Goal: Information Seeking & Learning: Learn about a topic

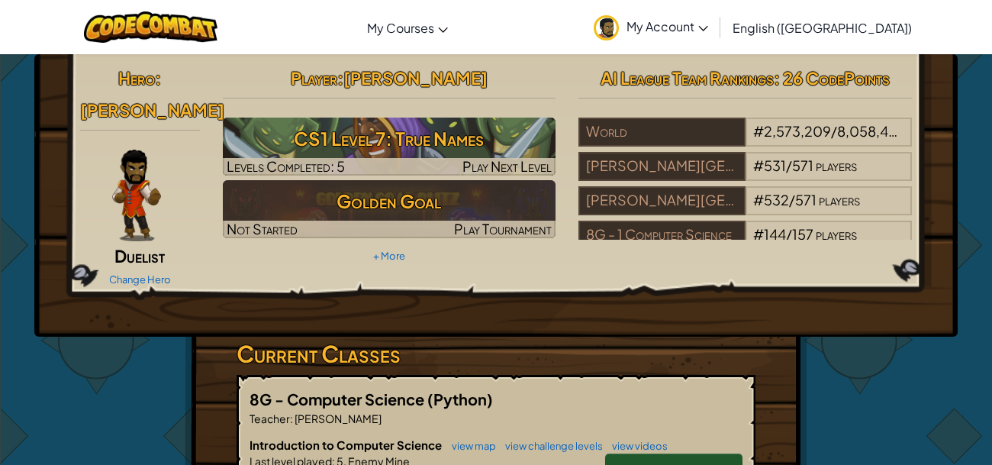
click at [636, 453] on link "Continue" at bounding box center [673, 470] width 137 height 35
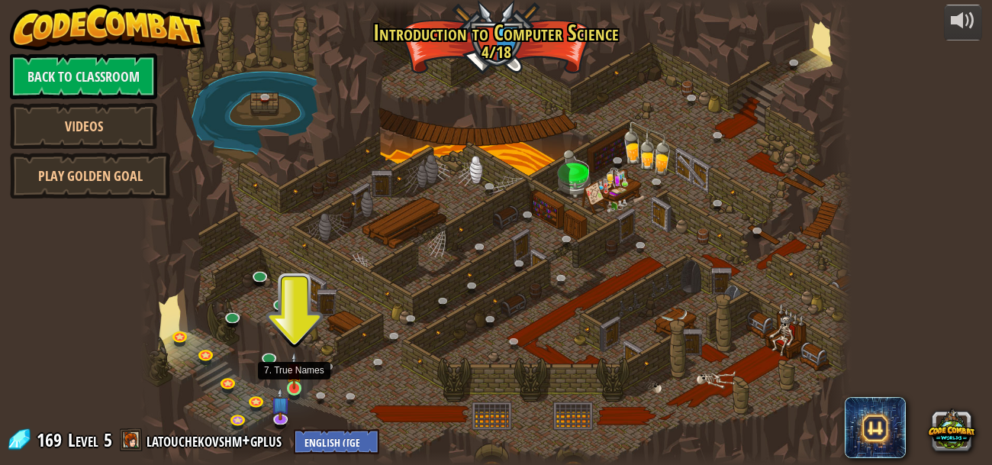
click at [297, 375] on img at bounding box center [294, 370] width 16 height 37
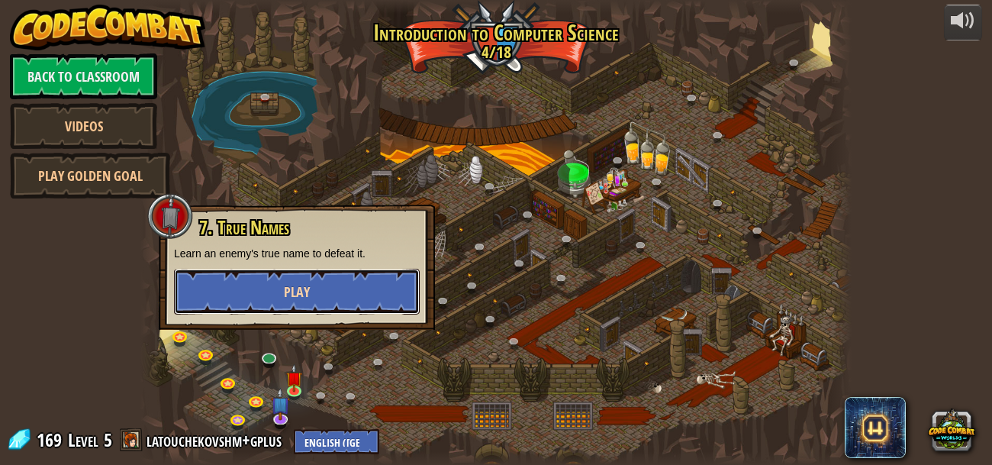
click at [314, 305] on button "Play" at bounding box center [297, 292] width 246 height 46
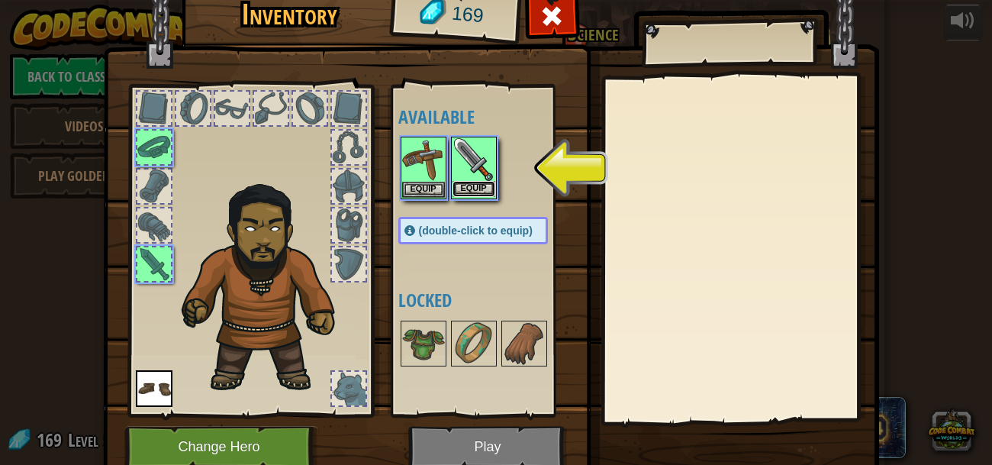
click at [471, 182] on button "Equip" at bounding box center [473, 189] width 43 height 16
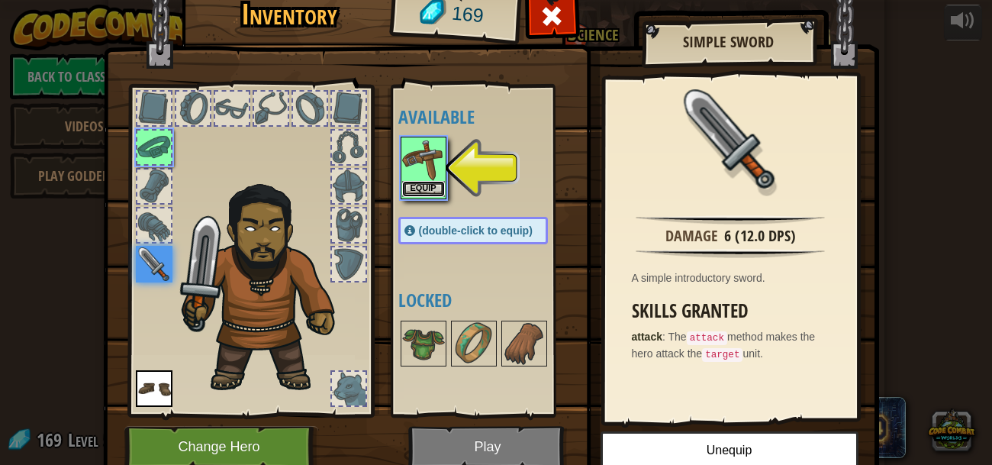
click at [418, 188] on button "Equip" at bounding box center [423, 189] width 43 height 16
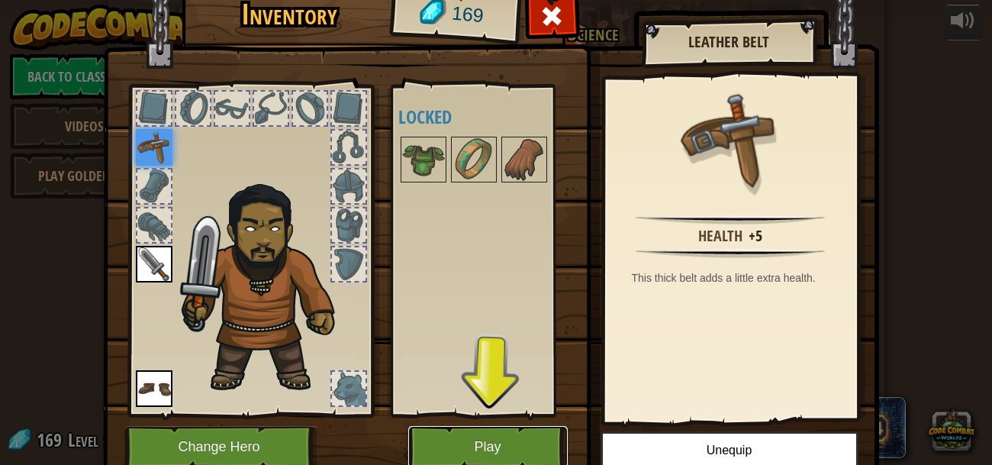
click at [494, 456] on button "Play" at bounding box center [487, 447] width 159 height 42
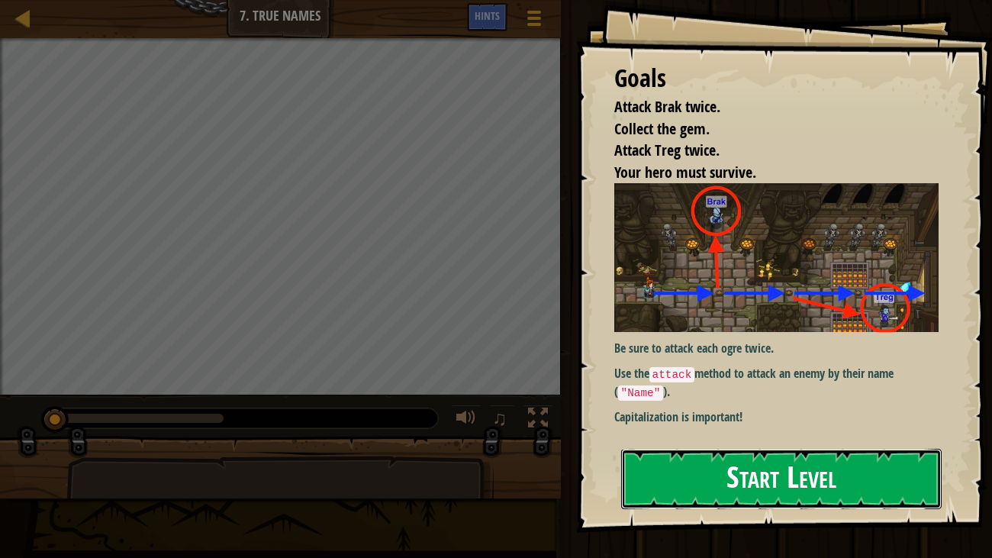
click at [733, 464] on button "Start Level" at bounding box center [781, 479] width 321 height 60
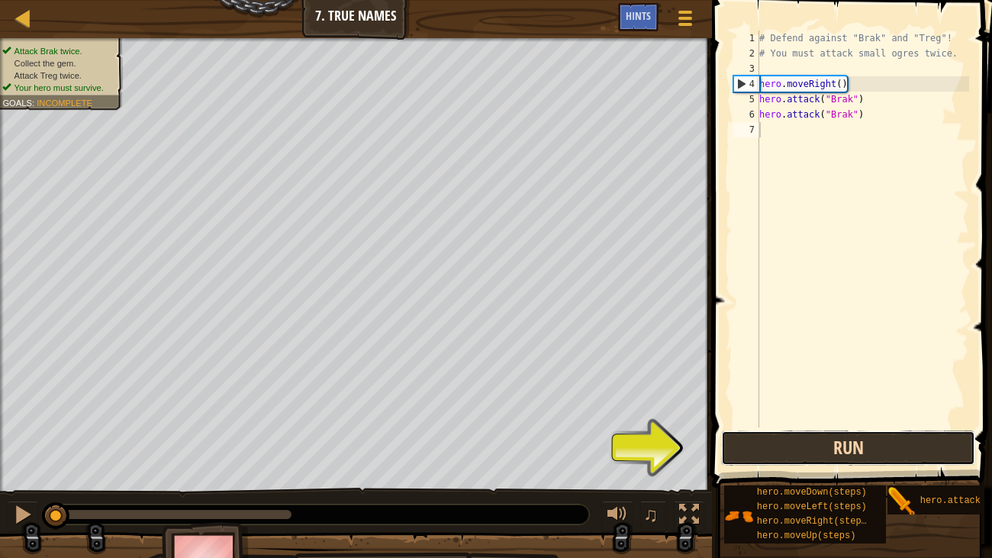
click at [742, 442] on button "Run" at bounding box center [848, 447] width 254 height 35
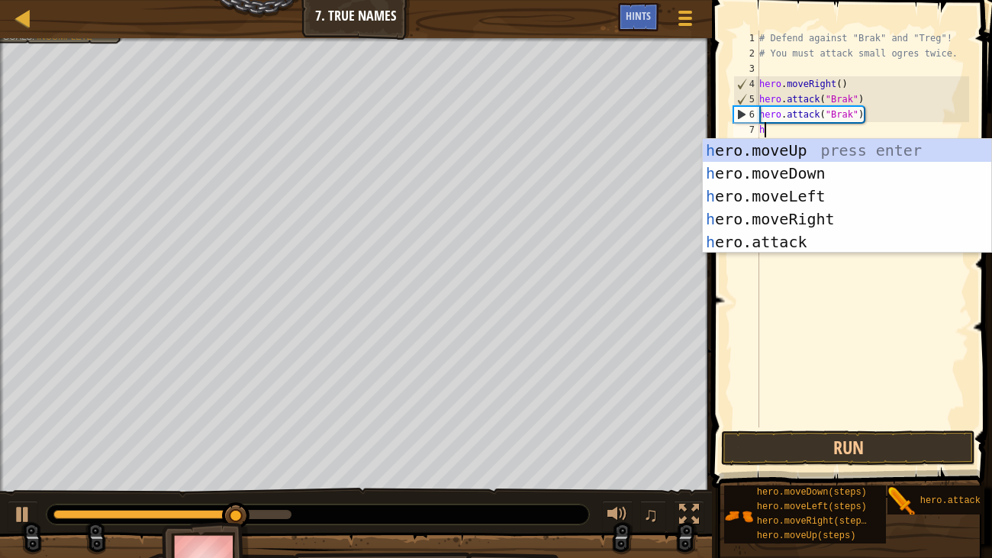
scroll to position [7, 0]
type textarea "hero"
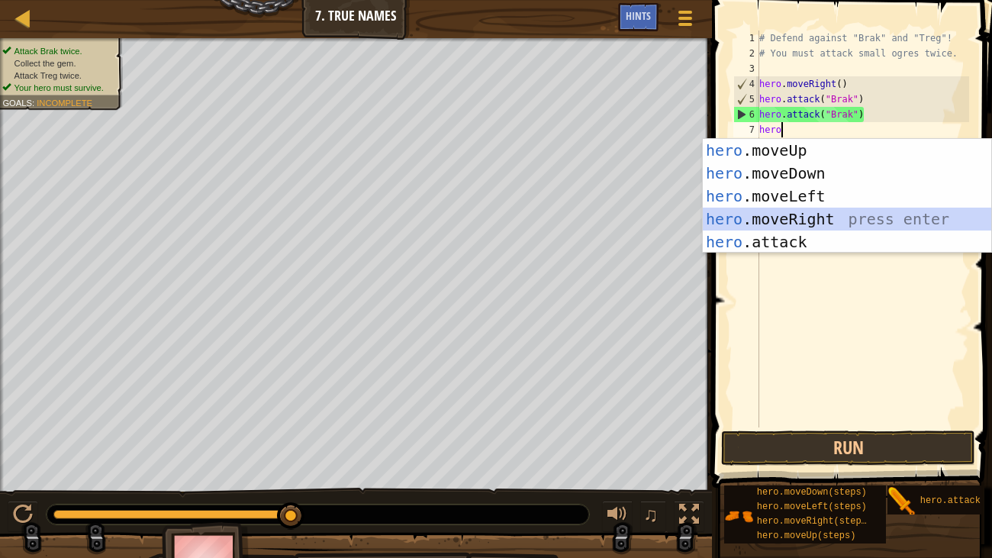
click at [781, 217] on div "hero .moveUp press enter hero .moveDown press enter hero .moveLeft press enter …" at bounding box center [847, 219] width 288 height 160
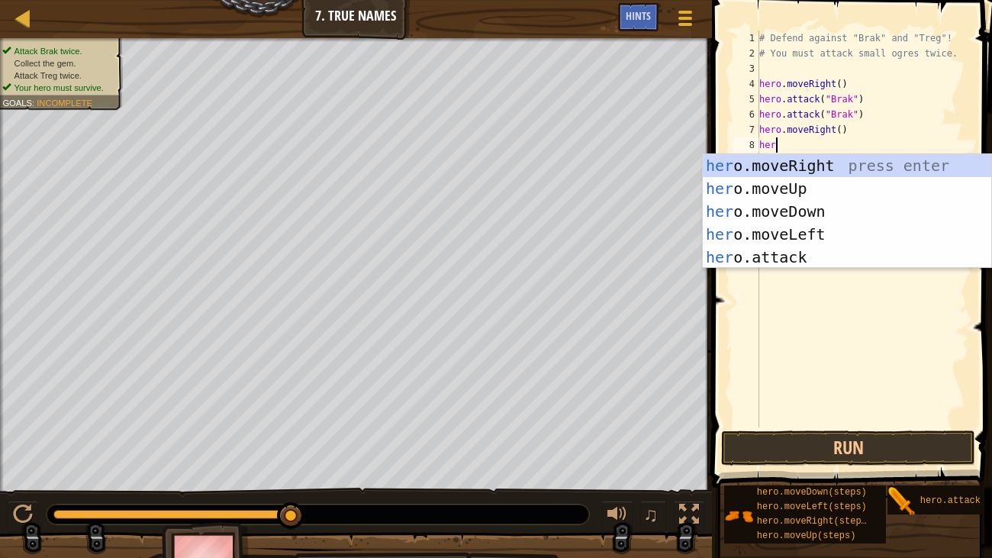
scroll to position [7, 0]
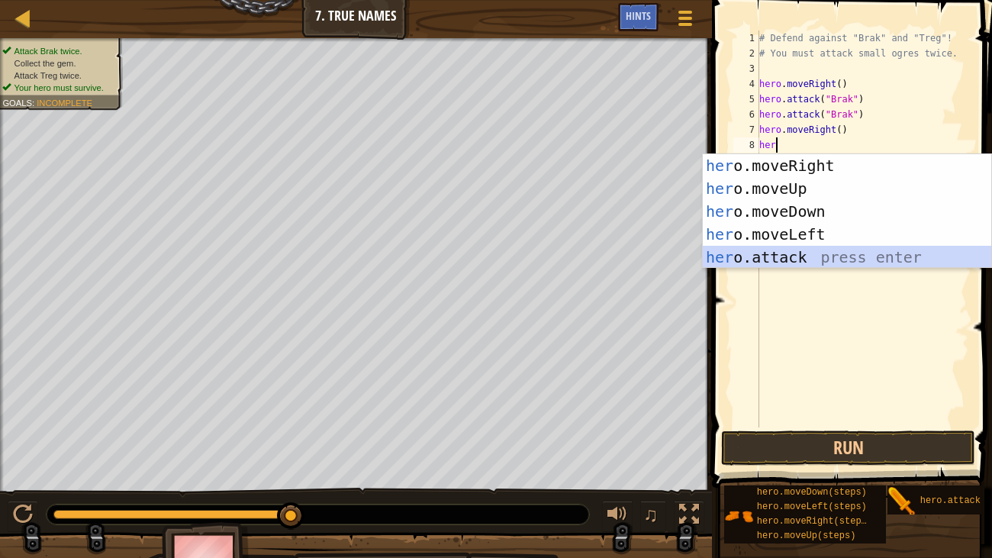
click at [839, 256] on div "her o.moveRight press enter her o.moveUp press enter her o.moveDown press enter…" at bounding box center [847, 234] width 288 height 160
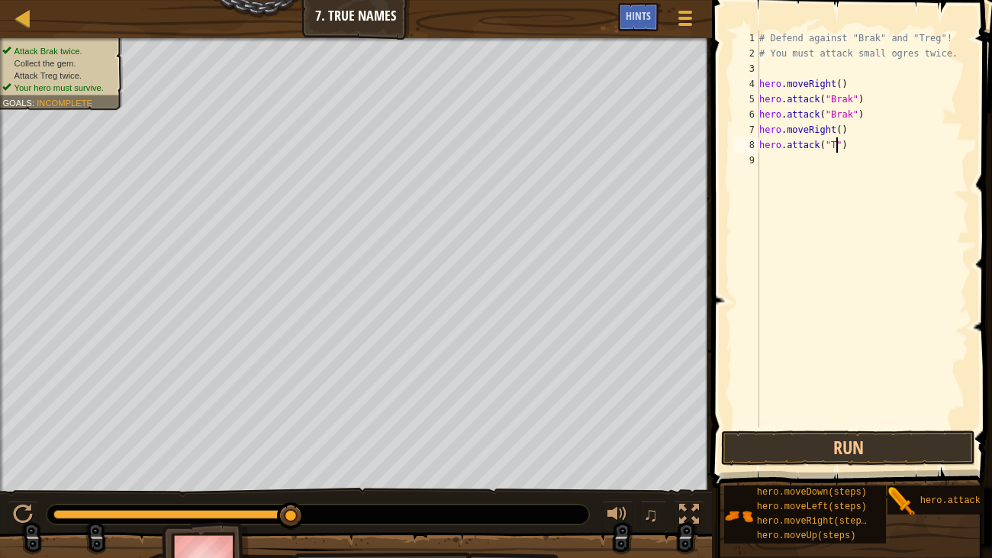
scroll to position [7, 7]
click at [877, 451] on button "Run" at bounding box center [848, 447] width 254 height 35
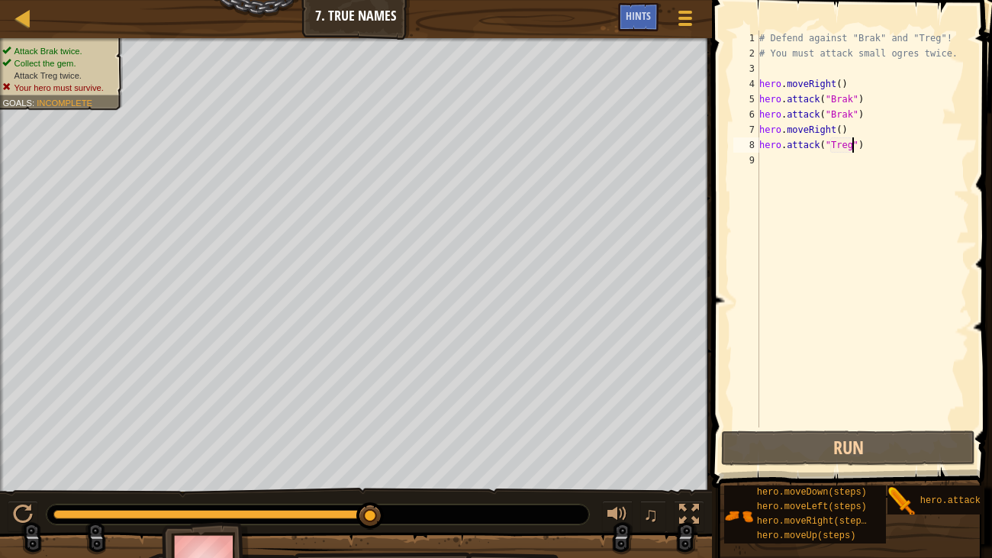
scroll to position [7, 8]
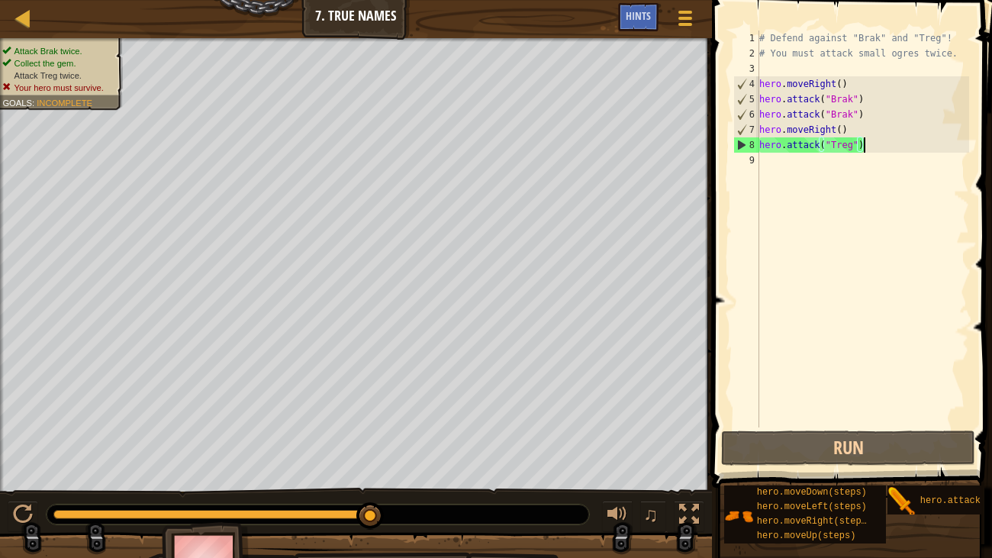
click at [871, 149] on div "# Defend against "Brak" and "Treg"! # You must attack small ogres twice. hero .…" at bounding box center [862, 244] width 213 height 427
click at [853, 142] on div "# Defend against "Brak" and "Treg"! # You must attack small ogres twice. hero .…" at bounding box center [862, 244] width 213 height 427
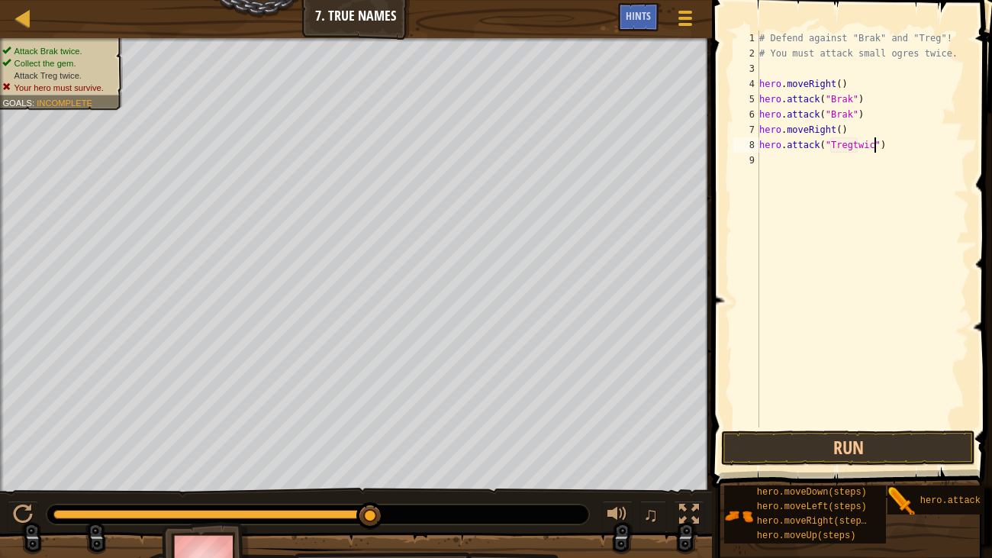
scroll to position [7, 9]
click at [891, 452] on button "Run" at bounding box center [848, 447] width 254 height 35
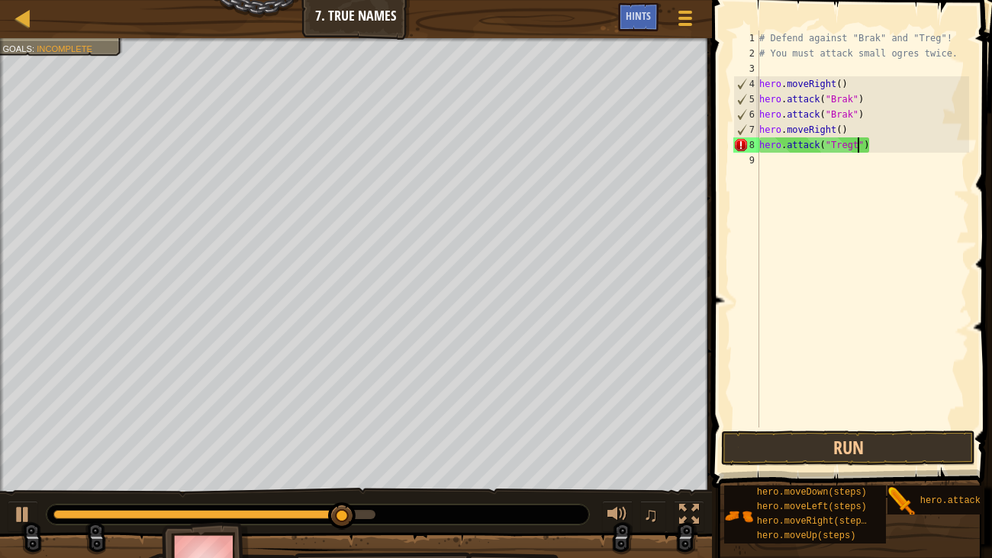
type textarea "hero.attack("Treg")"
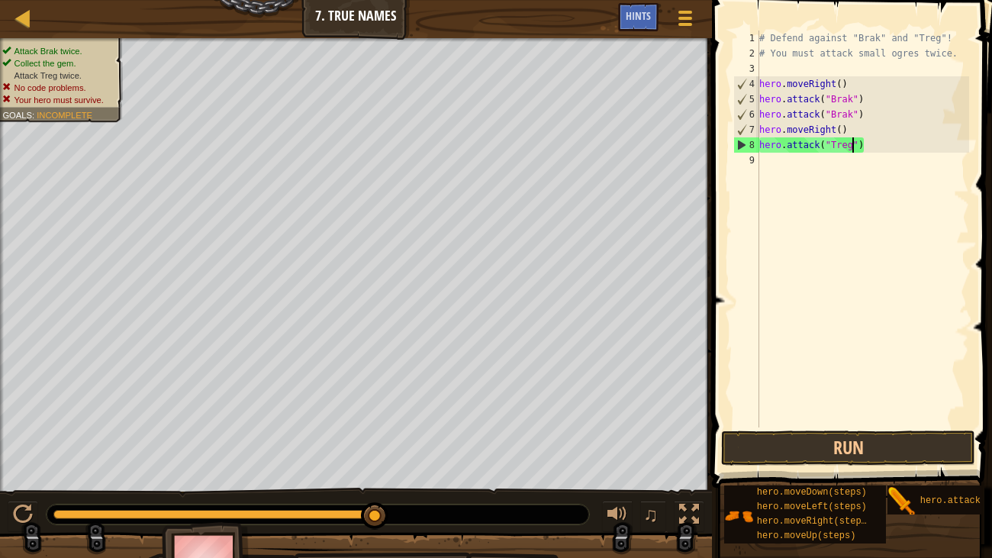
click at [793, 163] on div "# Defend against "Brak" and "Treg"! # You must attack small ogres twice. hero .…" at bounding box center [862, 244] width 213 height 427
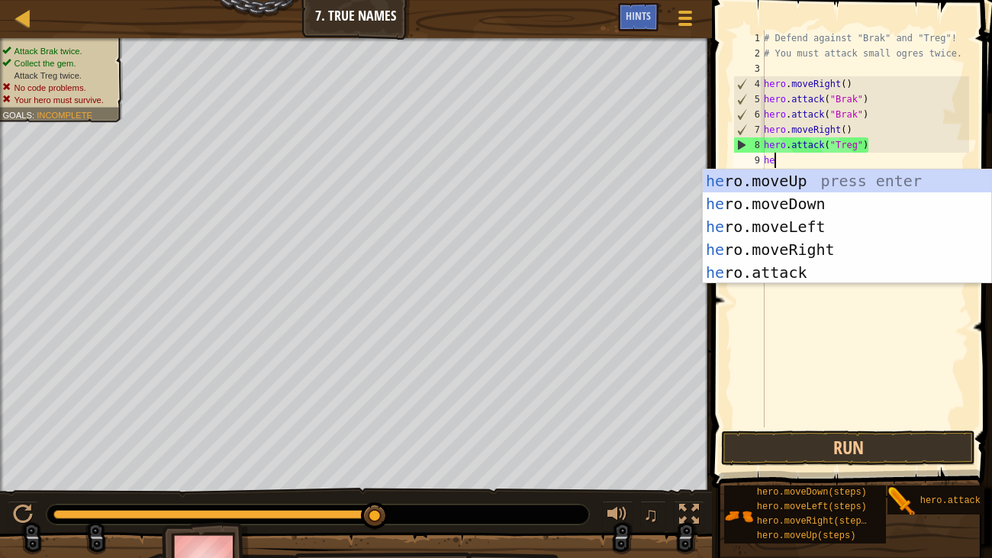
scroll to position [7, 0]
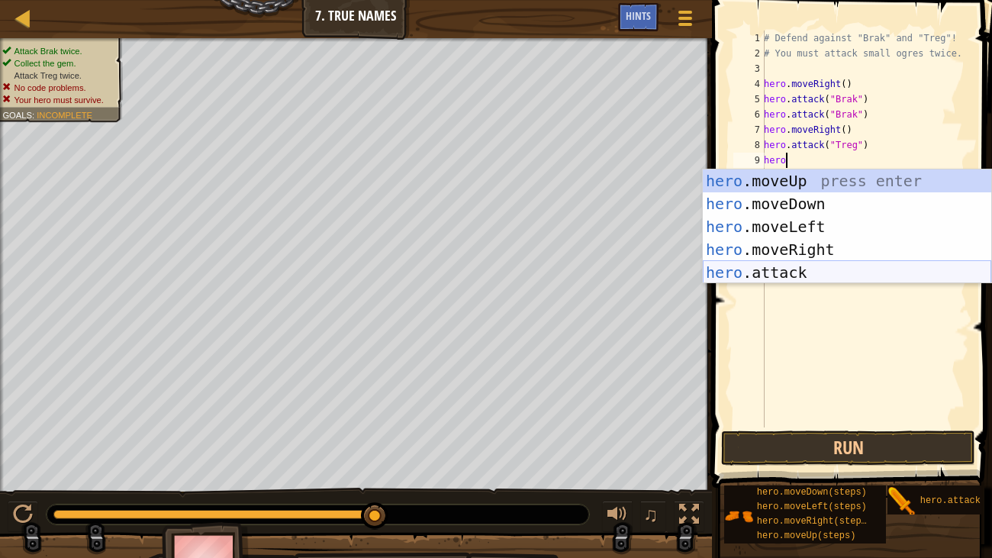
click at [869, 270] on div "hero .moveUp press enter hero .moveDown press enter hero .moveLeft press enter …" at bounding box center [847, 249] width 288 height 160
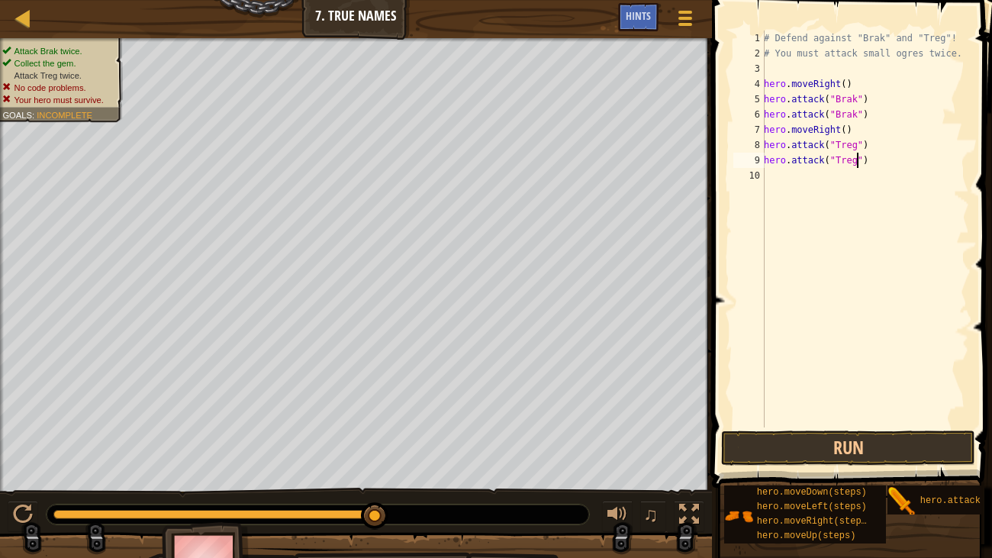
scroll to position [7, 8]
type textarea "hero.attack("Treg")"
click at [826, 456] on button "Run" at bounding box center [848, 447] width 254 height 35
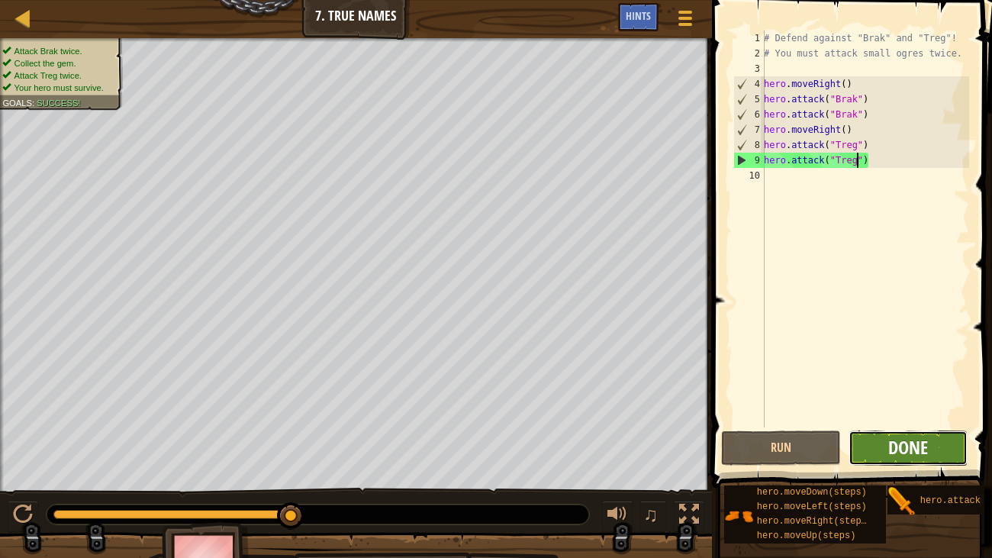
click at [925, 459] on span "Done" at bounding box center [908, 447] width 40 height 24
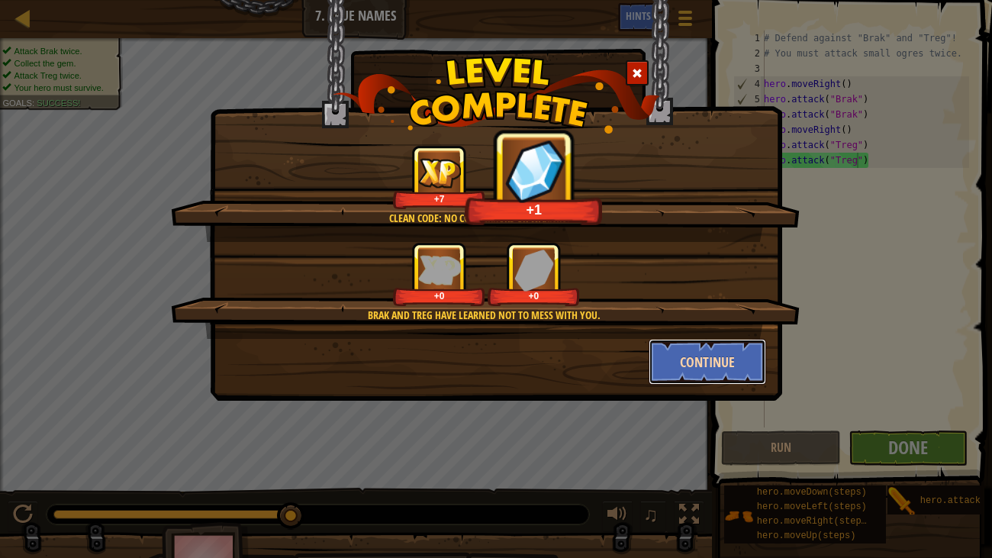
click at [696, 356] on button "Continue" at bounding box center [708, 362] width 118 height 46
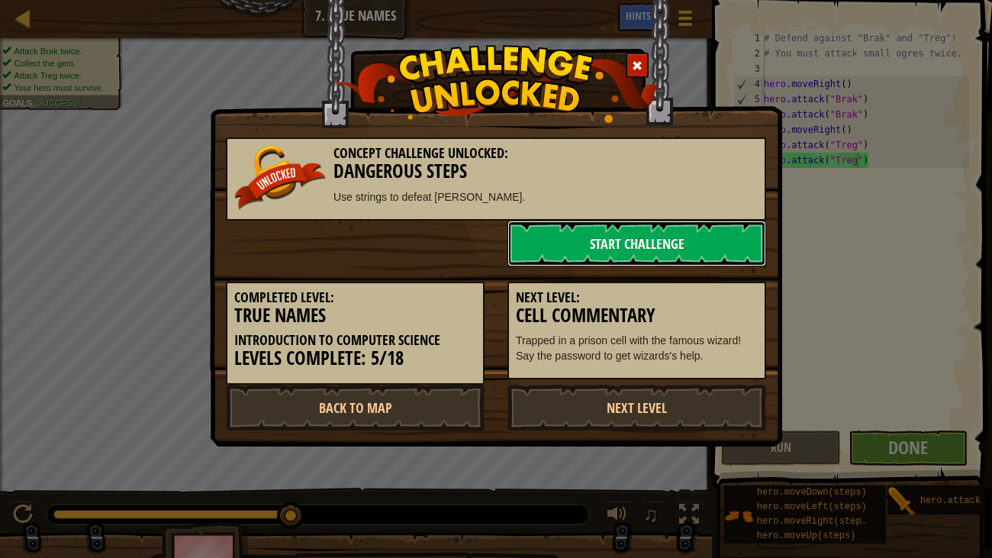
click at [612, 233] on link "Start Challenge" at bounding box center [636, 244] width 259 height 46
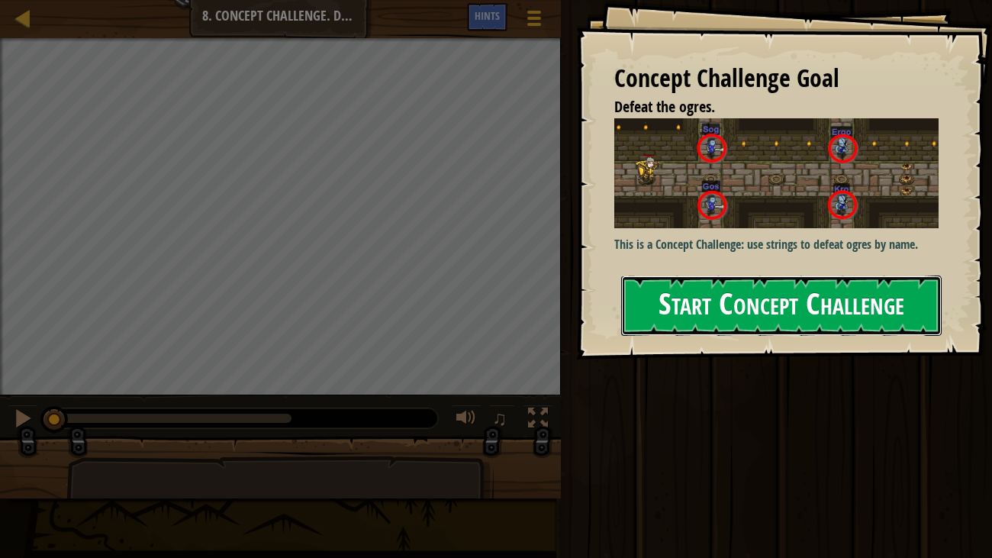
click at [655, 311] on button "Start Concept Challenge" at bounding box center [781, 305] width 321 height 60
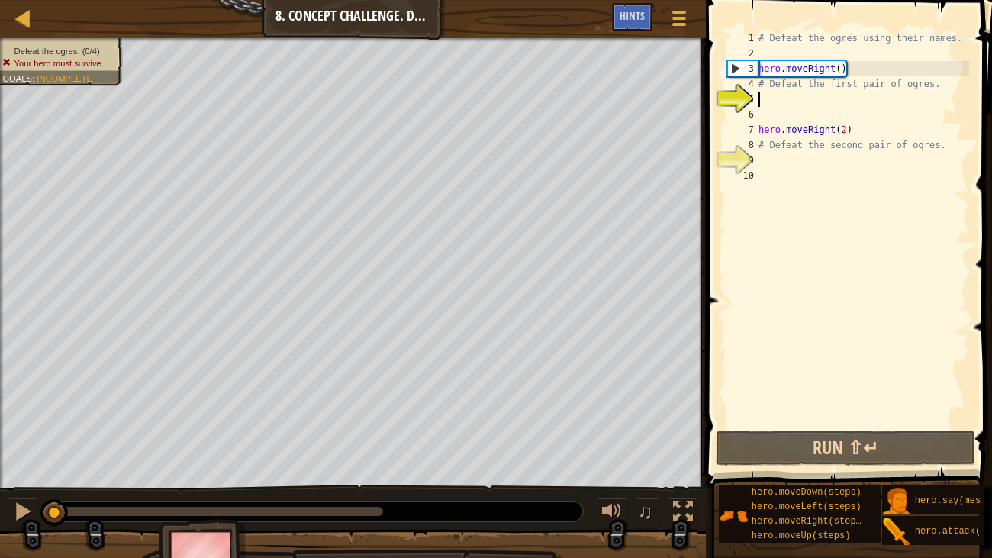
scroll to position [7, 0]
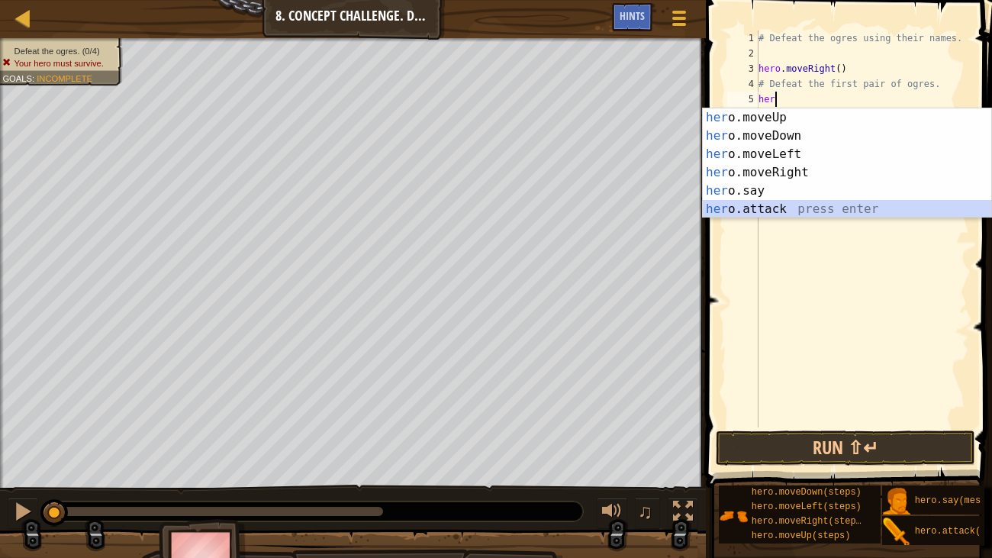
click at [781, 211] on div "her o.moveUp press enter her o.moveDown press enter her o.moveLeft press enter …" at bounding box center [847, 181] width 288 height 146
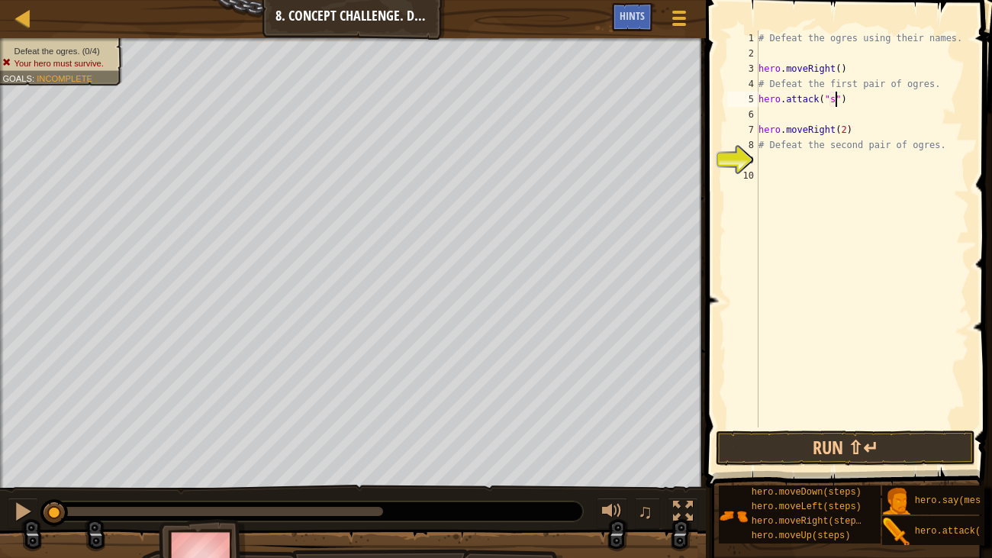
scroll to position [7, 5]
type textarea "hero.attack("Sog")"
click at [761, 116] on div "# Defeat the ogres using their names. hero . moveRight ( ) # Defeat the first p…" at bounding box center [862, 244] width 214 height 427
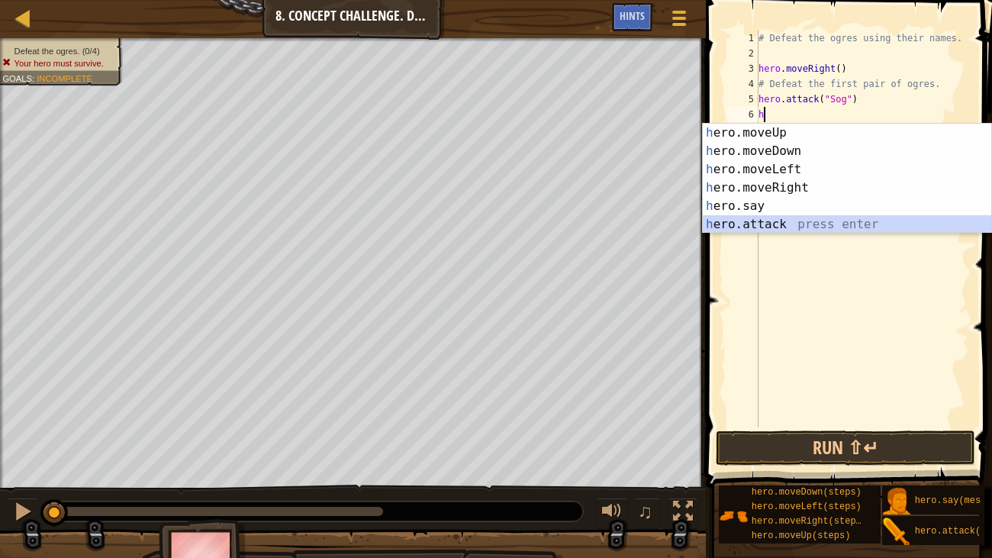
click at [745, 224] on div "h ero.moveUp press enter h ero.moveDown press enter h ero.moveLeft press enter …" at bounding box center [847, 197] width 288 height 146
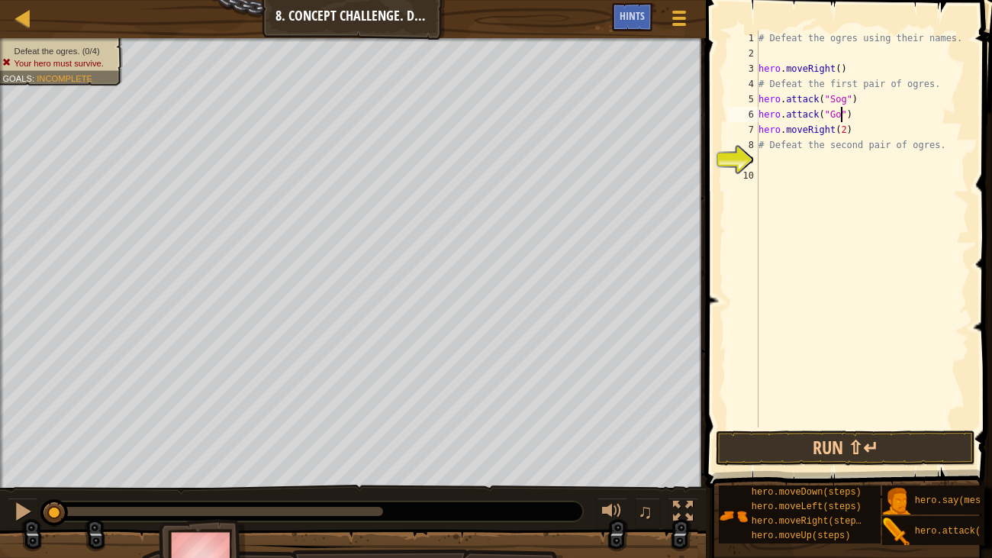
type textarea "hero.attack("Gos")"
click at [785, 156] on div "# Defeat the ogres using their names. hero . moveRight ( ) # Defeat the first p…" at bounding box center [862, 244] width 214 height 427
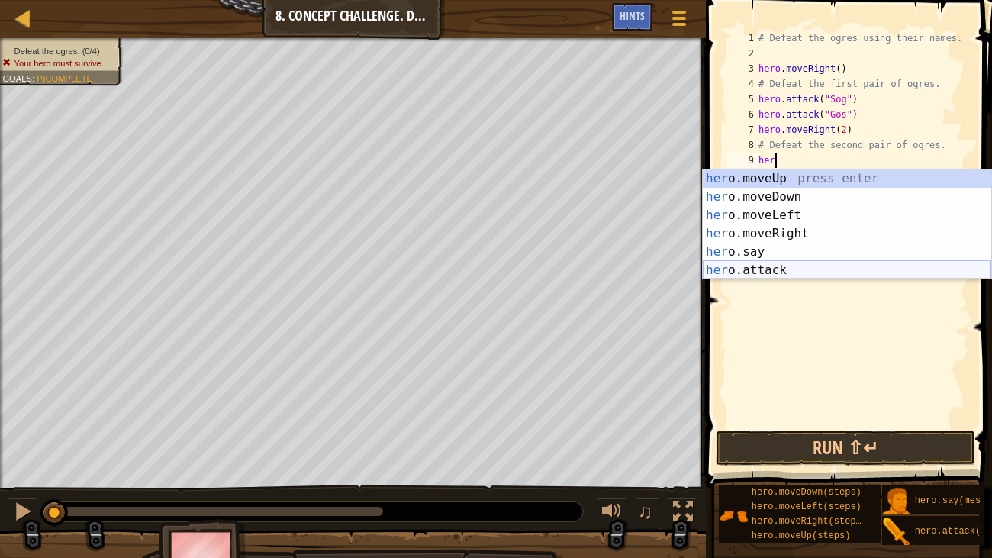
click at [751, 269] on div "her o.moveUp press enter her o.moveDown press enter her o.moveLeft press enter …" at bounding box center [847, 242] width 288 height 146
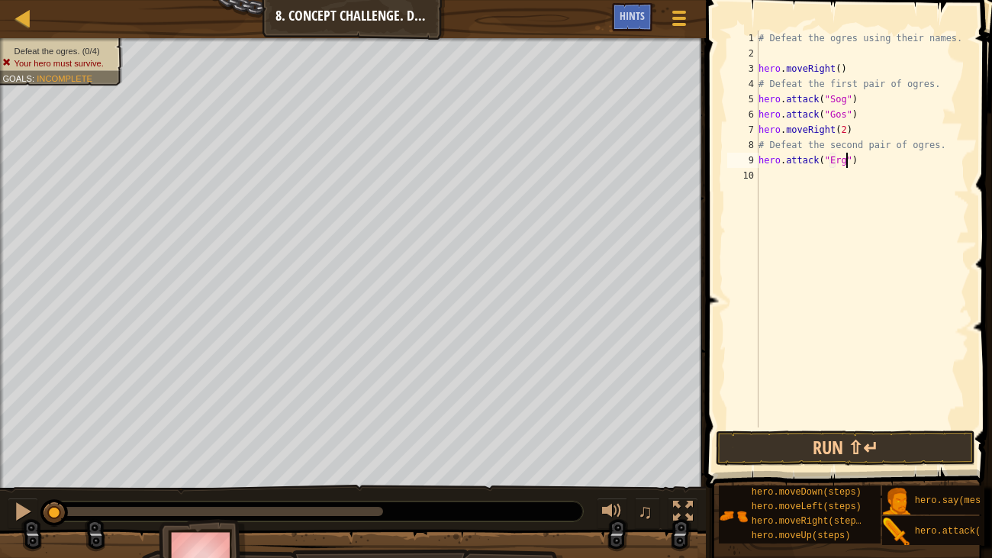
scroll to position [7, 7]
type textarea "hero.attack("Ergo")"
click at [758, 171] on div "10" at bounding box center [742, 175] width 31 height 15
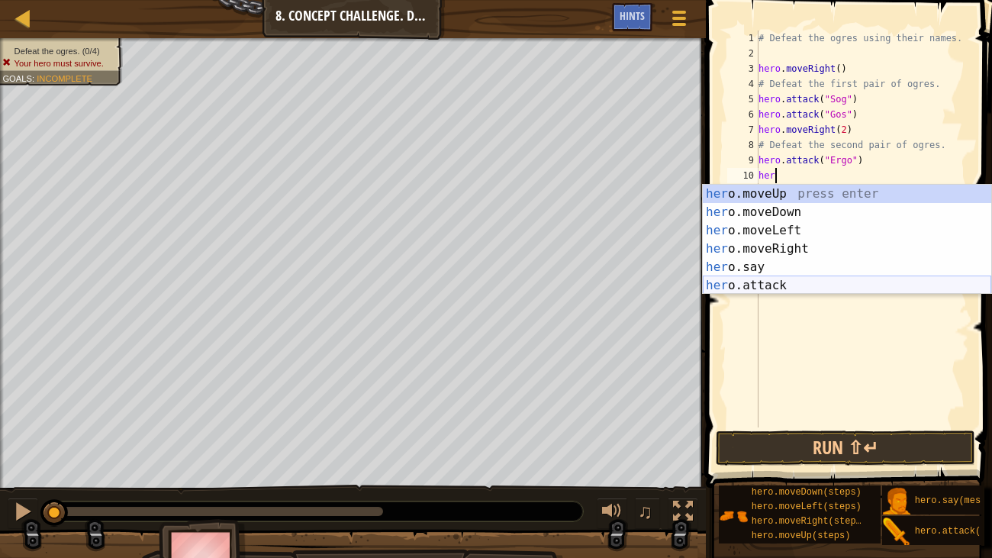
click at [724, 278] on div "her o.moveUp press enter her o.moveDown press enter her o.moveLeft press enter …" at bounding box center [847, 258] width 288 height 146
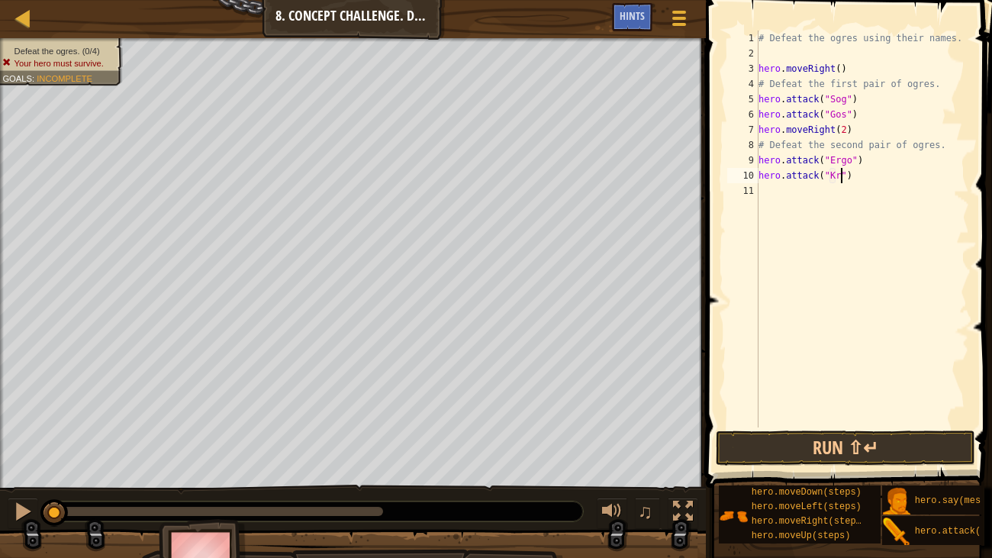
scroll to position [7, 7]
click at [828, 437] on button "Run ⇧↵" at bounding box center [845, 447] width 259 height 35
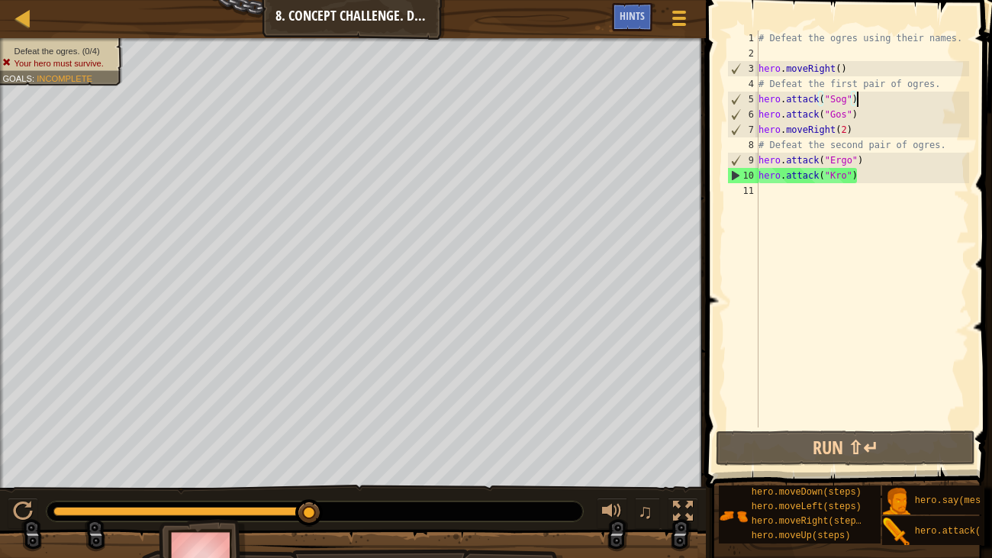
click at [855, 98] on div "# Defeat the ogres using their names. hero . moveRight ( ) # Defeat the first p…" at bounding box center [862, 244] width 214 height 427
type textarea "hero.attack("Sog")"
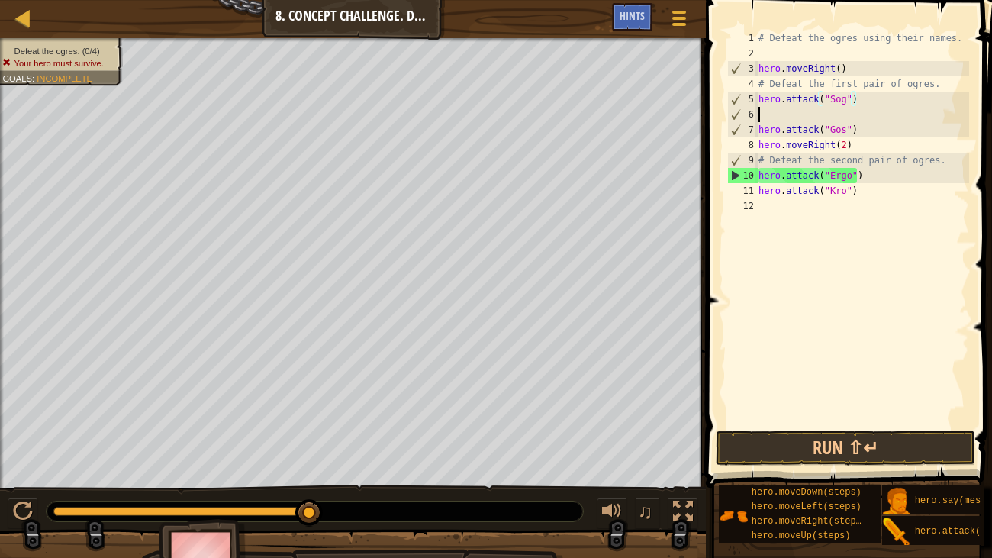
scroll to position [7, 0]
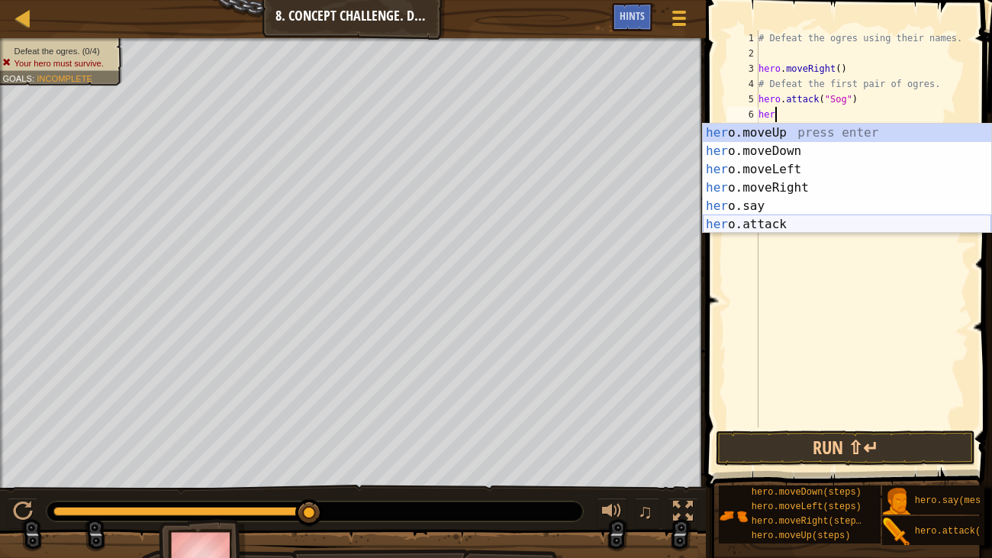
click at [764, 228] on div "her o.moveUp press enter her o.moveDown press enter her o.moveLeft press enter …" at bounding box center [847, 197] width 288 height 146
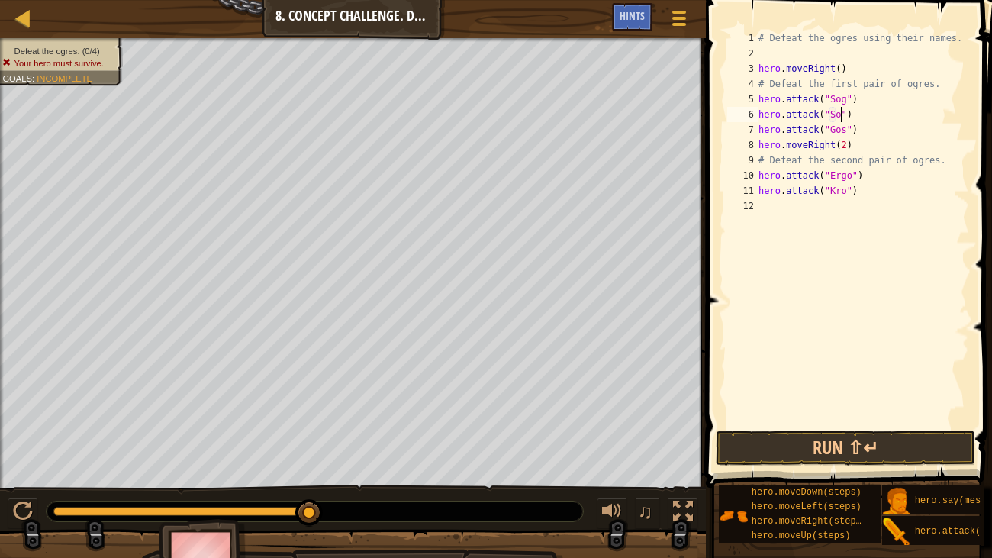
scroll to position [7, 7]
click at [866, 130] on div "# Defeat the ogres using their names. hero . moveRight ( ) # Defeat the first p…" at bounding box center [862, 244] width 214 height 427
type textarea "hero.attack("Gos")"
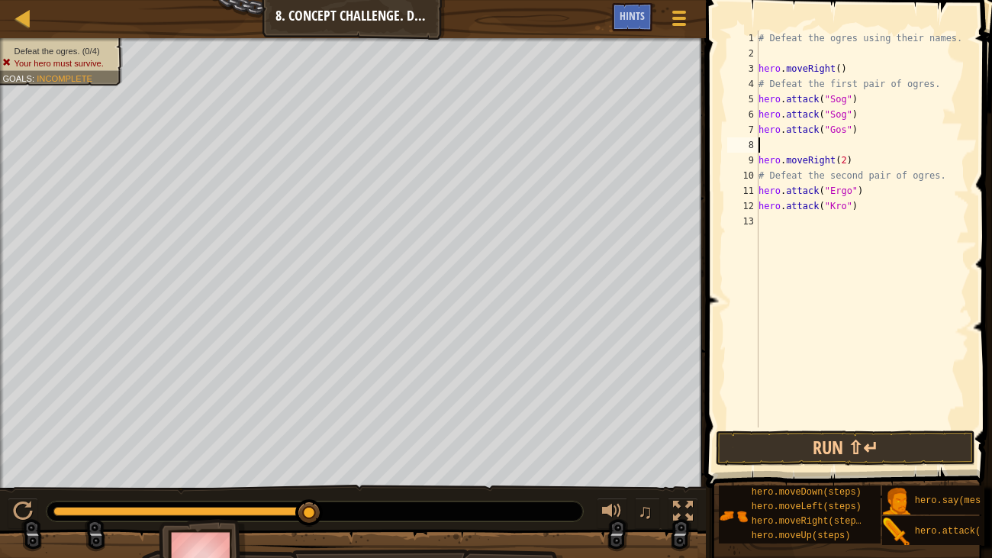
scroll to position [7, 0]
type textarea "G"
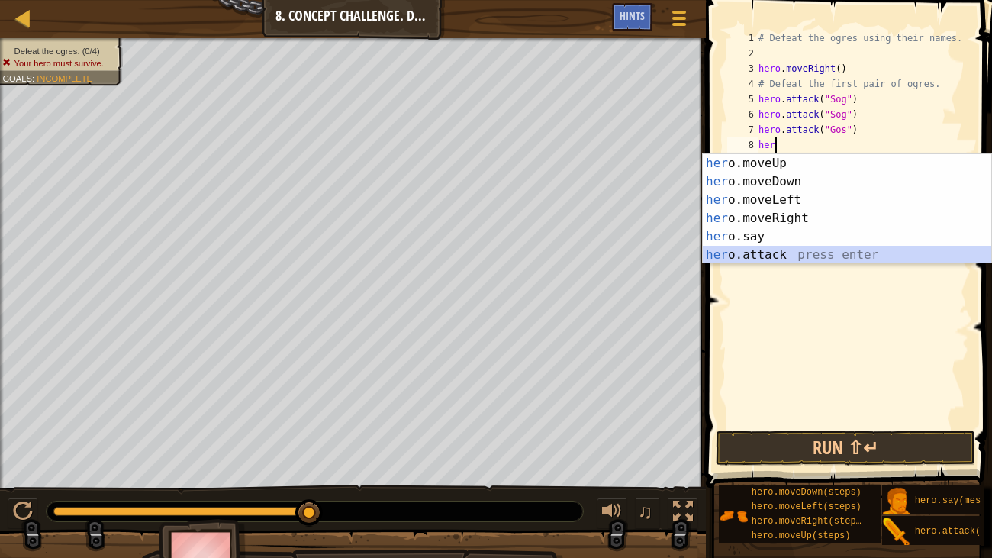
click at [813, 251] on div "her o.moveUp press enter her o.moveDown press enter her o.moveLeft press enter …" at bounding box center [847, 227] width 288 height 146
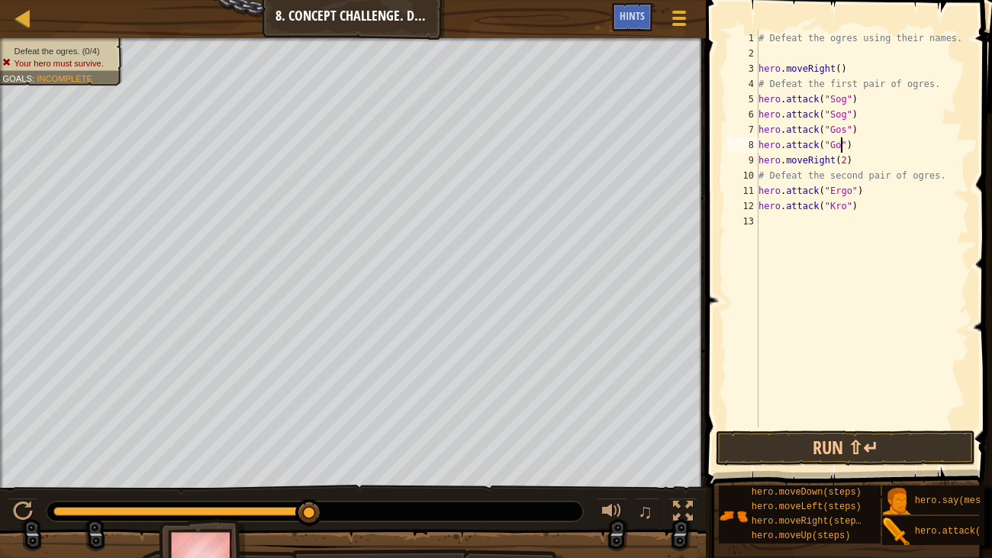
scroll to position [7, 7]
click at [871, 188] on div "# Defeat the ogres using their names. hero . moveRight ( ) # Defeat the first p…" at bounding box center [862, 244] width 214 height 427
type textarea "hero.attack("Ergo")"
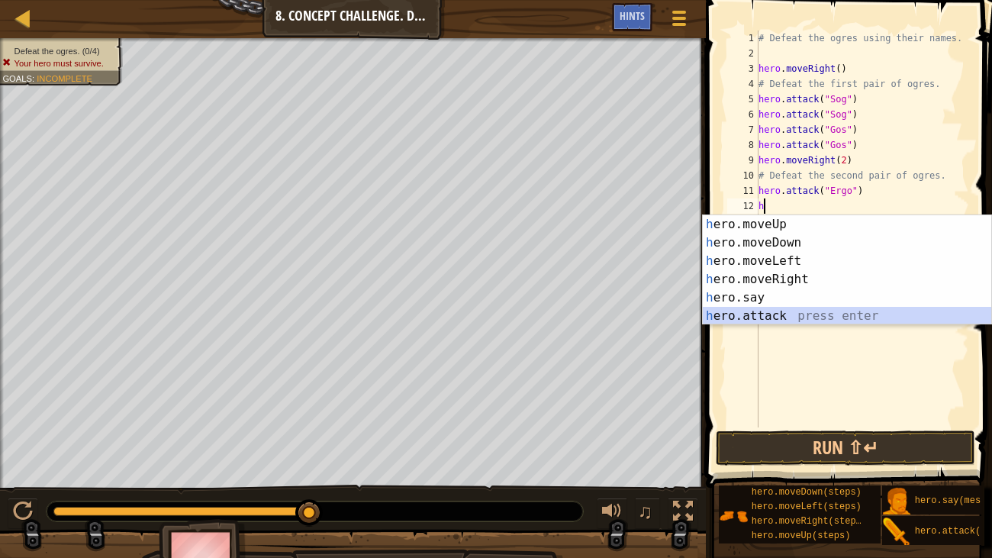
click at [854, 310] on div "h ero.moveUp press enter h ero.moveDown press enter h ero.moveLeft press enter …" at bounding box center [847, 288] width 288 height 146
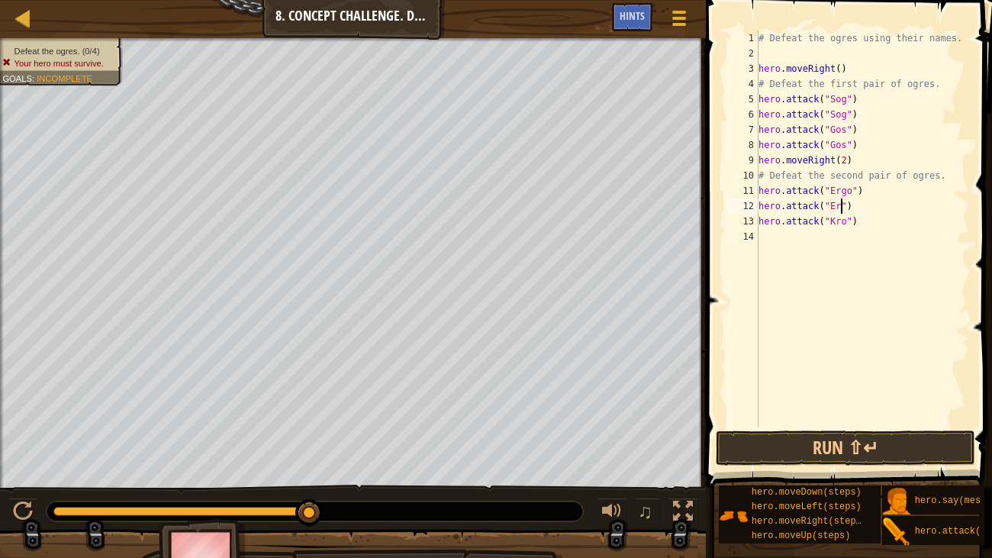
scroll to position [7, 7]
click at [859, 217] on div "# Defeat the ogres using their names. hero . moveRight ( ) # Defeat the first p…" at bounding box center [862, 244] width 214 height 427
type textarea "hero.attack("Kro")"
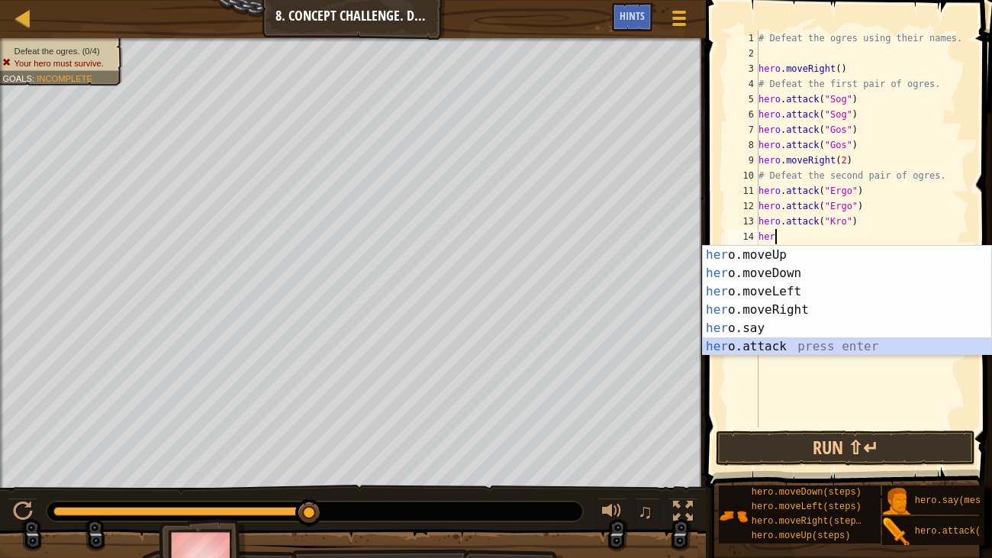
click at [794, 341] on div "her o.moveUp press enter her o.moveDown press enter her o.moveLeft press enter …" at bounding box center [847, 319] width 288 height 146
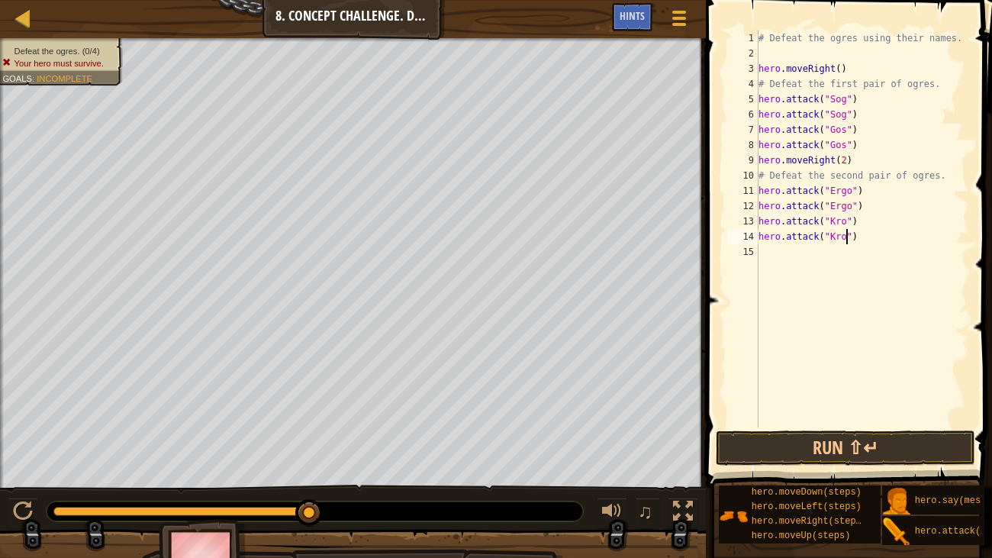
scroll to position [7, 7]
type textarea "hero.attack("Kro")"
click at [758, 449] on button "Run ⇧↵" at bounding box center [845, 447] width 259 height 35
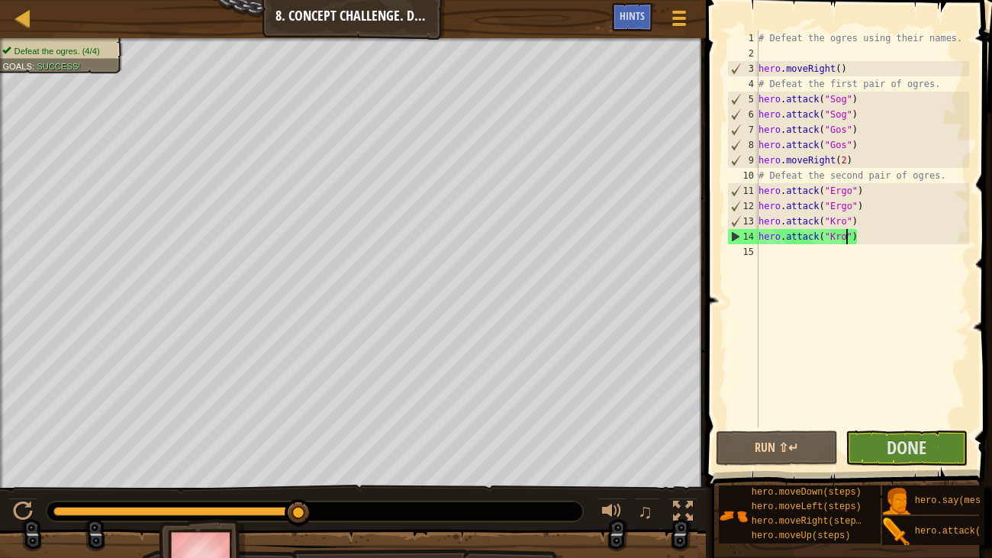
click at [765, 248] on div "# Defeat the ogres using their names. hero . moveRight ( ) # Defeat the first p…" at bounding box center [862, 244] width 214 height 427
type textarea "h"
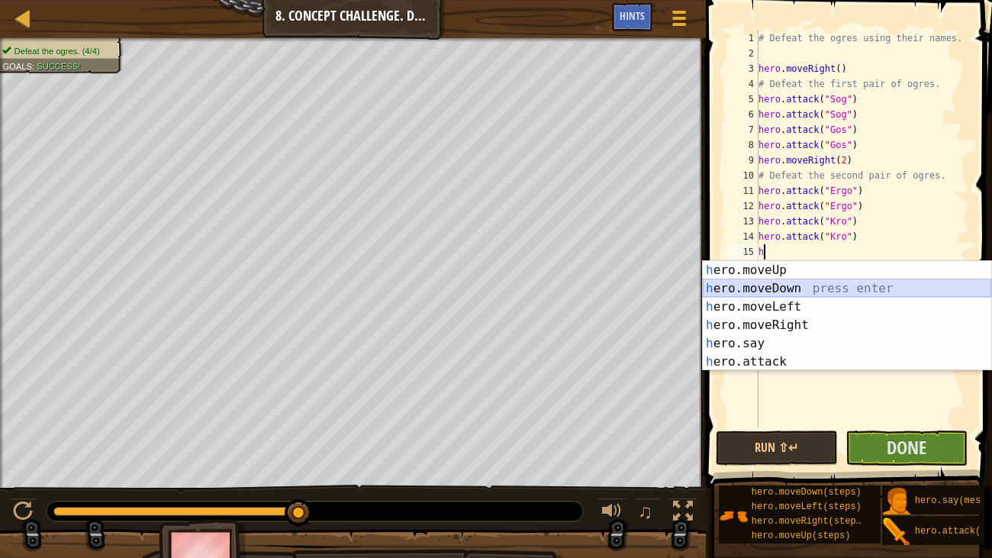
click at [744, 298] on div "h ero.moveUp press enter h ero.moveDown press enter h ero.moveLeft press enter …" at bounding box center [847, 334] width 288 height 146
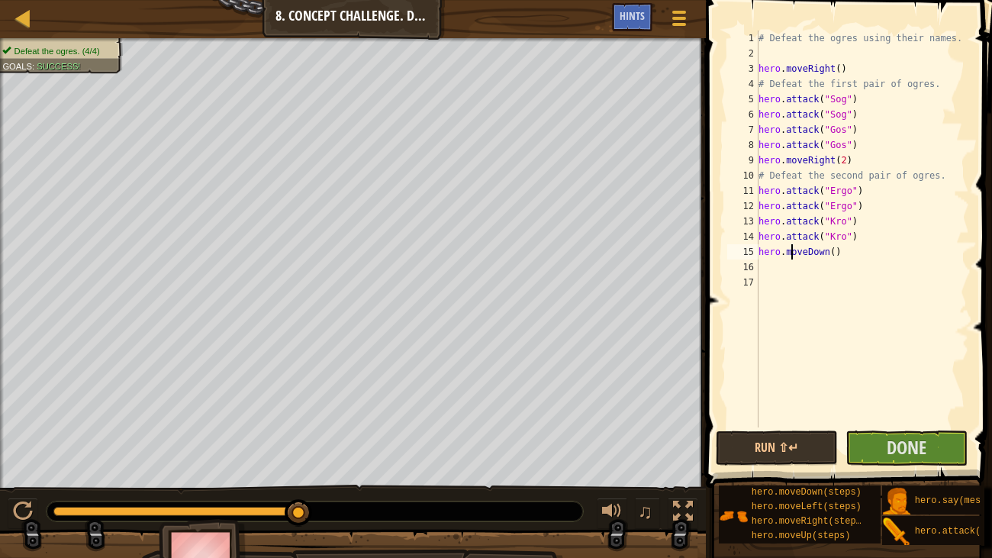
click at [791, 256] on div "# Defeat the ogres using their names. hero . moveRight ( ) # Defeat the first p…" at bounding box center [862, 244] width 214 height 427
type textarea "hero.moveDown()"
click at [770, 267] on div "# Defeat the ogres using their names. hero . moveRight ( ) # Defeat the first p…" at bounding box center [862, 244] width 214 height 427
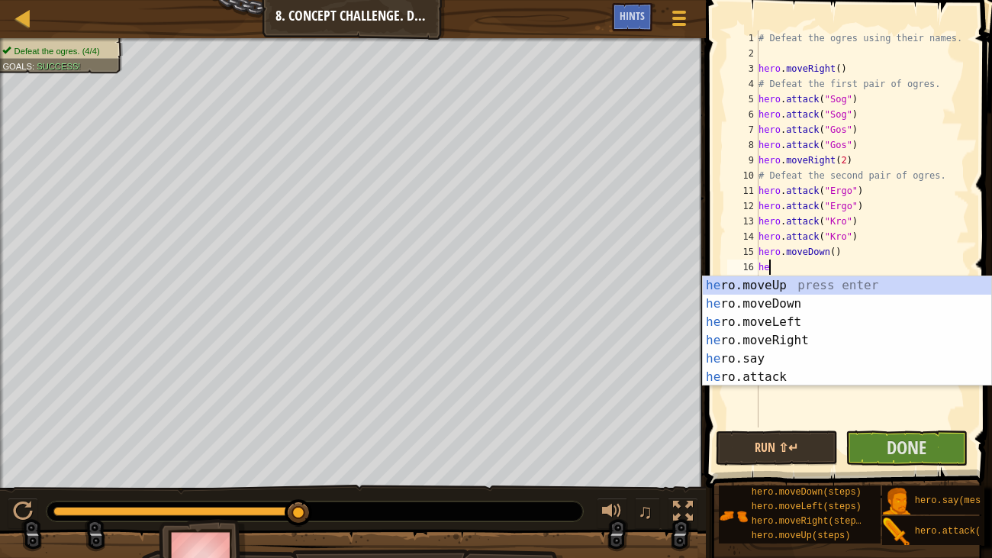
type textarea "her"
click at [787, 283] on div "her o.moveUp press enter her o.moveDown press enter her o.moveLeft press enter …" at bounding box center [847, 349] width 288 height 146
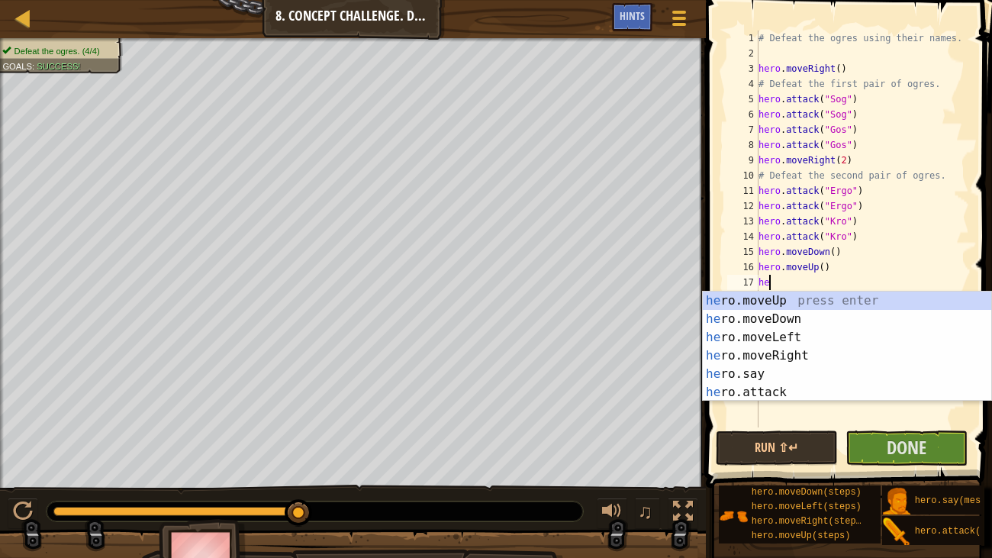
type textarea "her"
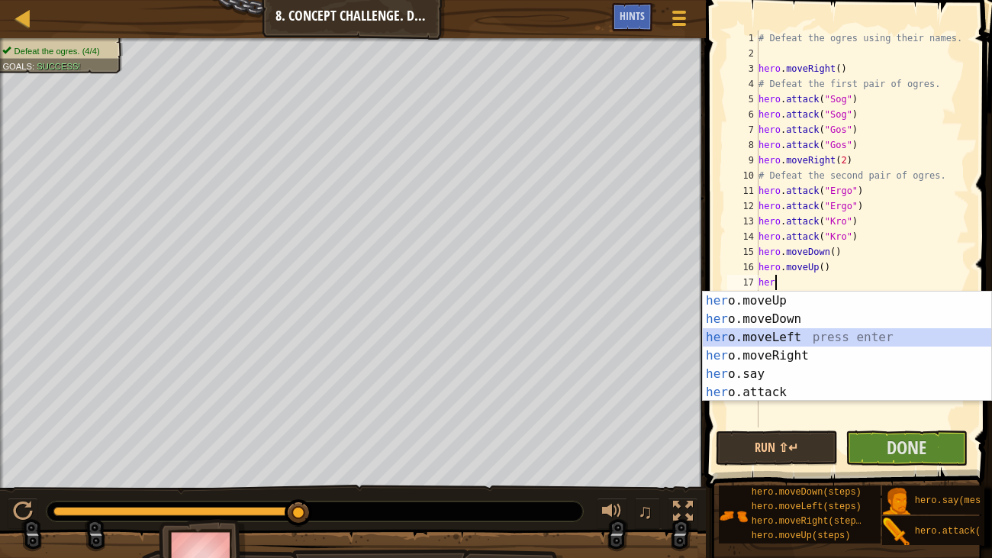
click at [748, 333] on div "her o.moveUp press enter her o.moveDown press enter her o.moveLeft press enter …" at bounding box center [847, 364] width 288 height 146
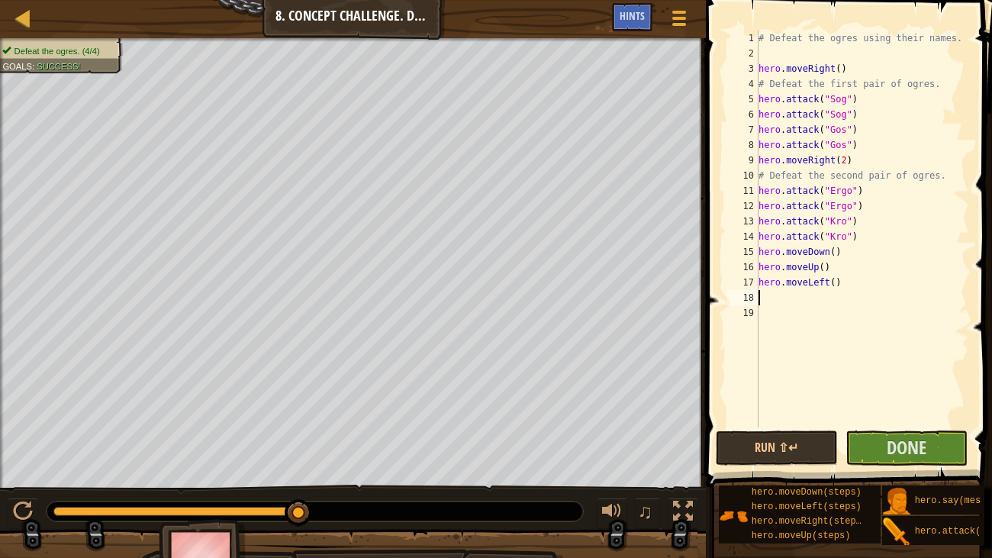
click at [839, 284] on div "# Defeat the ogres using their names. hero . moveRight ( ) # Defeat the first p…" at bounding box center [862, 244] width 214 height 427
click at [835, 282] on div "# Defeat the ogres using their names. hero . moveRight ( ) # Defeat the first p…" at bounding box center [862, 244] width 214 height 427
type textarea "hero.moveLeft(2)"
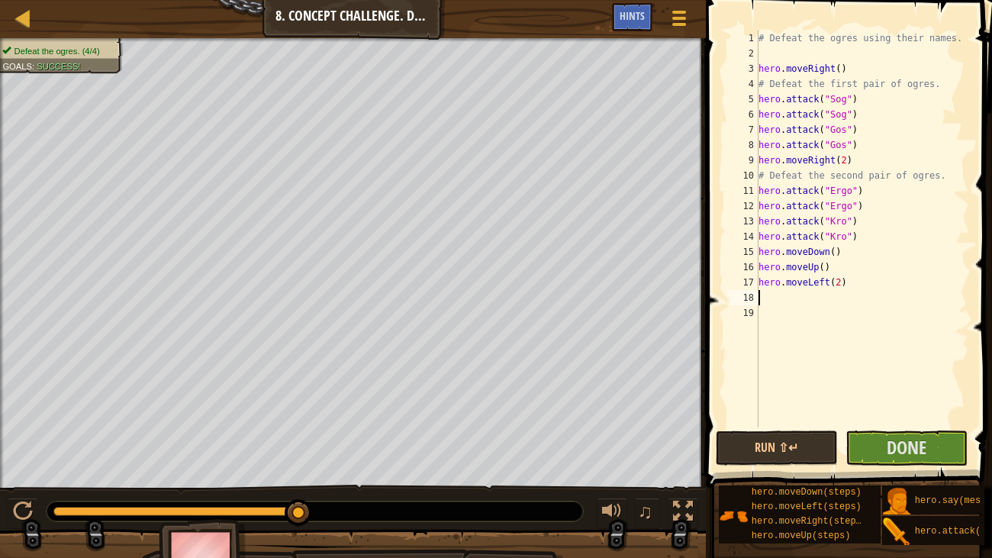
click at [810, 298] on div "# Defeat the ogres using their names. hero . moveRight ( ) # Defeat the first p…" at bounding box center [862, 244] width 214 height 427
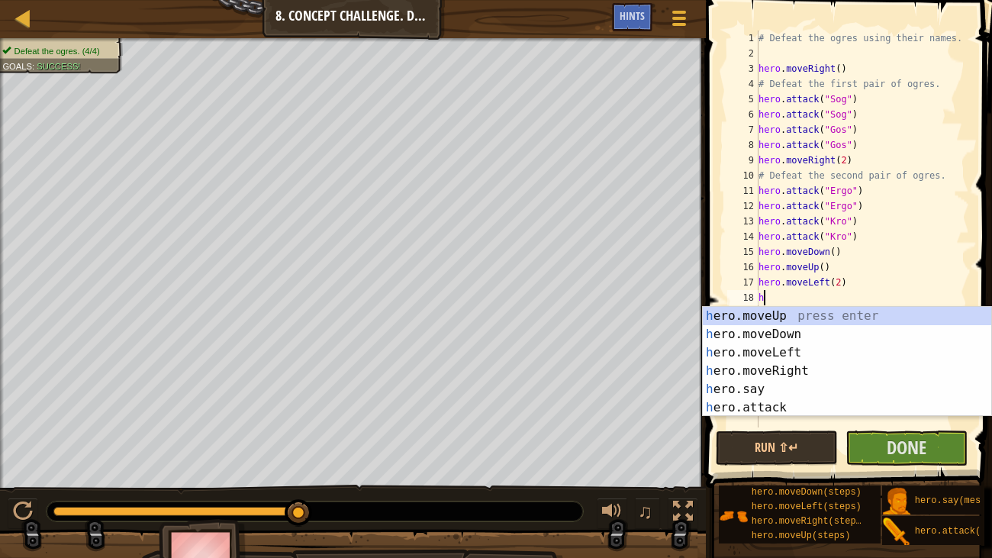
type textarea "her"
click at [753, 333] on div "her o.moveUp press enter her o.moveDown press enter her o.moveLeft press enter …" at bounding box center [847, 380] width 288 height 146
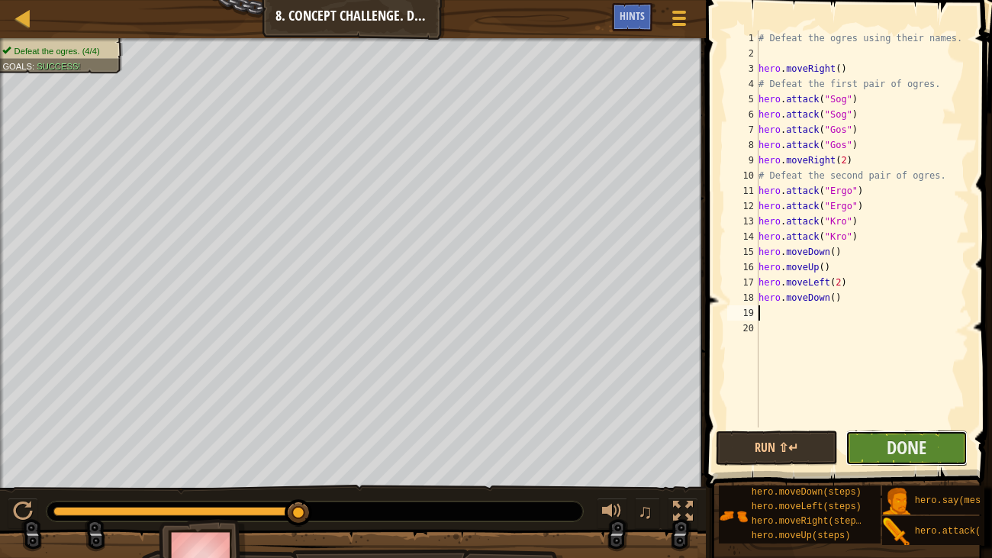
click at [861, 447] on button "Done" at bounding box center [906, 447] width 122 height 35
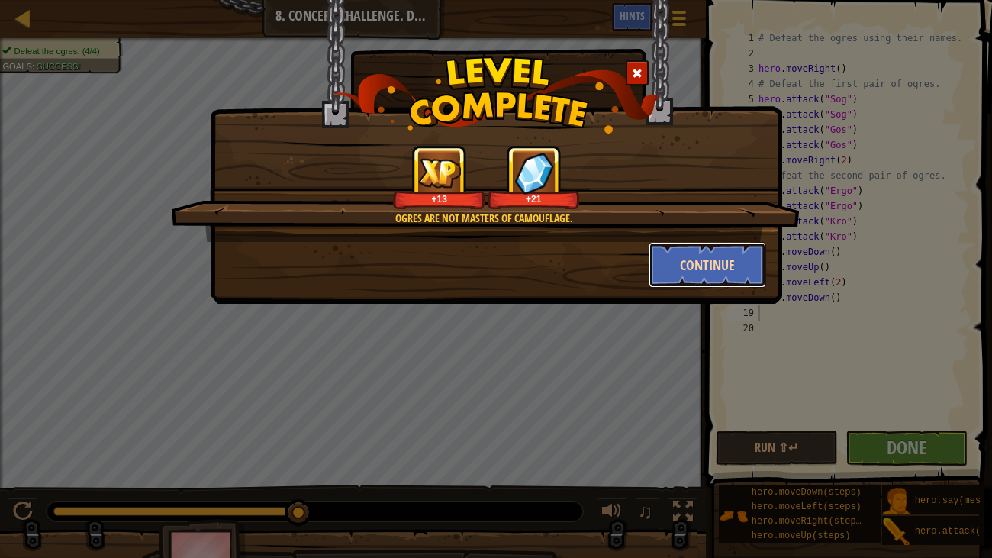
click at [685, 269] on button "Continue" at bounding box center [708, 265] width 118 height 46
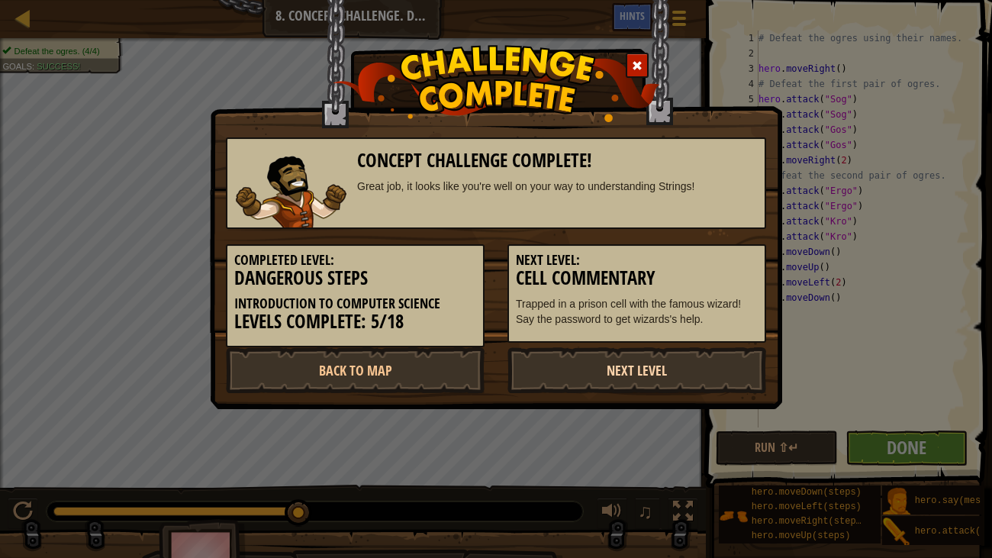
click at [617, 357] on link "Next Level" at bounding box center [636, 370] width 259 height 46
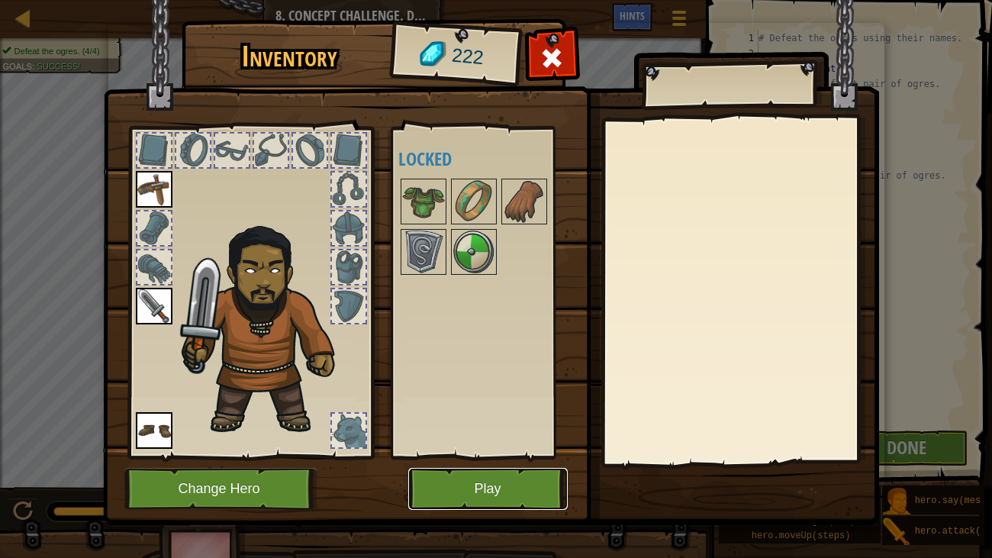
click at [513, 464] on button "Play" at bounding box center [487, 489] width 159 height 42
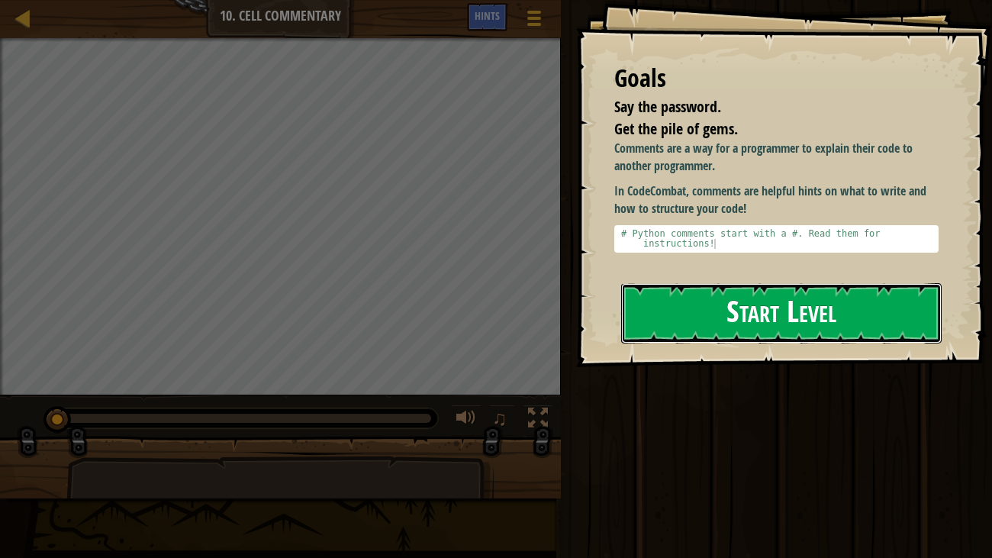
click at [712, 333] on button "Start Level" at bounding box center [781, 313] width 321 height 60
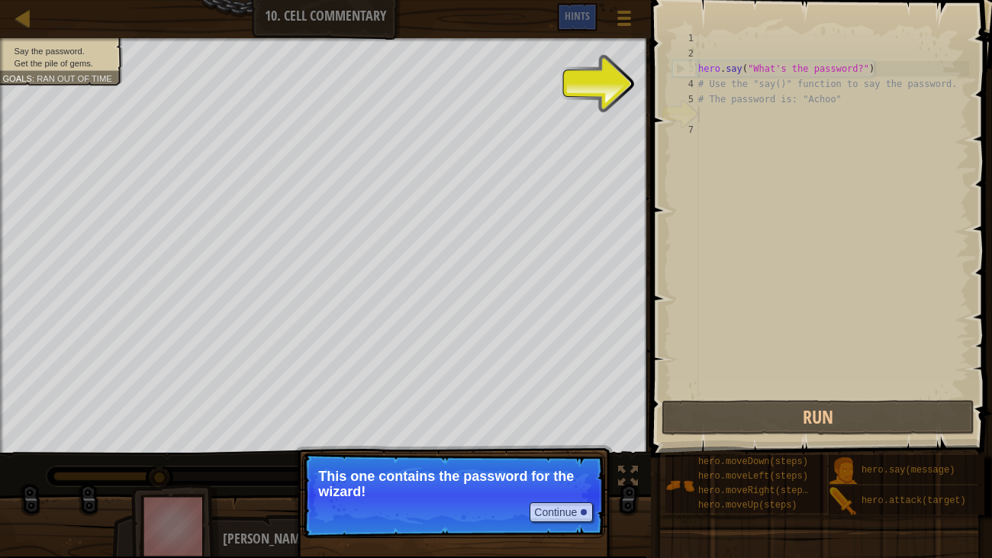
click at [552, 464] on p "This one contains the password for the wizard!" at bounding box center [453, 483] width 271 height 31
click at [550, 464] on p "Continue This one contains the password for the wizard!" at bounding box center [453, 494] width 303 height 85
click at [546, 464] on button "Continue" at bounding box center [561, 512] width 63 height 20
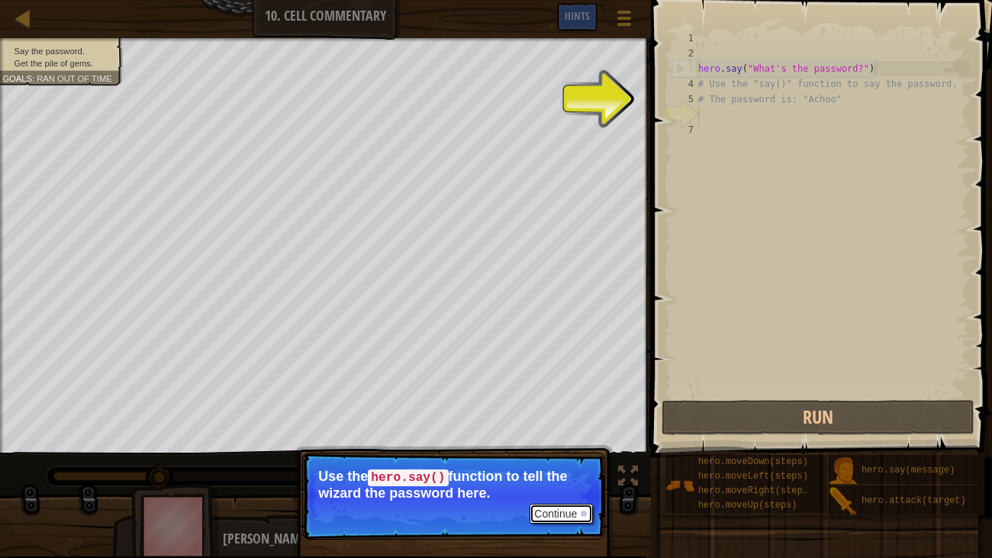
click at [557, 464] on button "Continue" at bounding box center [561, 514] width 63 height 20
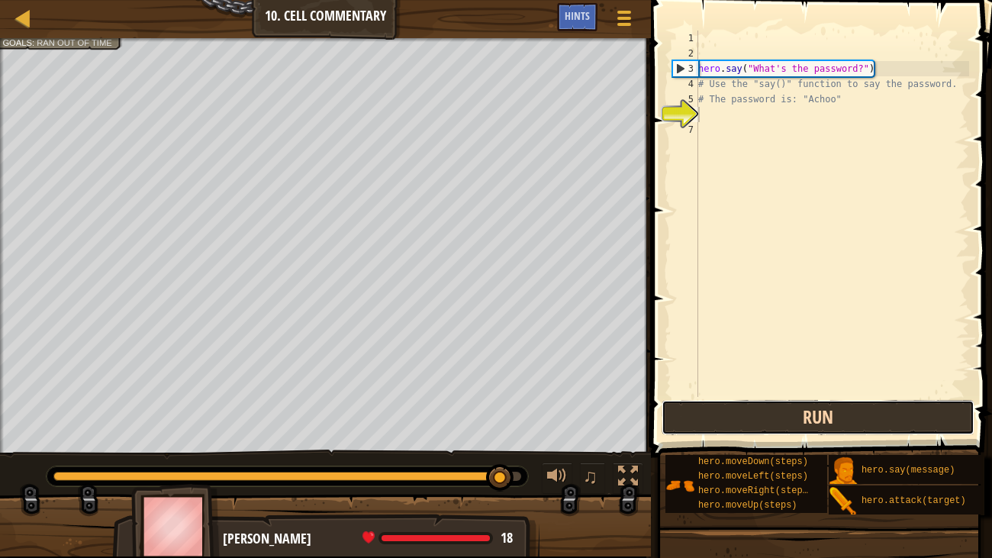
click at [712, 419] on button "Run" at bounding box center [818, 417] width 313 height 35
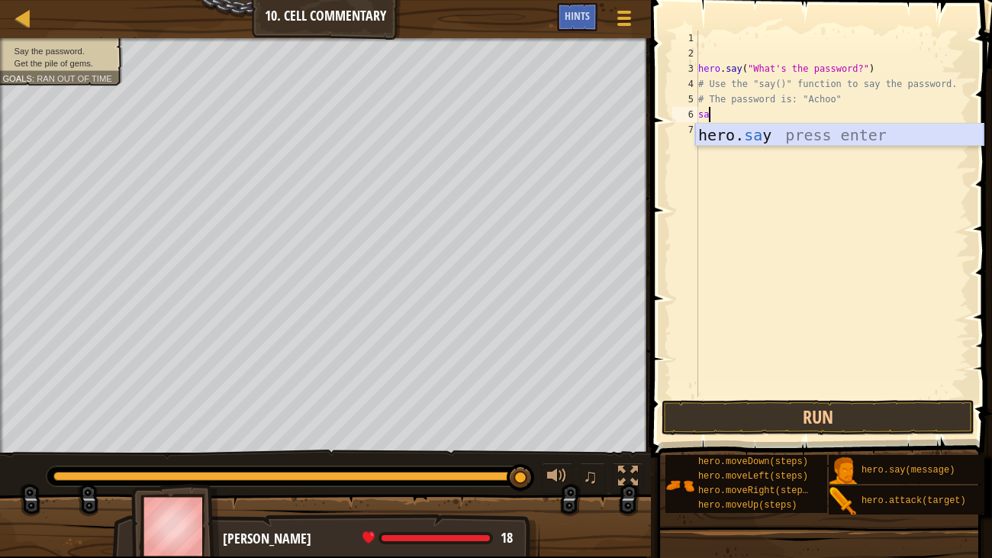
click at [754, 134] on div "hero. sa y press enter" at bounding box center [839, 158] width 288 height 69
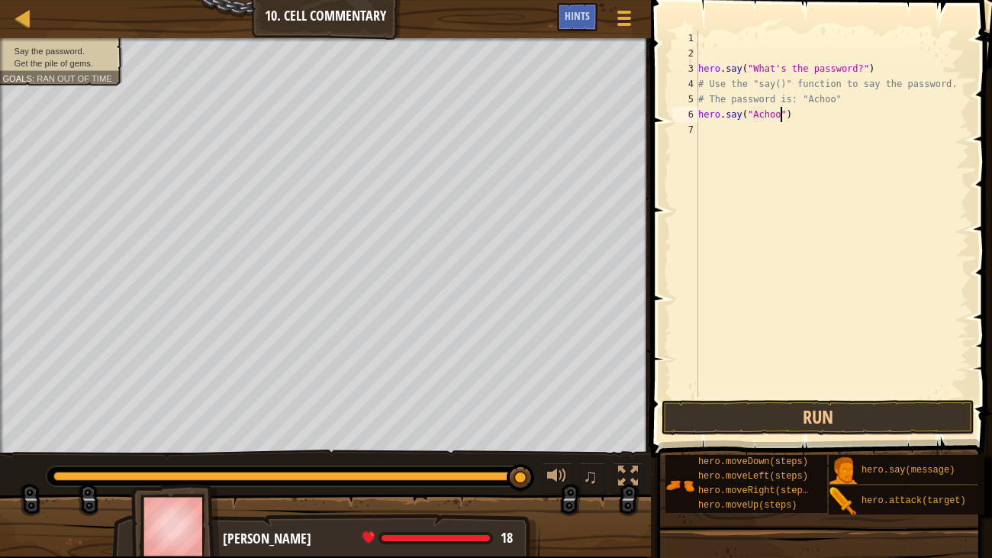
scroll to position [7, 6]
type textarea "hero.say("Achoo")"
click at [754, 423] on button "Run" at bounding box center [818, 417] width 313 height 35
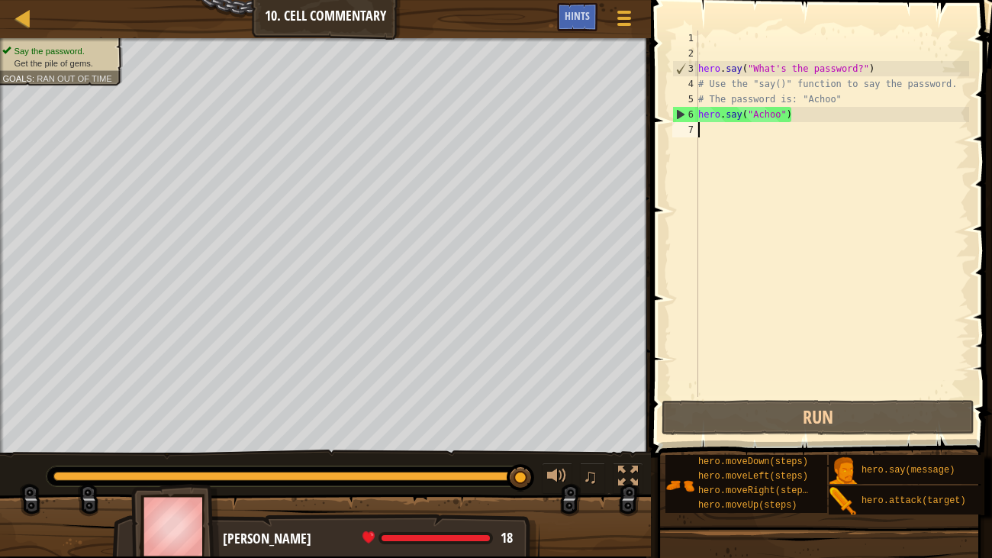
click at [704, 128] on div "hero . say ( "What's the password?" ) # Use the "say()" function to say the pas…" at bounding box center [832, 229] width 274 height 397
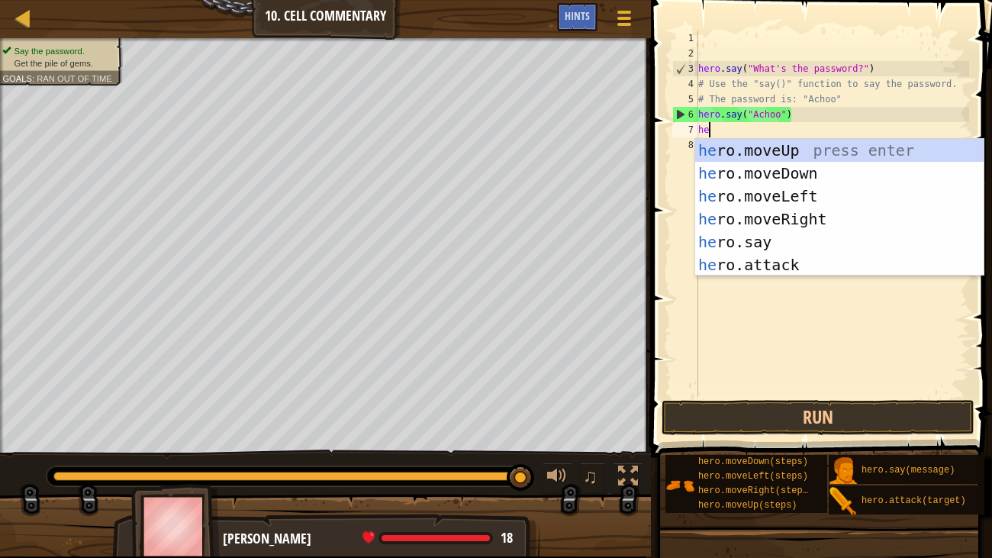
type textarea "her"
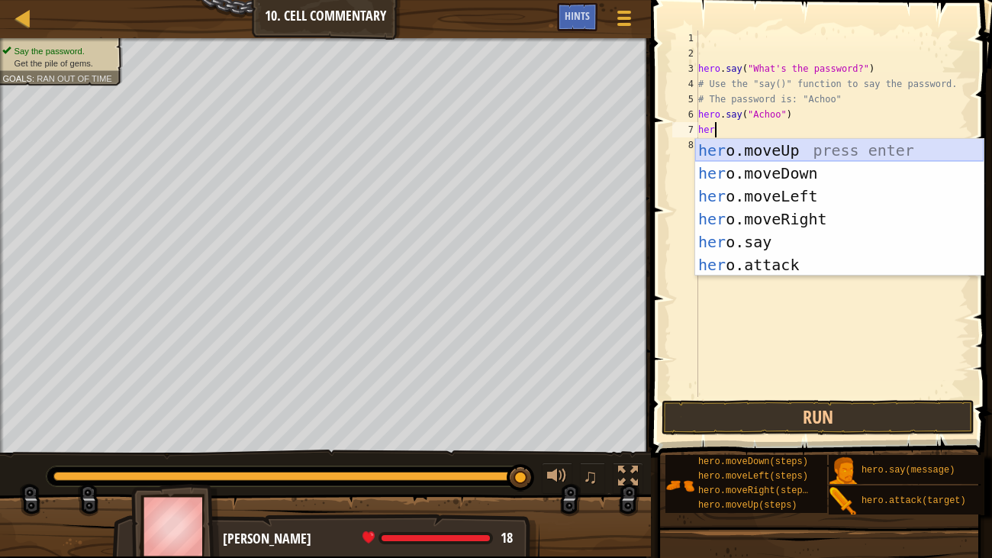
click at [794, 151] on div "her o.moveUp press enter her o.moveDown press enter her o.moveLeft press enter …" at bounding box center [839, 230] width 288 height 183
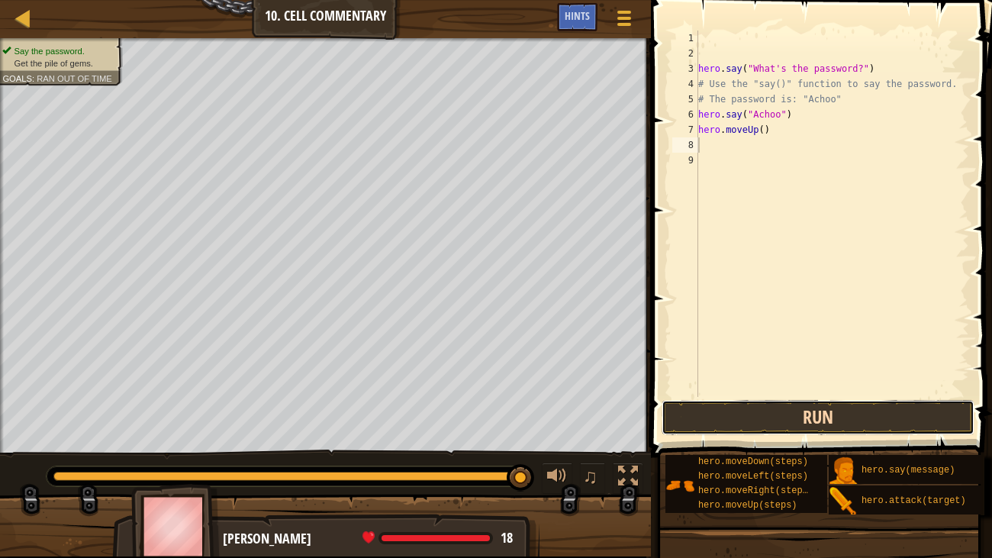
click at [781, 433] on button "Run" at bounding box center [818, 417] width 313 height 35
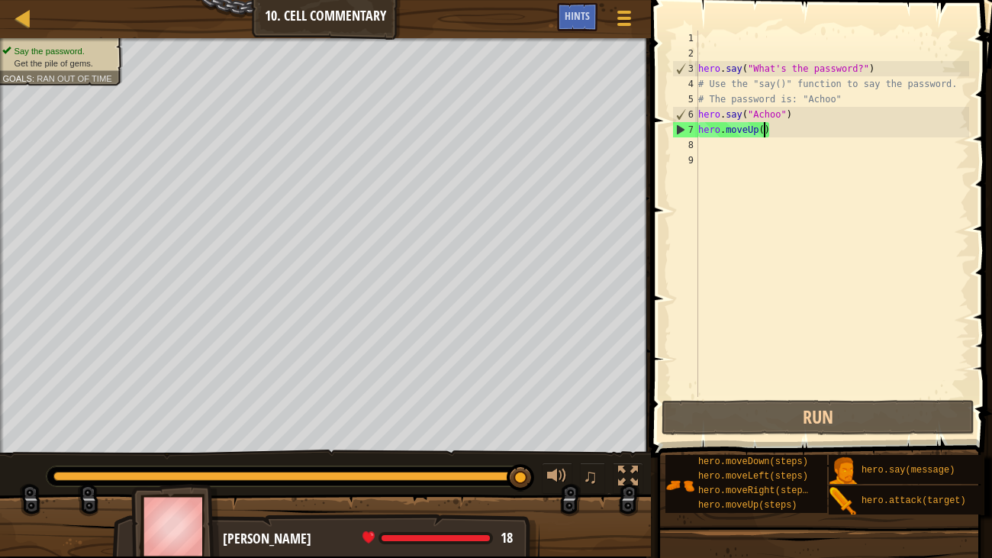
click at [762, 130] on div "hero . say ( "What's the password?" ) # Use the "say()" function to say the pas…" at bounding box center [832, 229] width 274 height 397
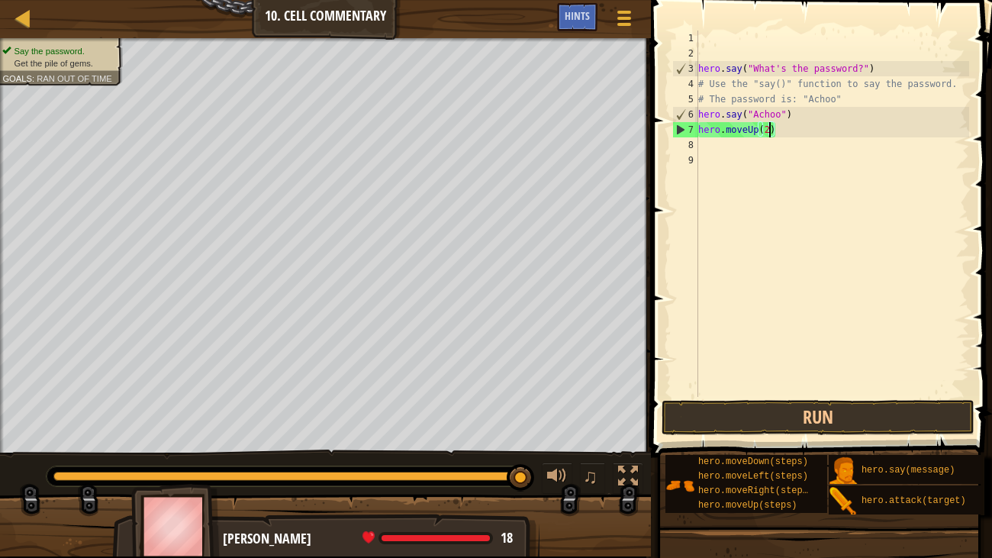
scroll to position [7, 5]
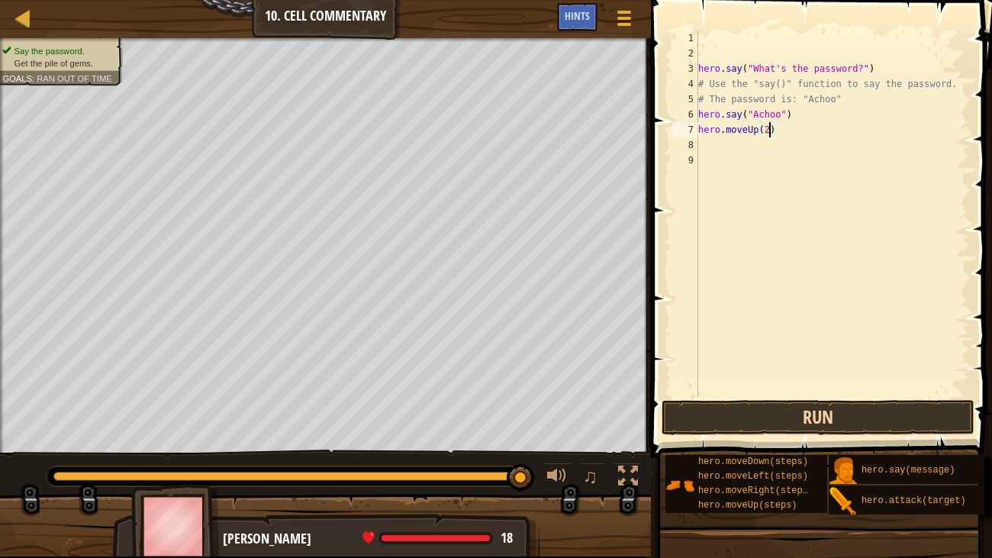
type textarea "hero.moveUp(2)"
click at [840, 403] on button "Run" at bounding box center [818, 417] width 313 height 35
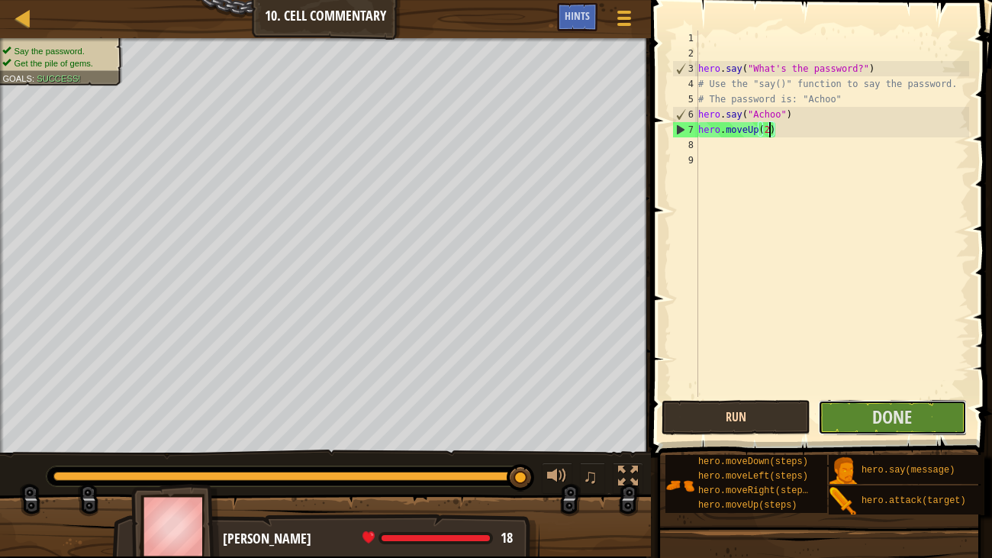
click at [840, 403] on button "Done" at bounding box center [892, 417] width 149 height 35
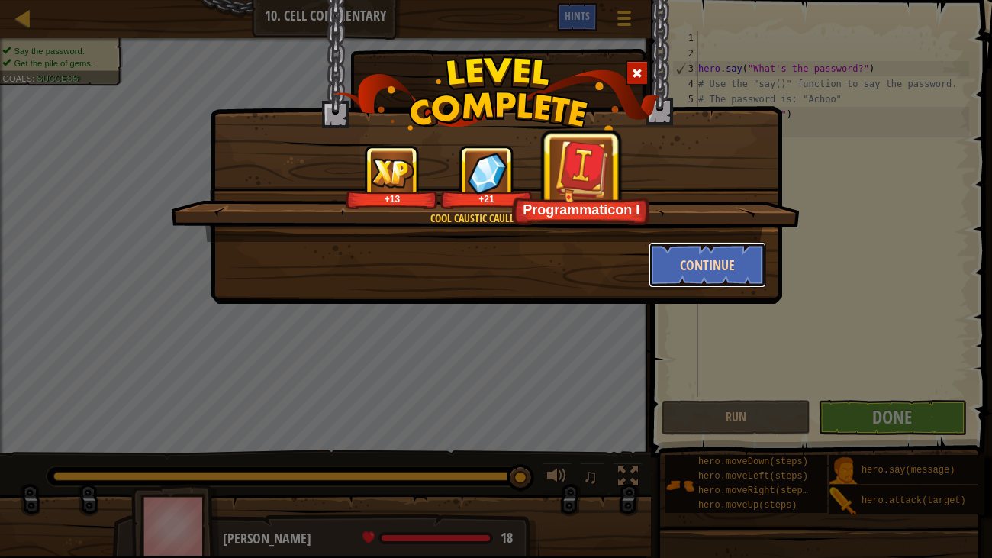
click at [704, 278] on button "Continue" at bounding box center [708, 265] width 118 height 46
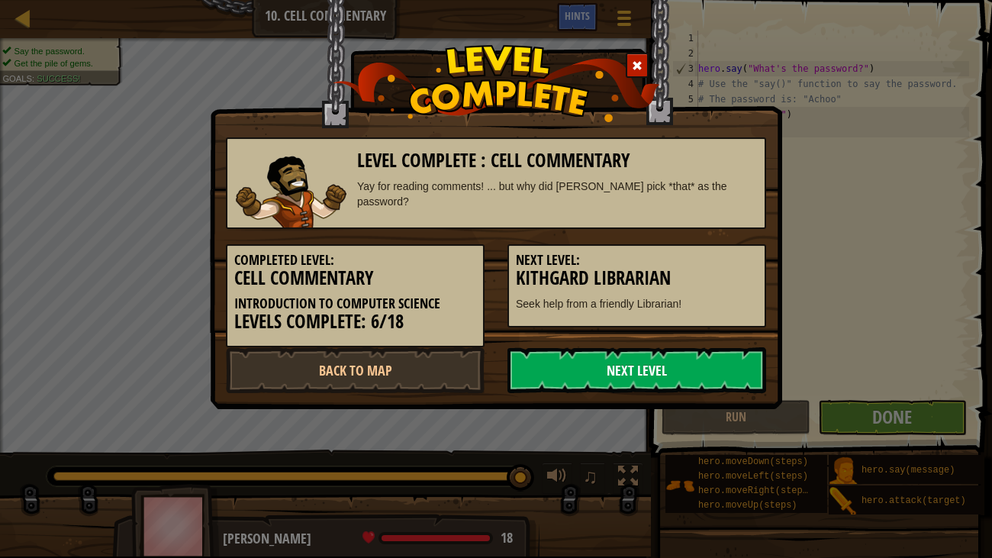
click at [644, 367] on link "Next Level" at bounding box center [636, 370] width 259 height 46
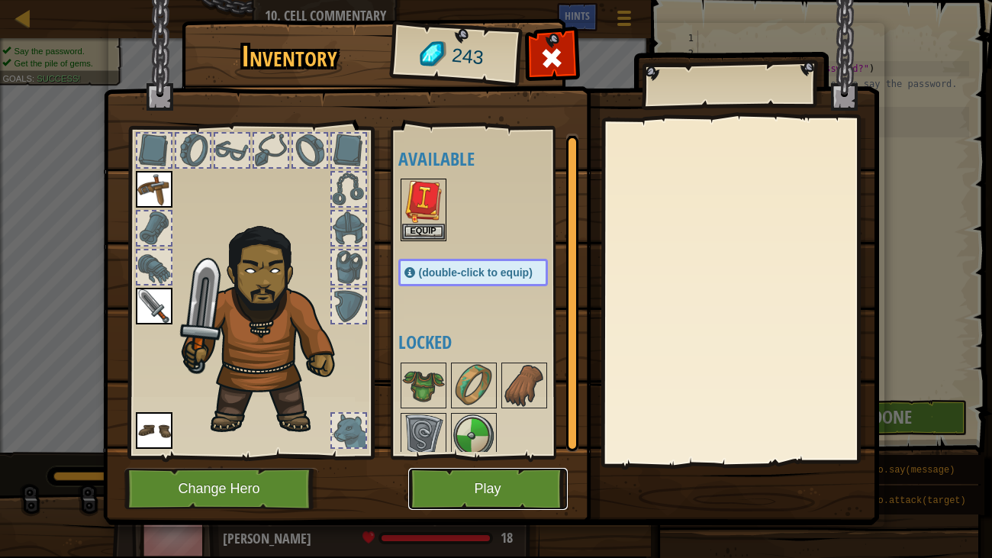
click at [470, 464] on button "Play" at bounding box center [487, 489] width 159 height 42
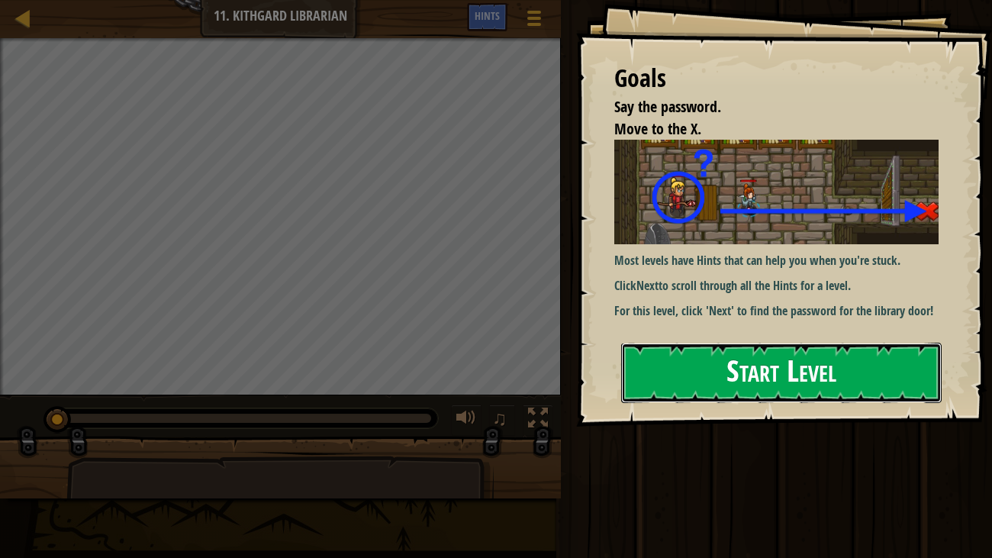
click at [649, 356] on button "Start Level" at bounding box center [781, 373] width 321 height 60
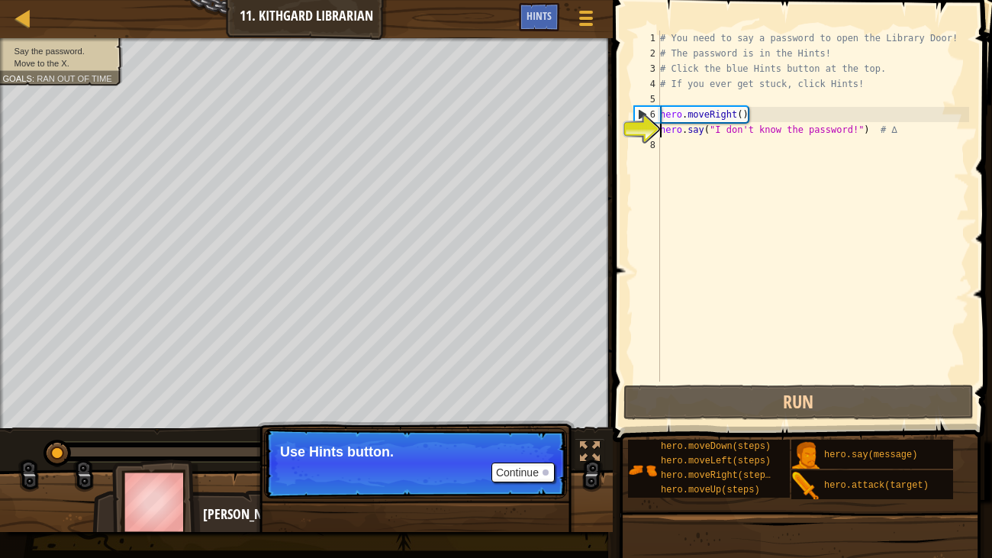
click at [544, 455] on p "Use Hints button." at bounding box center [415, 451] width 271 height 15
click at [536, 464] on button "Continue" at bounding box center [522, 472] width 63 height 20
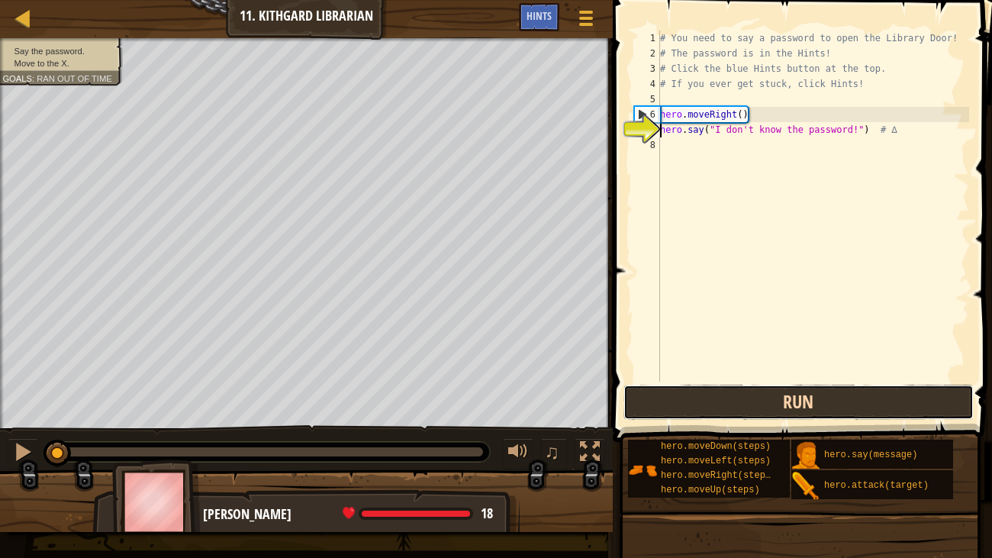
click at [674, 394] on button "Run" at bounding box center [798, 402] width 350 height 35
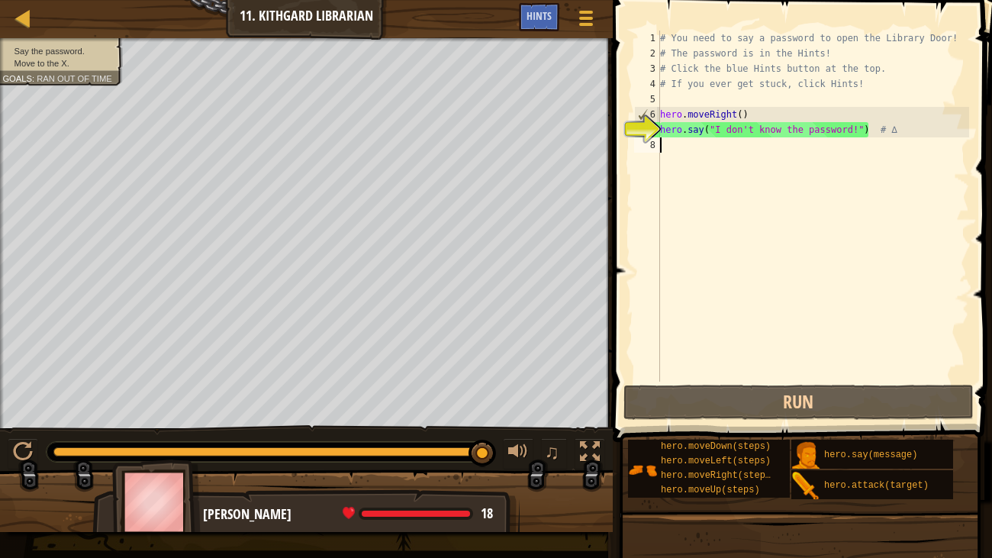
click at [724, 144] on div "# You need to say a password to open the Library Door! # The password is in the…" at bounding box center [813, 221] width 312 height 381
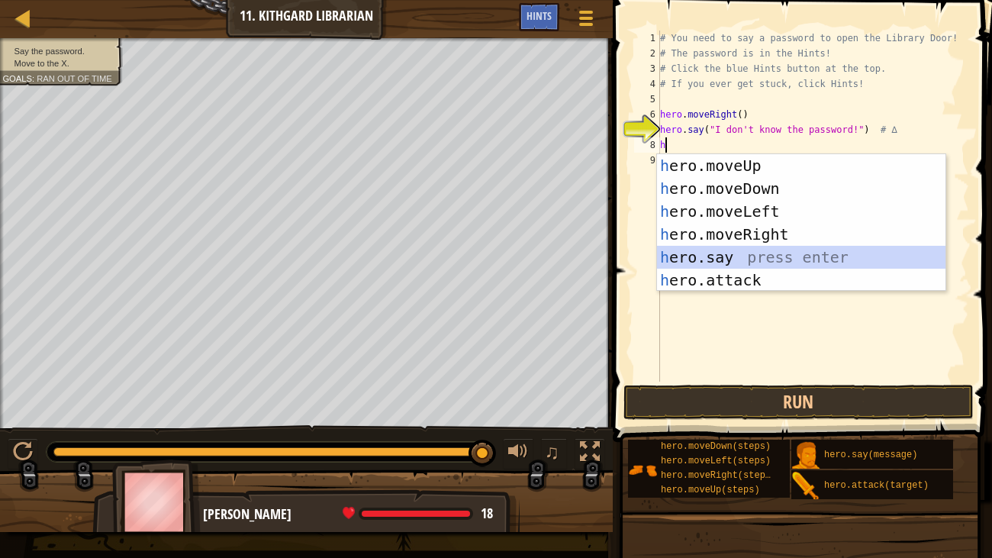
click at [712, 252] on div "h ero.moveUp press enter h ero.moveDown press enter h ero.moveLeft press enter …" at bounding box center [801, 245] width 288 height 183
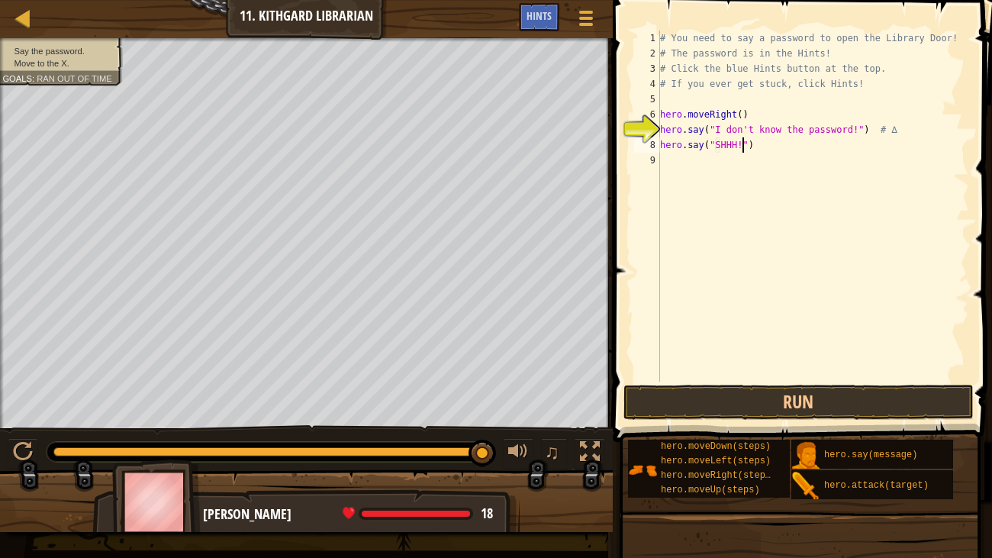
scroll to position [7, 6]
click at [749, 400] on button "Run" at bounding box center [798, 402] width 350 height 35
type textarea """
click at [855, 408] on button "Run" at bounding box center [798, 402] width 350 height 35
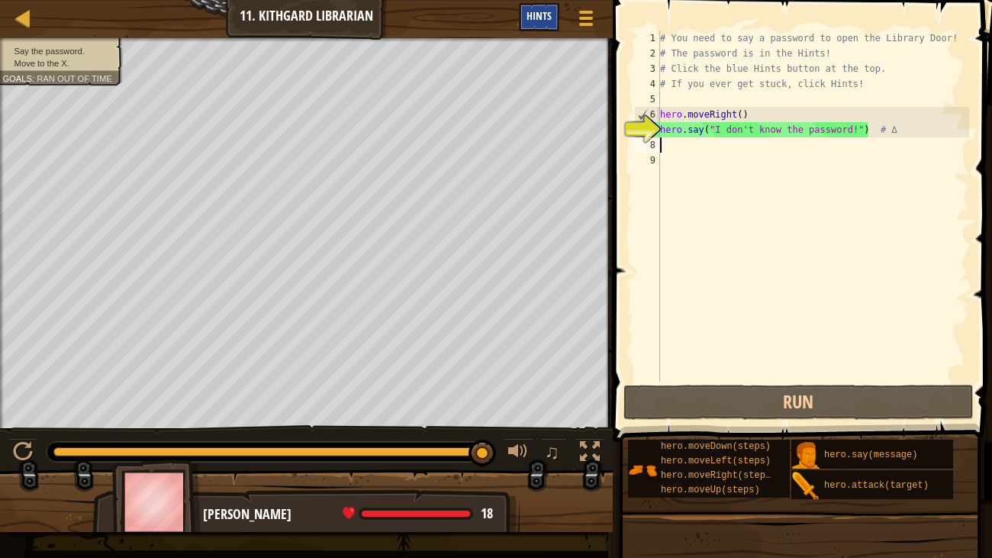
click at [549, 16] on span "Hints" at bounding box center [538, 15] width 25 height 14
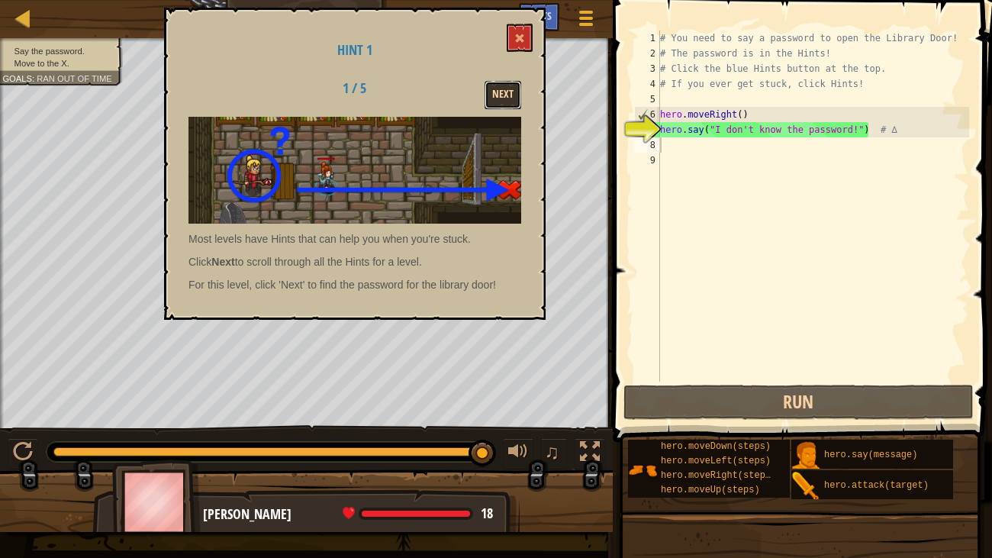
click at [500, 89] on button "Next" at bounding box center [503, 95] width 37 height 28
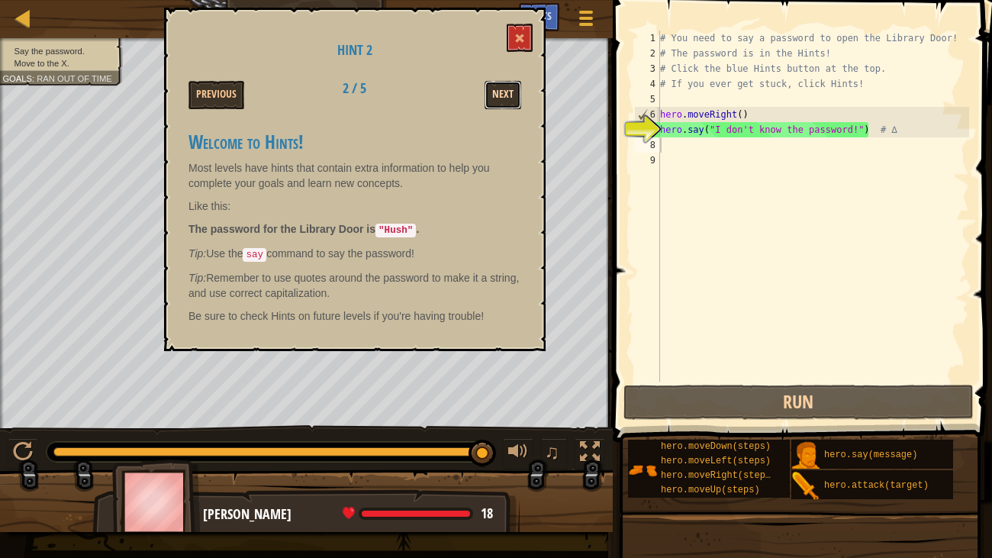
click at [504, 84] on button "Next" at bounding box center [503, 95] width 37 height 28
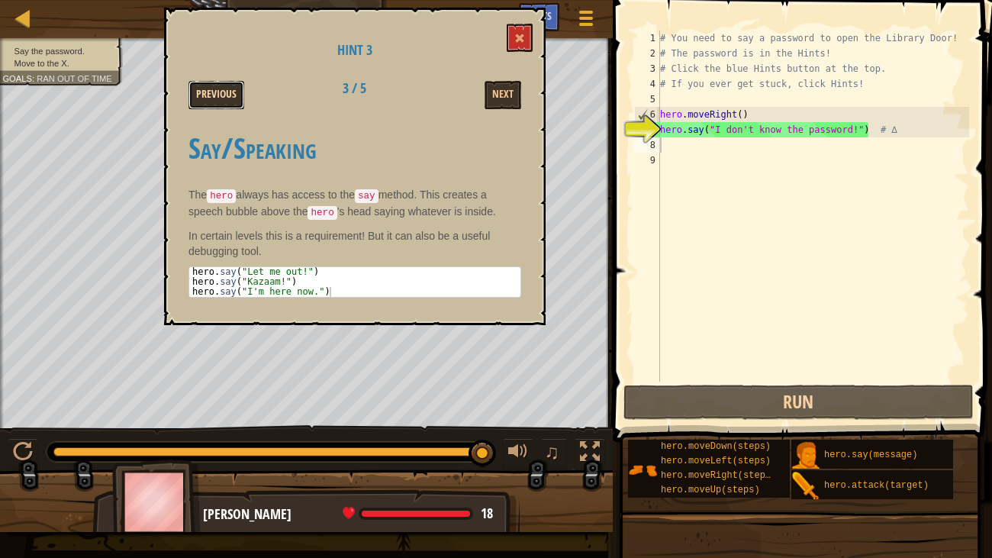
click at [227, 95] on button "Previous" at bounding box center [216, 95] width 56 height 28
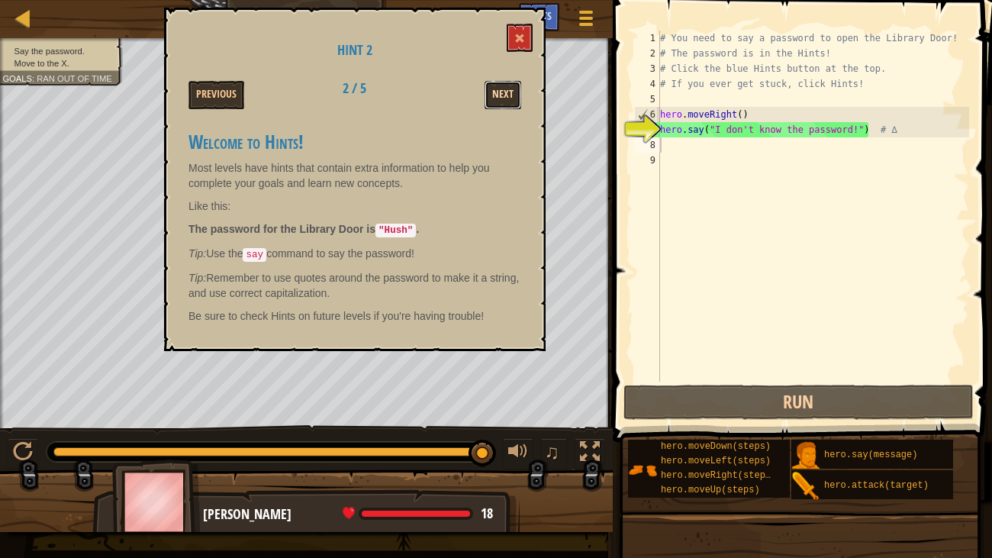
click at [499, 93] on button "Next" at bounding box center [503, 95] width 37 height 28
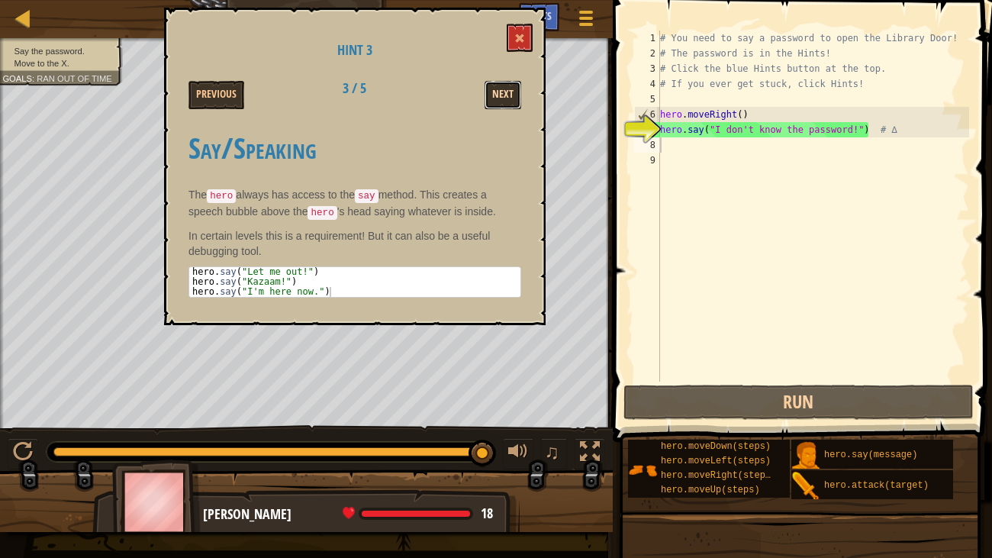
click at [497, 95] on button "Next" at bounding box center [503, 95] width 37 height 28
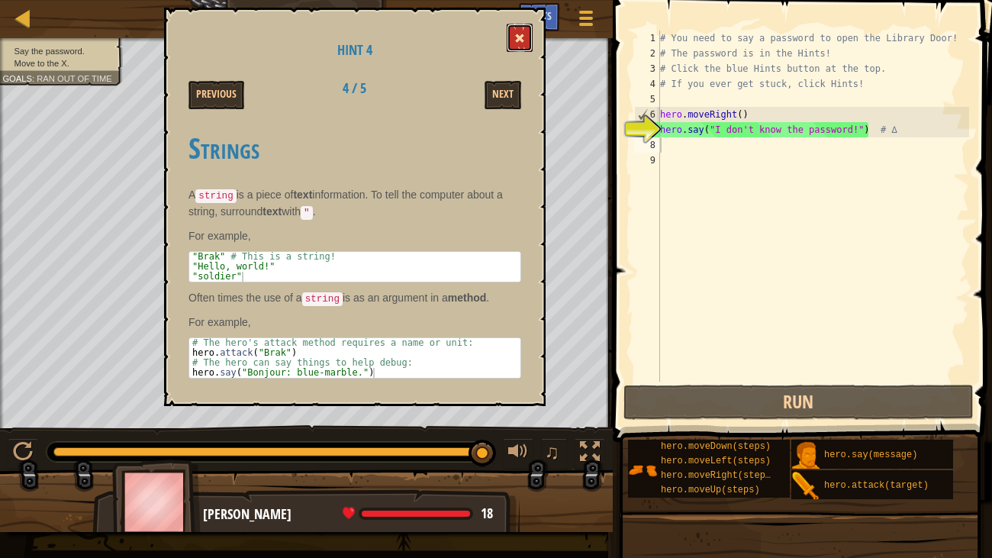
click at [531, 40] on button at bounding box center [520, 38] width 26 height 28
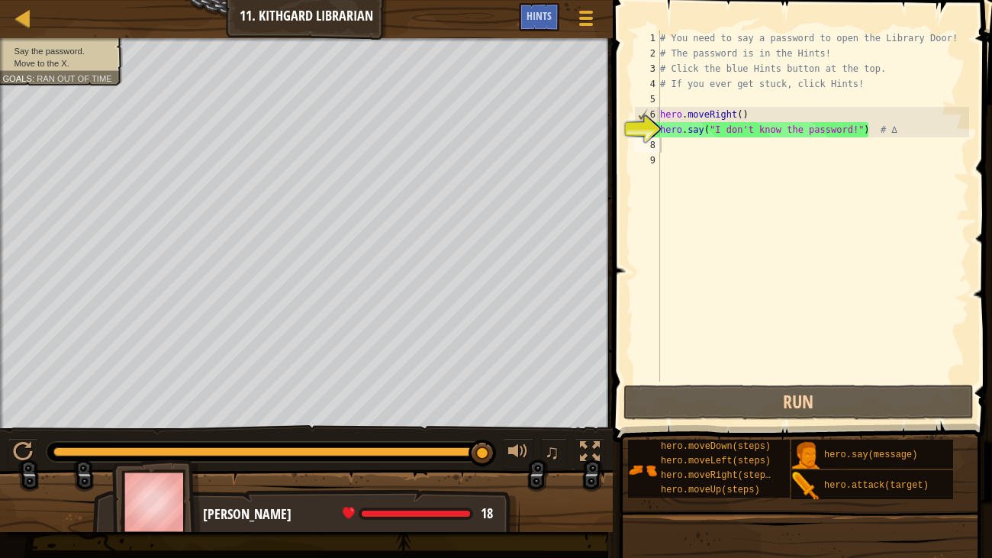
click at [751, 132] on div "# You need to say a password to open the Library Door! # The password is in the…" at bounding box center [813, 221] width 312 height 381
click at [858, 130] on div "# You need to say a password to open the Library Door! # The password is in the…" at bounding box center [813, 221] width 312 height 381
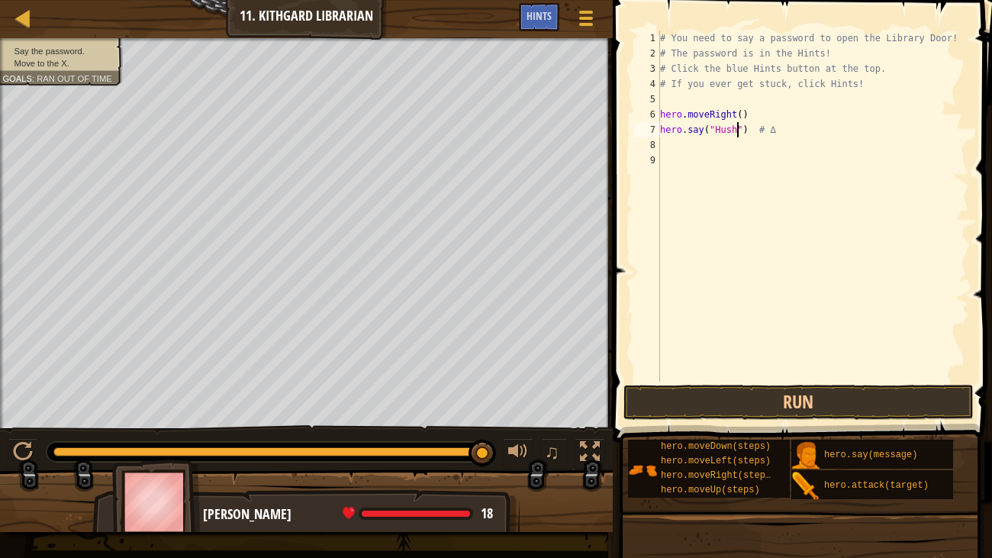
scroll to position [7, 5]
type textarea "hero.say("Hush") # ∆"
click at [770, 399] on button "Run" at bounding box center [798, 402] width 350 height 35
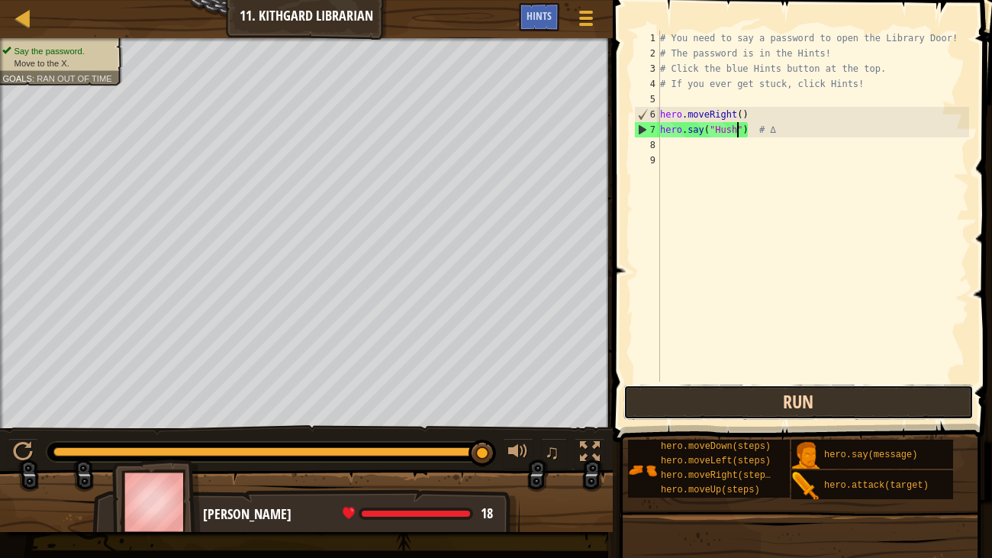
click at [784, 393] on button "Run" at bounding box center [798, 402] width 350 height 35
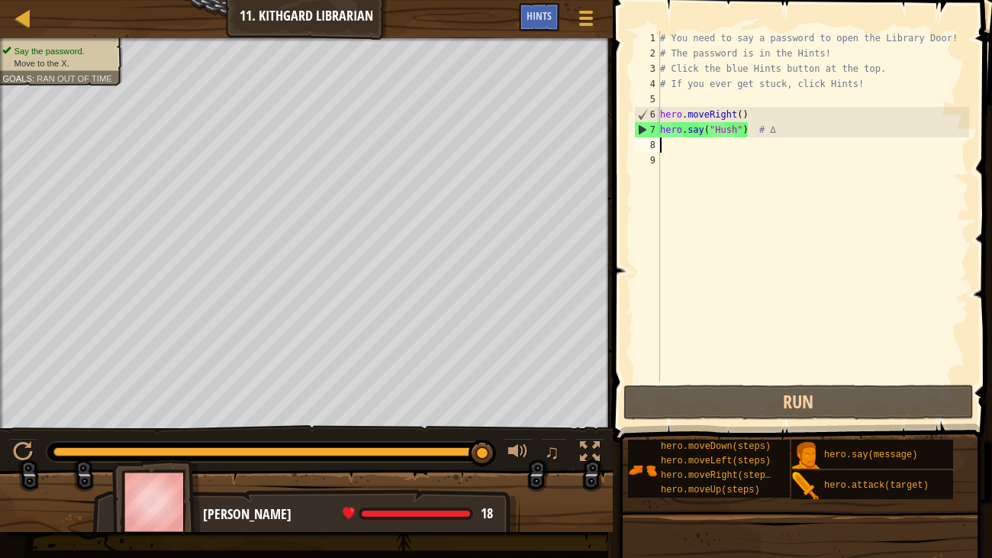
click at [681, 146] on div "# You need to say a password to open the Library Door! # The password is in the…" at bounding box center [813, 221] width 312 height 381
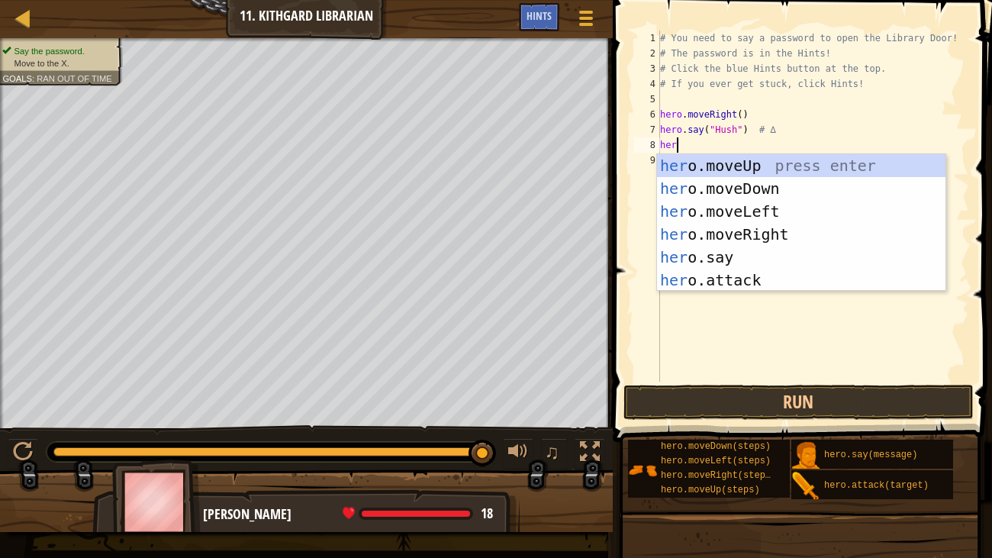
type textarea "hero"
click at [691, 238] on div "hero .moveUp press enter hero .moveDown press enter hero .moveLeft press enter …" at bounding box center [801, 245] width 288 height 183
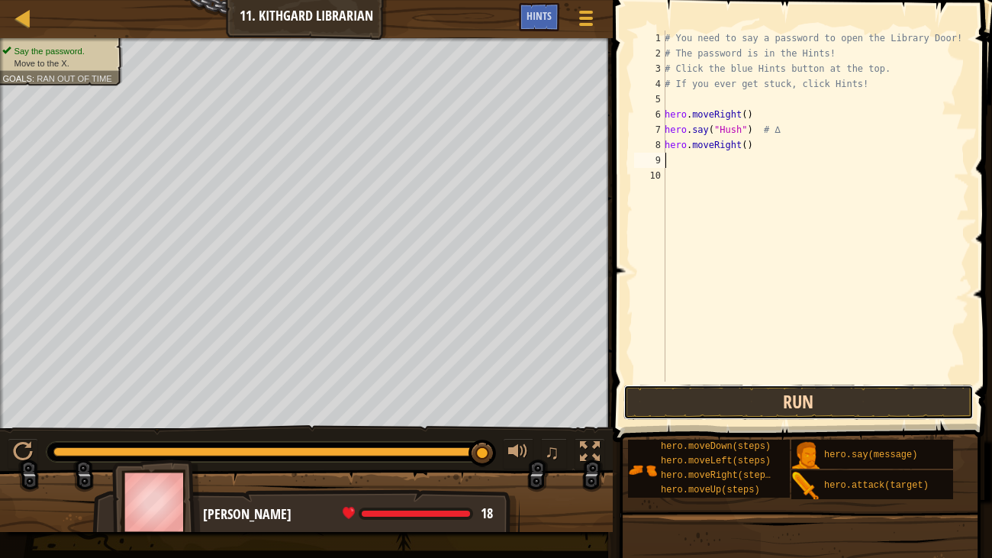
click at [716, 397] on button "Run" at bounding box center [798, 402] width 350 height 35
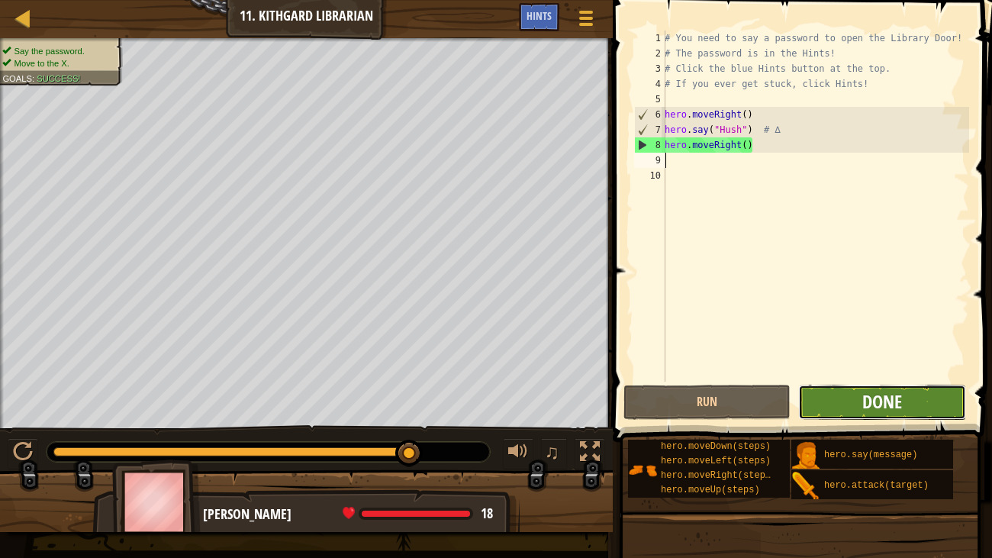
click at [885, 397] on span "Done" at bounding box center [882, 401] width 40 height 24
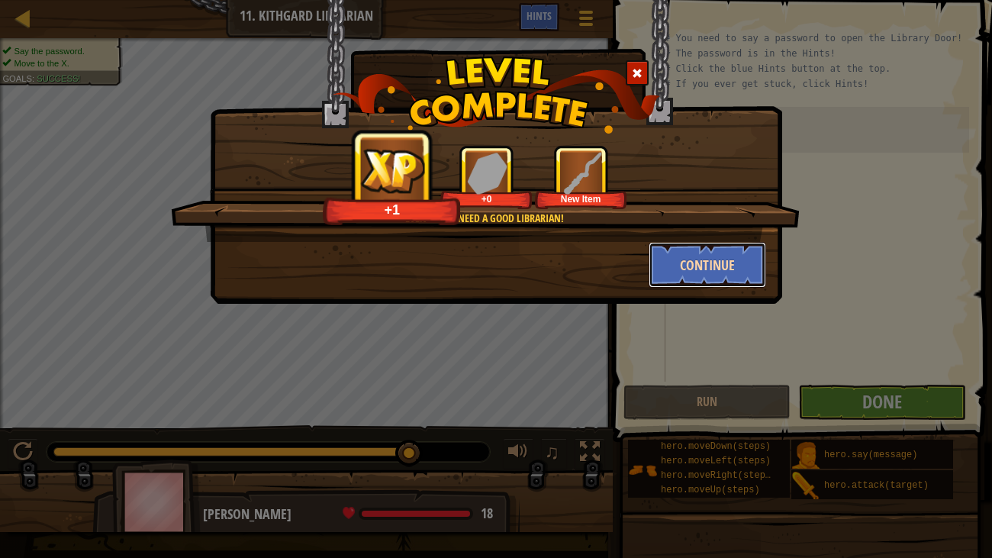
click at [699, 257] on button "Continue" at bounding box center [708, 265] width 118 height 46
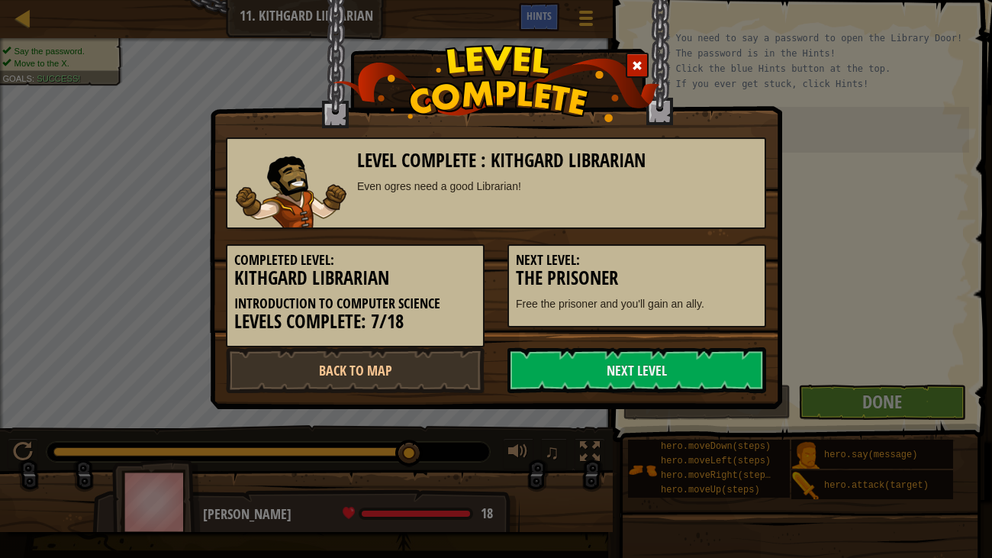
click at [697, 259] on h5 "Next Level:" at bounding box center [637, 260] width 242 height 15
click at [692, 378] on link "Next Level" at bounding box center [636, 370] width 259 height 46
click at [652, 363] on link "Next Level" at bounding box center [636, 370] width 259 height 46
click at [617, 365] on link "Next Level" at bounding box center [636, 370] width 259 height 46
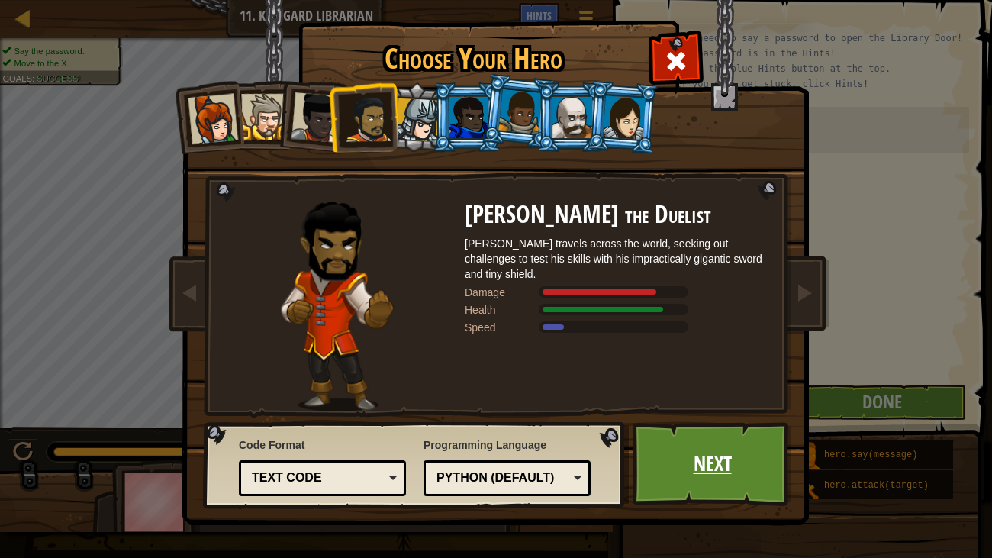
click at [657, 436] on link "Next" at bounding box center [712, 464] width 159 height 84
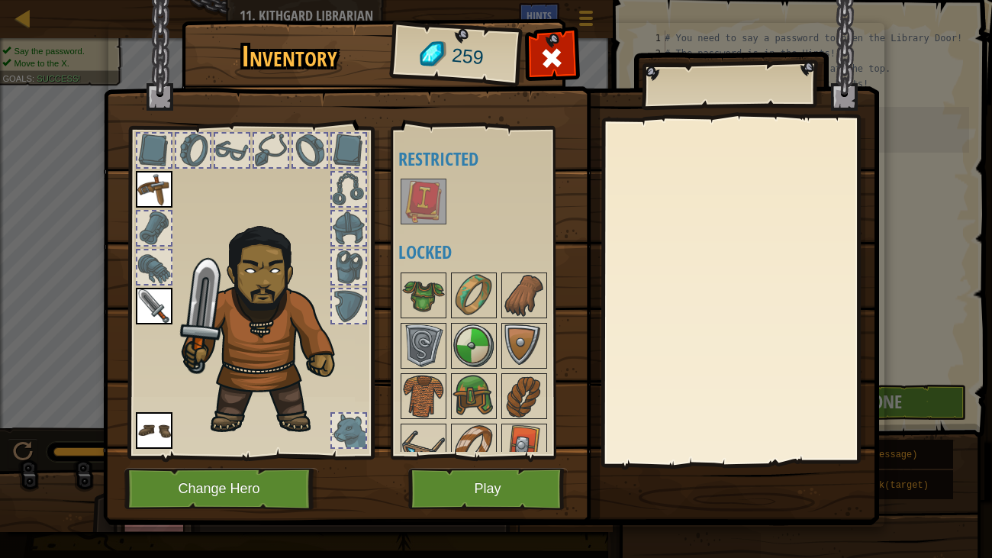
click at [423, 203] on img at bounding box center [423, 201] width 43 height 43
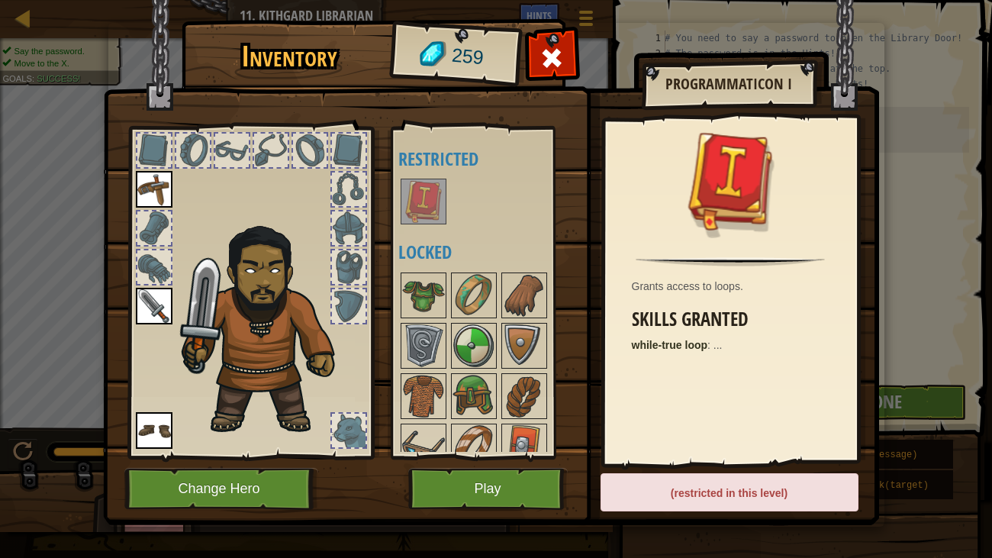
click at [423, 203] on img at bounding box center [423, 201] width 43 height 43
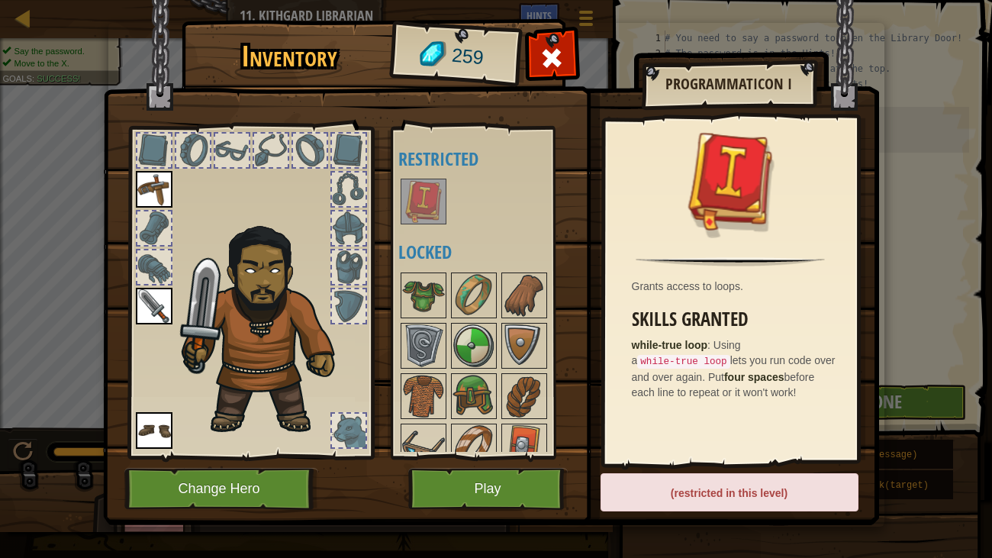
click at [549, 456] on div "Available Equip Equip Equip (double-click to equip) Restricted Locked" at bounding box center [484, 293] width 187 height 332
click at [535, 464] on button "Play" at bounding box center [487, 489] width 159 height 42
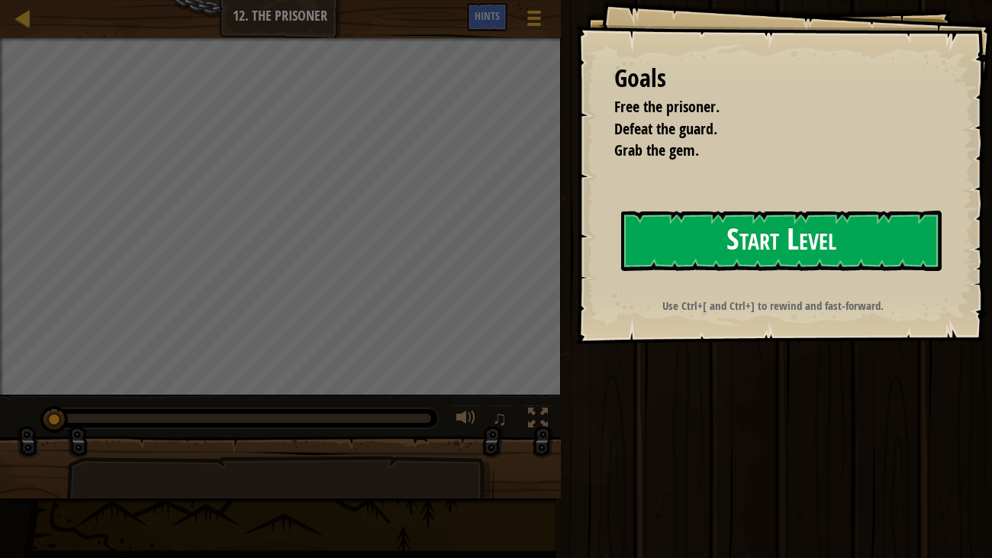
click at [665, 237] on button "Start Level" at bounding box center [781, 241] width 321 height 60
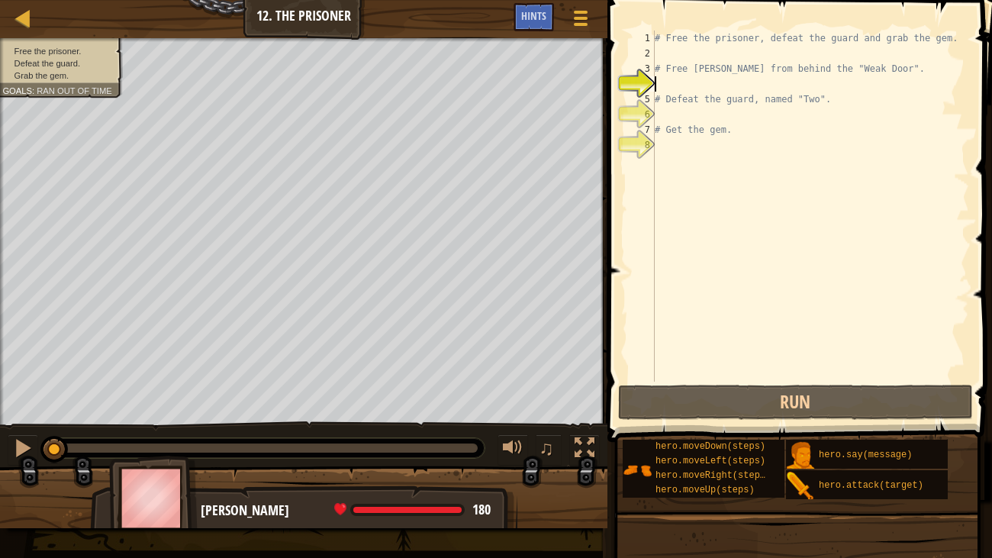
scroll to position [7, 0]
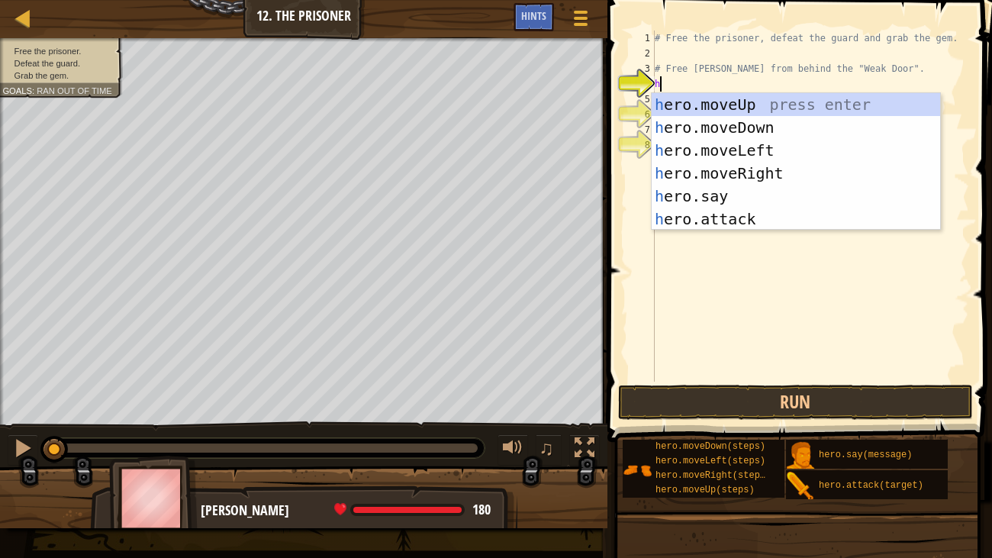
type textarea "her"
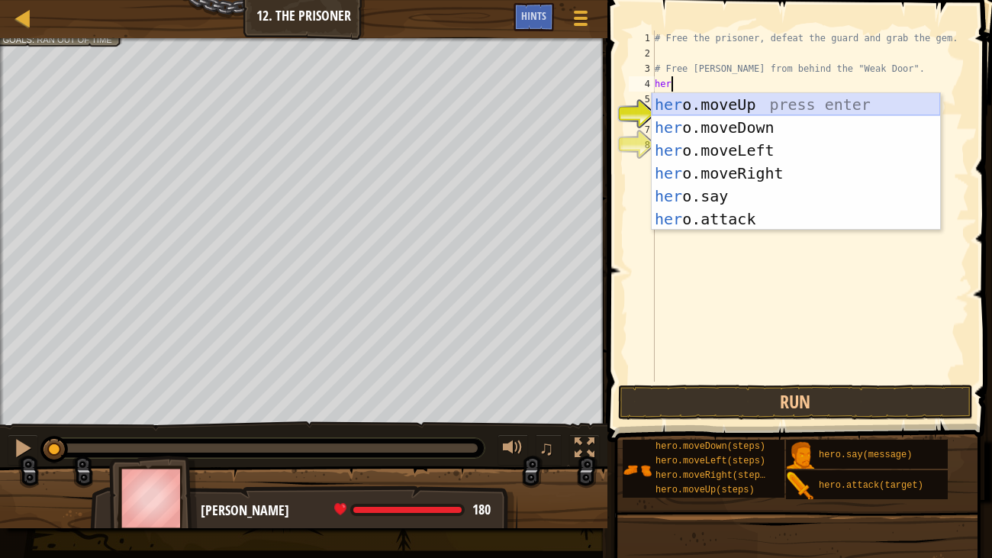
click at [710, 97] on div "her o.moveUp press enter her o.moveDown press enter her o.moveLeft press enter …" at bounding box center [796, 184] width 288 height 183
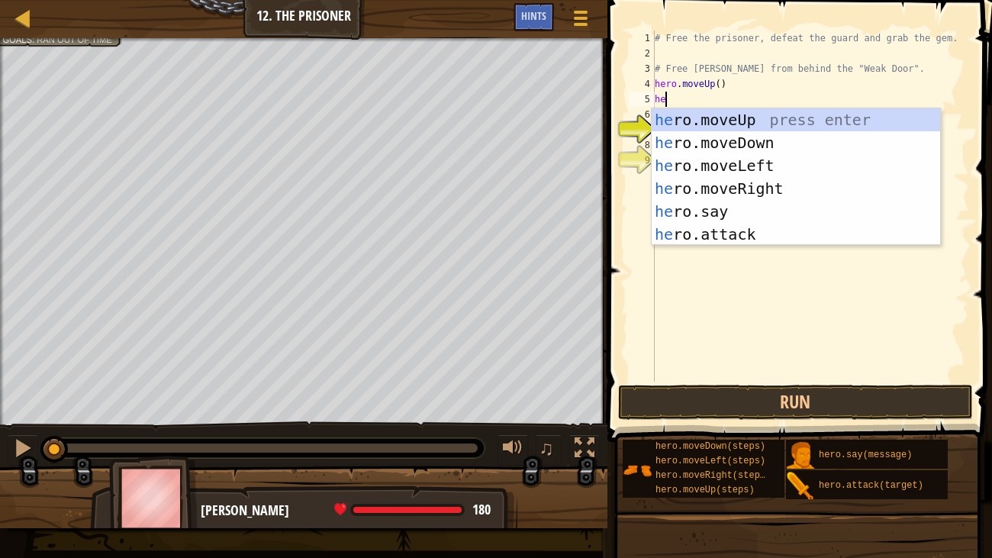
type textarea "her"
click at [686, 137] on div "her o.moveUp press enter her o.moveDown press enter her o.moveLeft press enter …" at bounding box center [796, 199] width 288 height 183
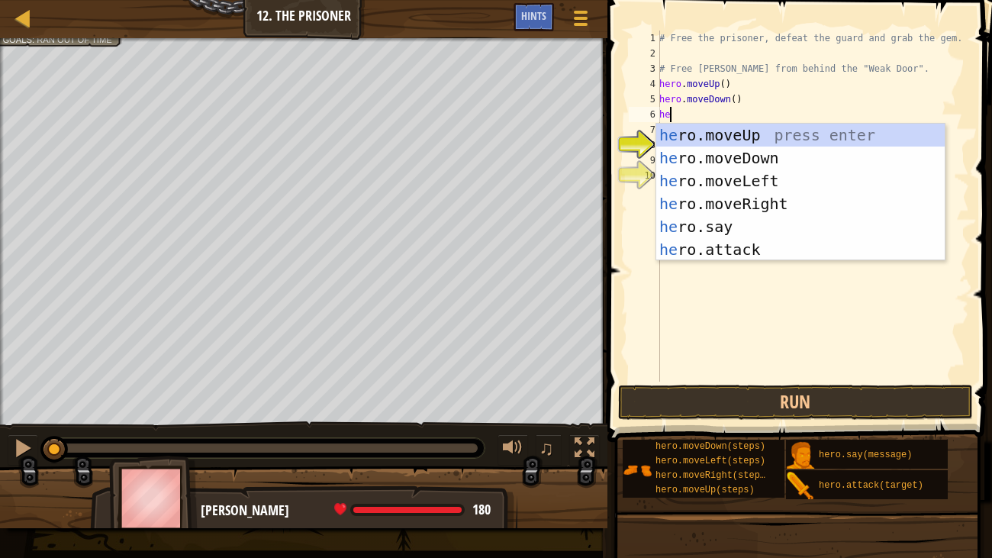
type textarea "her"
click at [723, 130] on div "her o.moveUp press enter her o.moveDown press enter her o.moveLeft press enter …" at bounding box center [800, 215] width 288 height 183
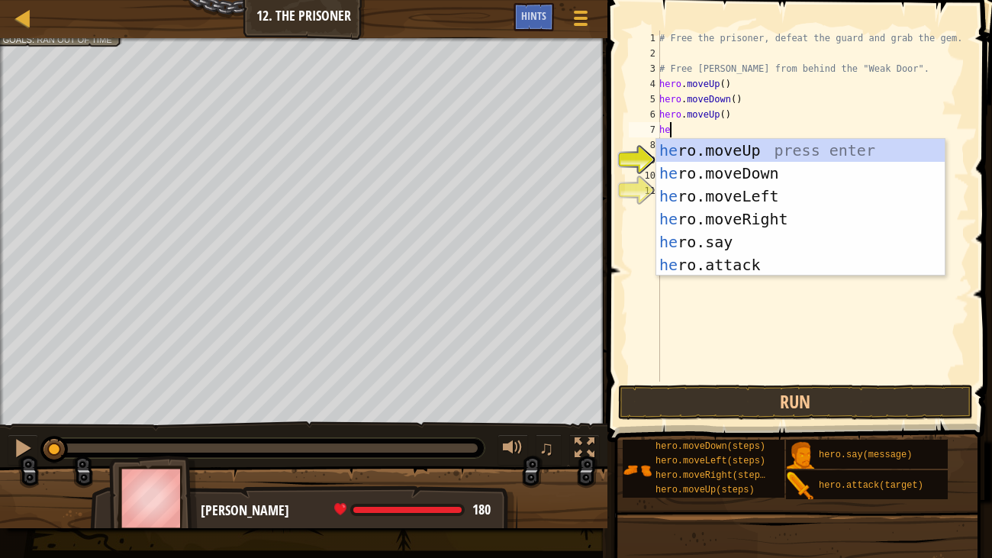
type textarea "her"
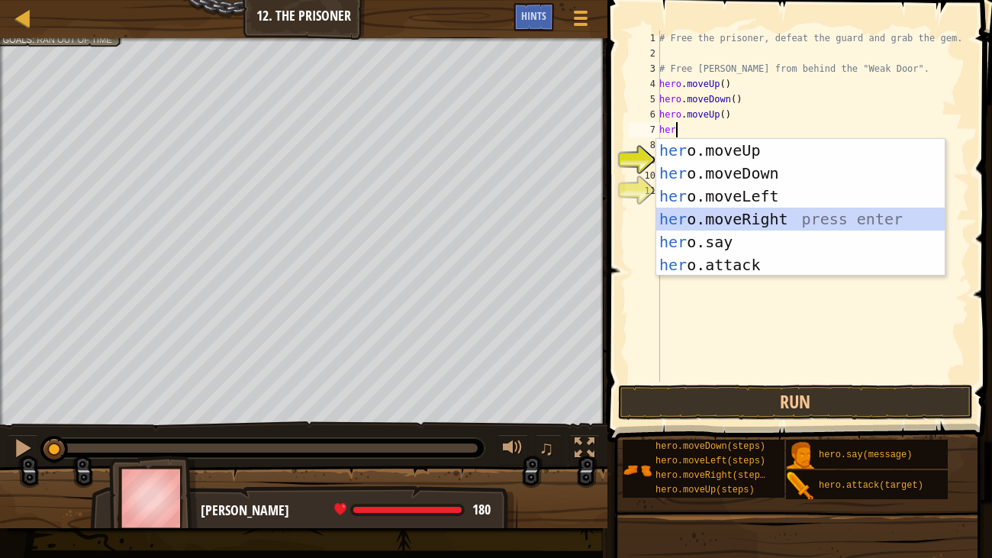
click at [745, 223] on div "her o.moveUp press enter her o.moveDown press enter her o.moveLeft press enter …" at bounding box center [800, 230] width 288 height 183
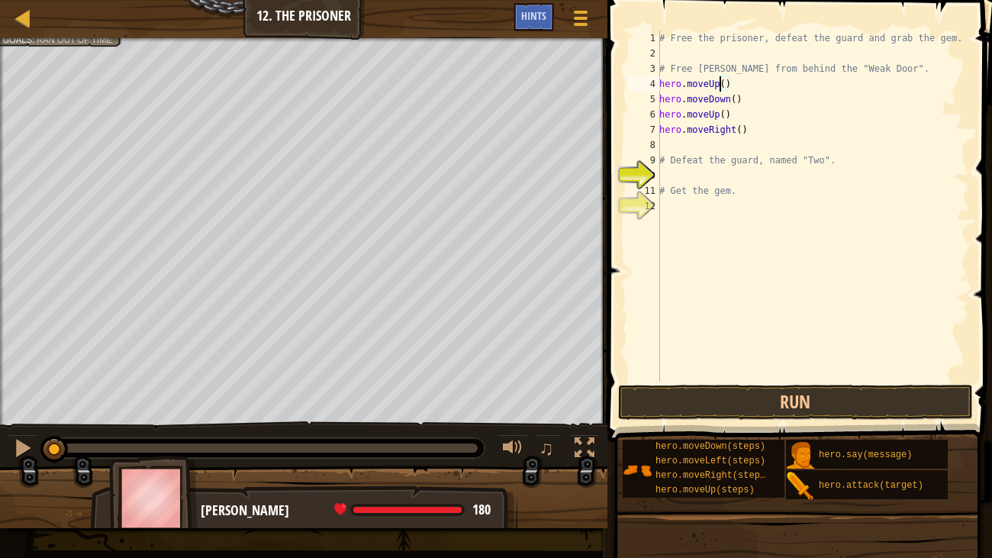
click at [717, 85] on div "# Free the prisoner, defeat the guard and grab the gem. # Free [PERSON_NAME] fr…" at bounding box center [812, 221] width 313 height 381
click at [748, 133] on div "# Free the prisoner, defeat the guard and grab the gem. # Free [PERSON_NAME] fr…" at bounding box center [812, 221] width 313 height 381
click at [742, 130] on div "# Free the prisoner, defeat the guard and grab the gem. # Free [PERSON_NAME] fr…" at bounding box center [812, 221] width 313 height 381
type textarea "hero.moveRight(2)"
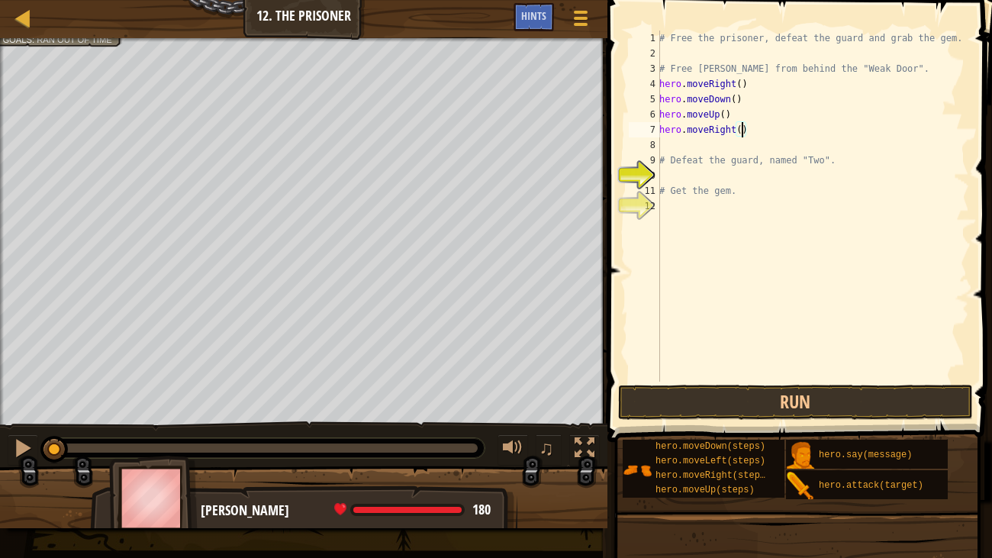
scroll to position [7, 7]
click at [717, 143] on div "# Free the prisoner, defeat the guard and grab the gem. # Free [PERSON_NAME] fr…" at bounding box center [812, 221] width 313 height 381
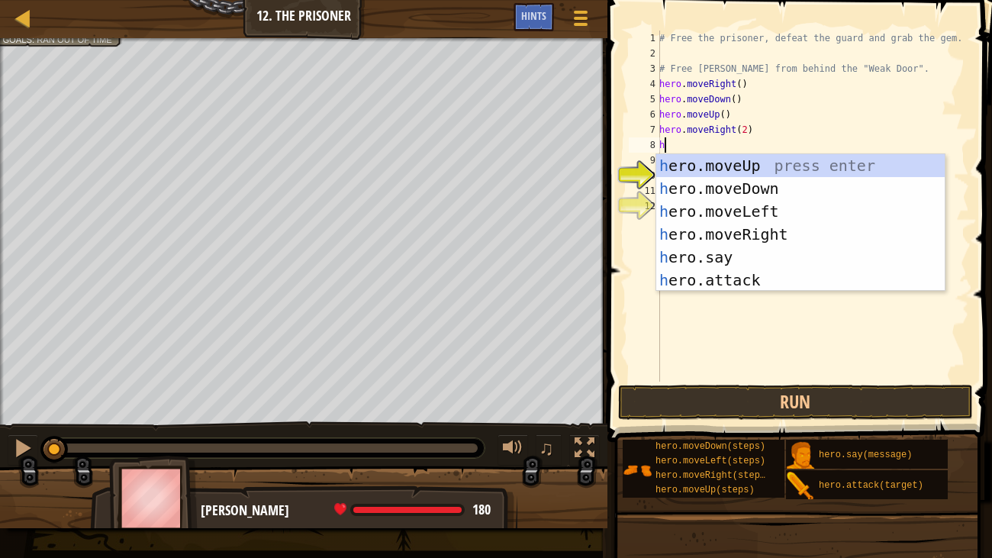
type textarea "her"
click at [748, 183] on div "her o.moveUp press enter her o.moveDown press enter her o.moveLeft press enter …" at bounding box center [800, 245] width 288 height 183
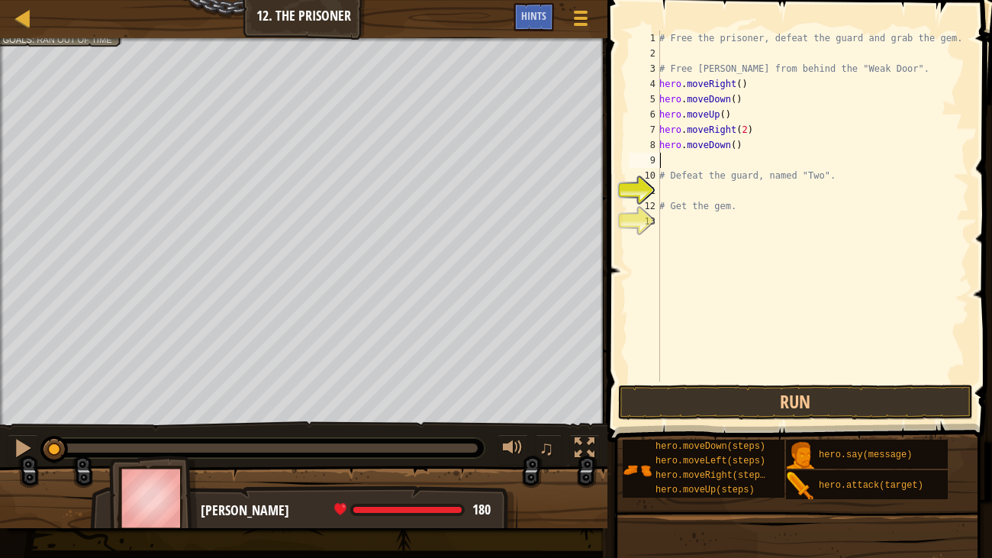
click at [738, 145] on div "# Free the prisoner, defeat the guard and grab the gem. # Free [PERSON_NAME] fr…" at bounding box center [812, 221] width 313 height 381
type textarea "hero.moveDown(3)"
click at [667, 156] on div "# Free the prisoner, defeat the guard and grab the gem. # Free [PERSON_NAME] fr…" at bounding box center [812, 221] width 313 height 381
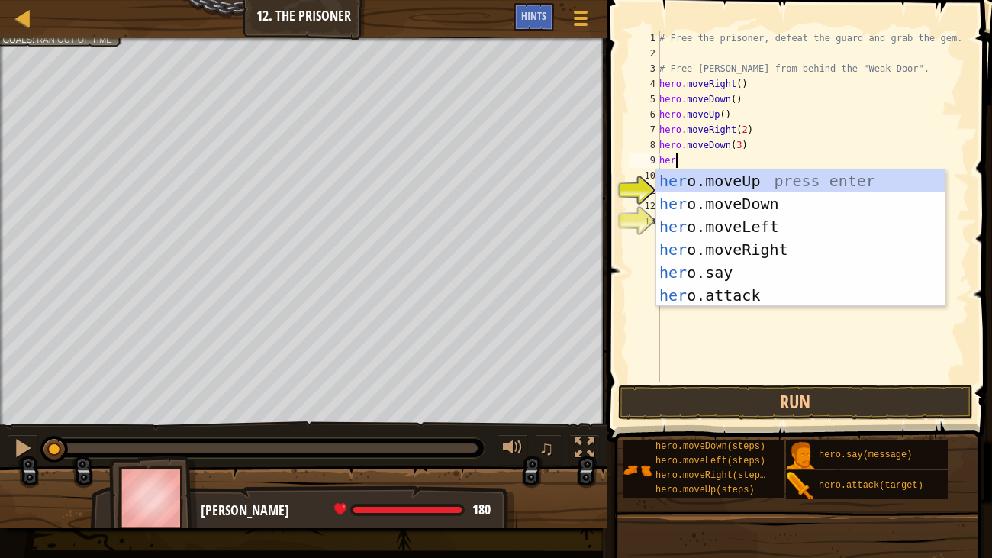
scroll to position [7, 0]
click at [716, 291] on div "her o.moveUp press enter her o.moveDown press enter her o.moveLeft press enter …" at bounding box center [800, 260] width 288 height 183
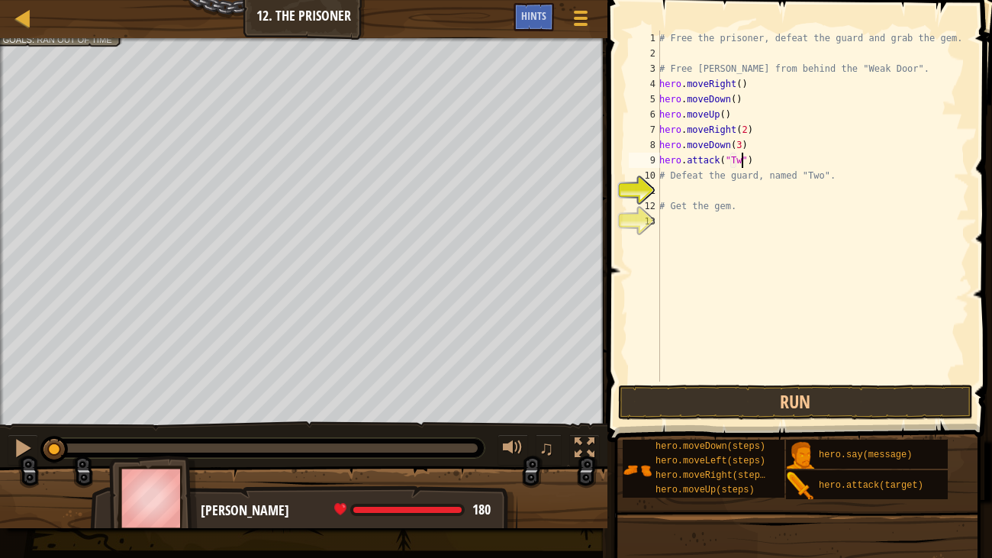
scroll to position [7, 7]
click at [717, 176] on div "# Free the prisoner, defeat the guard and grab the gem. # Free [PERSON_NAME] fr…" at bounding box center [812, 221] width 313 height 381
click at [679, 172] on div "# Free the prisoner, defeat the guard and grab the gem. # Free [PERSON_NAME] fr…" at bounding box center [812, 221] width 313 height 381
type textarea "# Defeat the guard, named "Two"."
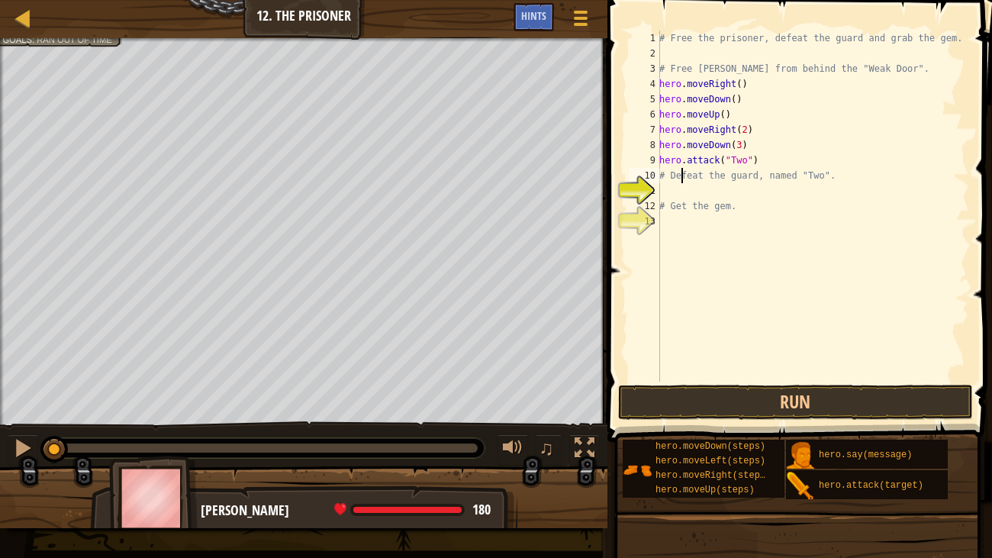
click at [679, 182] on div "# Free the prisoner, defeat the guard and grab the gem. # Free [PERSON_NAME] fr…" at bounding box center [812, 221] width 313 height 381
click at [660, 187] on div "# Free the prisoner, defeat the guard and grab the gem. # Free [PERSON_NAME] fr…" at bounding box center [812, 221] width 313 height 381
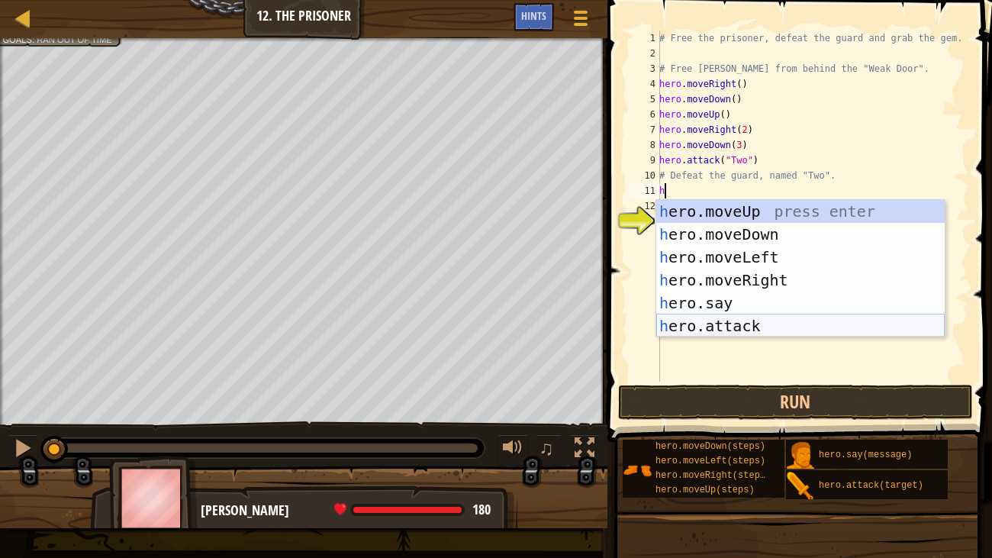
click at [684, 330] on div "h ero.moveUp press enter h ero.moveDown press enter h ero.moveLeft press enter …" at bounding box center [800, 291] width 288 height 183
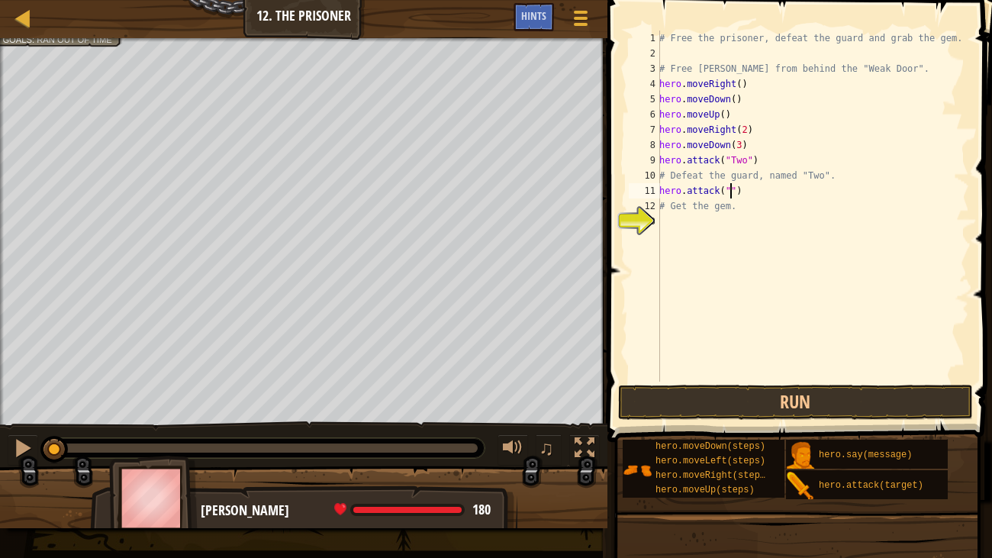
scroll to position [7, 6]
type textarea "hero.attack("Two")"
click at [687, 220] on div "# Free the prisoner, defeat the guard and grab the gem. # Free [PERSON_NAME] fr…" at bounding box center [812, 221] width 313 height 381
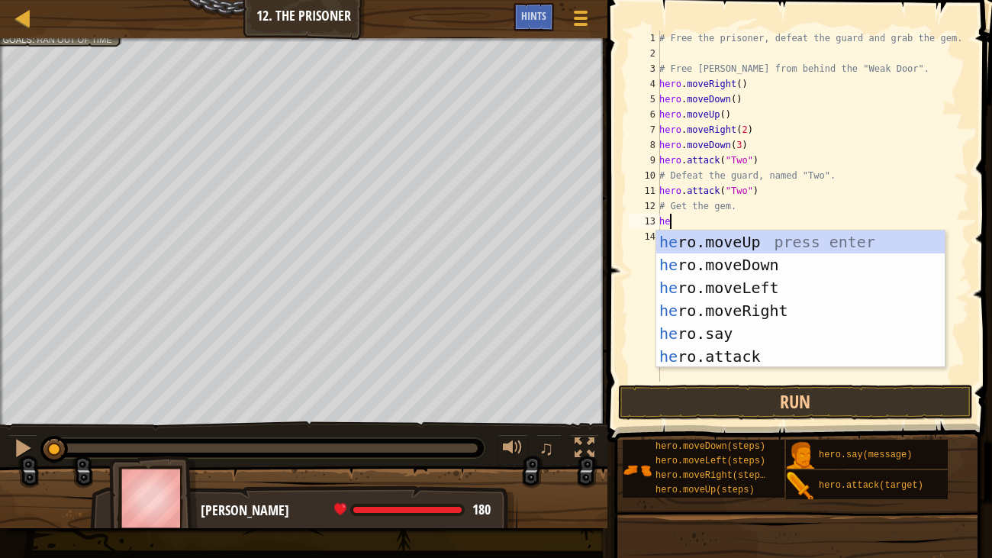
scroll to position [7, 0]
type textarea "hero"
click at [723, 311] on div "hero .moveUp press enter hero .moveDown press enter hero .moveLeft press enter …" at bounding box center [800, 321] width 288 height 183
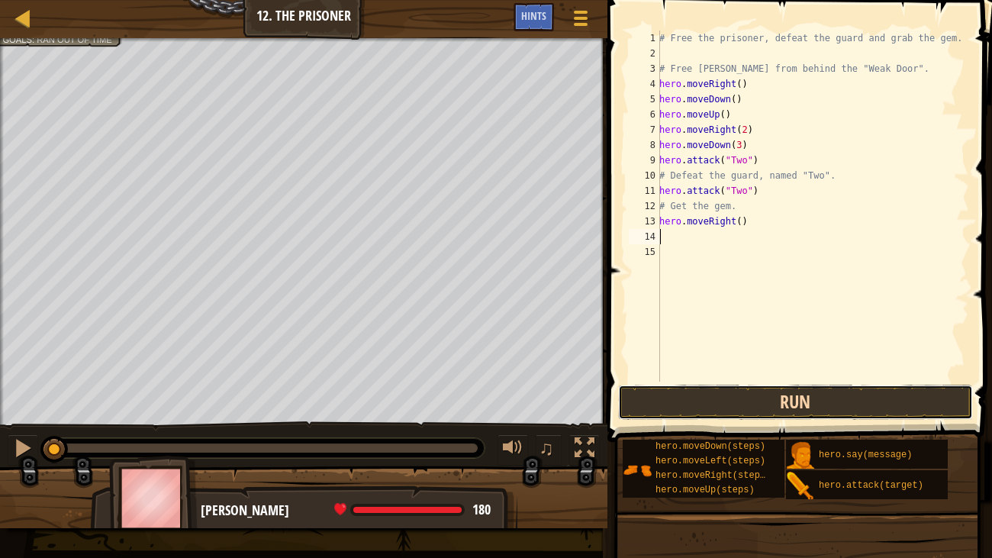
click at [735, 396] on button "Run" at bounding box center [796, 402] width 356 height 35
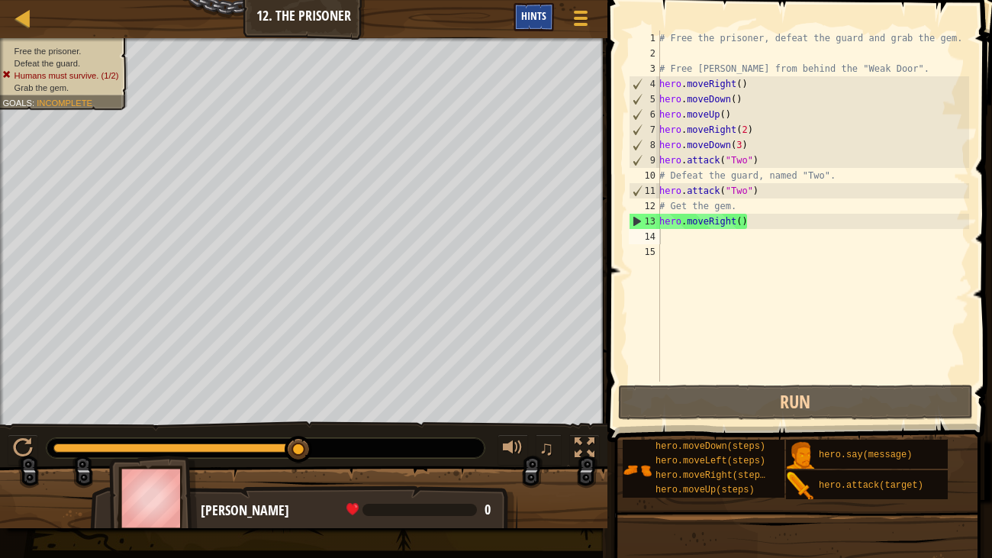
click at [536, 3] on div "Hints" at bounding box center [533, 17] width 40 height 28
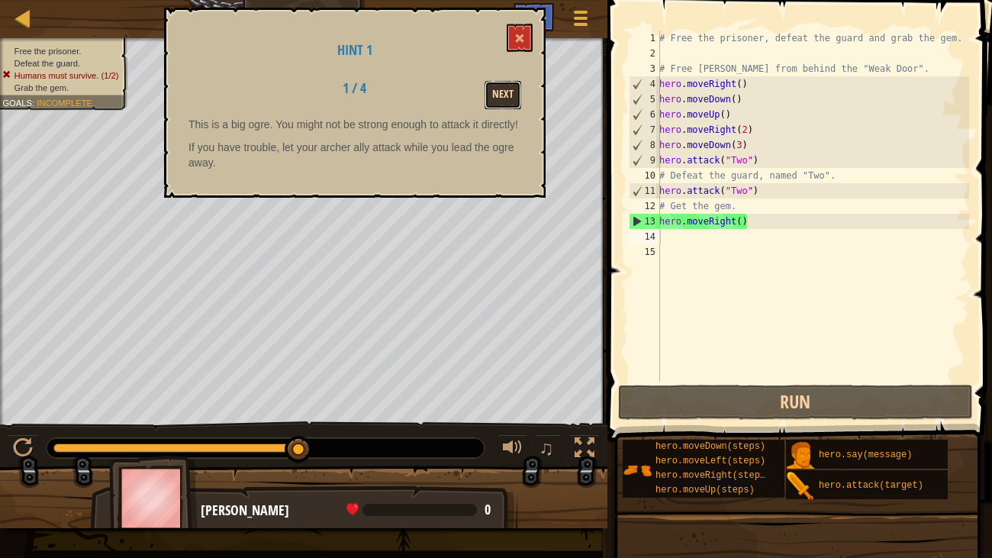
click at [509, 93] on button "Next" at bounding box center [503, 95] width 37 height 28
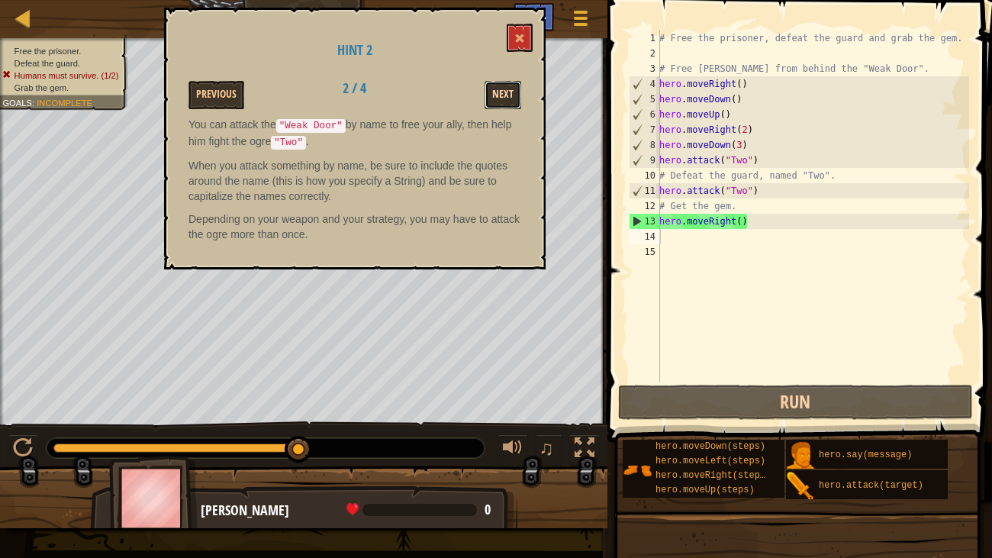
click at [510, 93] on button "Next" at bounding box center [503, 95] width 37 height 28
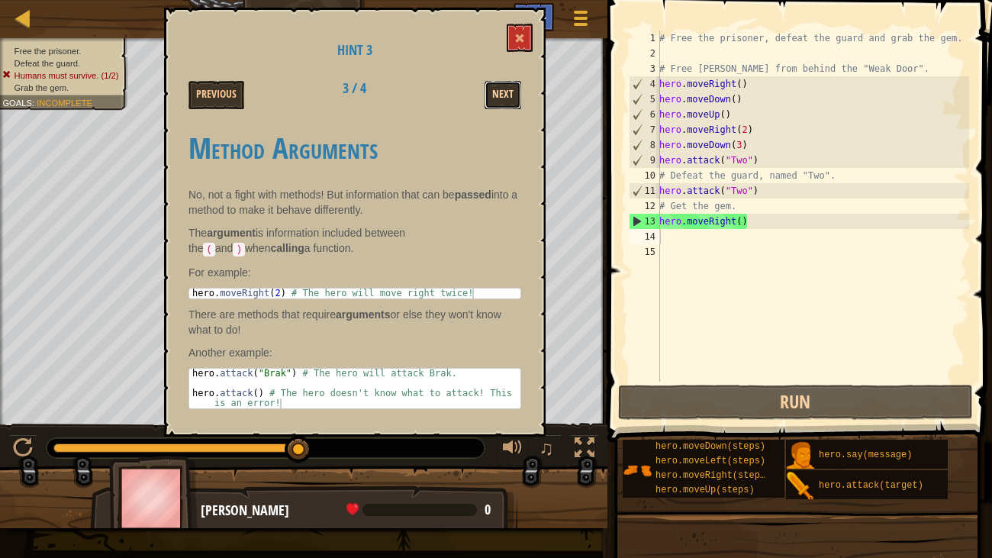
click at [491, 92] on button "Next" at bounding box center [503, 95] width 37 height 28
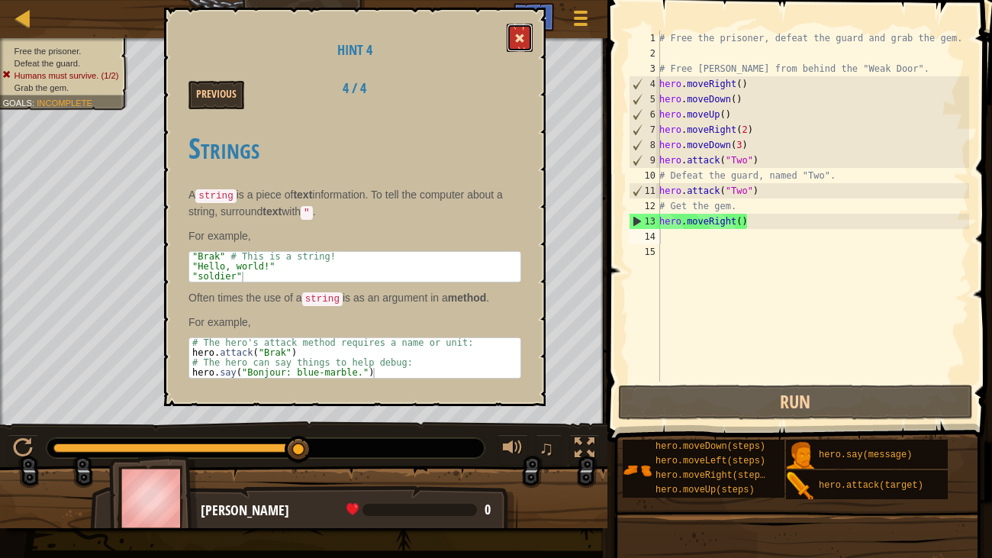
click at [522, 47] on button at bounding box center [520, 38] width 26 height 28
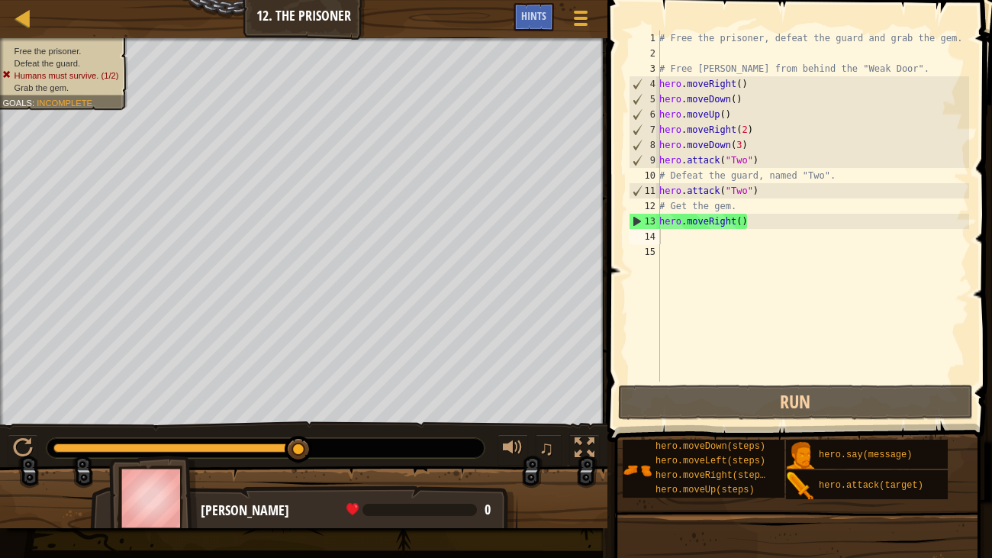
type textarea "hero.moveDown()"
click at [740, 98] on div "# Free the prisoner, defeat the guard and grab the gem. # Free [PERSON_NAME] fr…" at bounding box center [812, 221] width 313 height 381
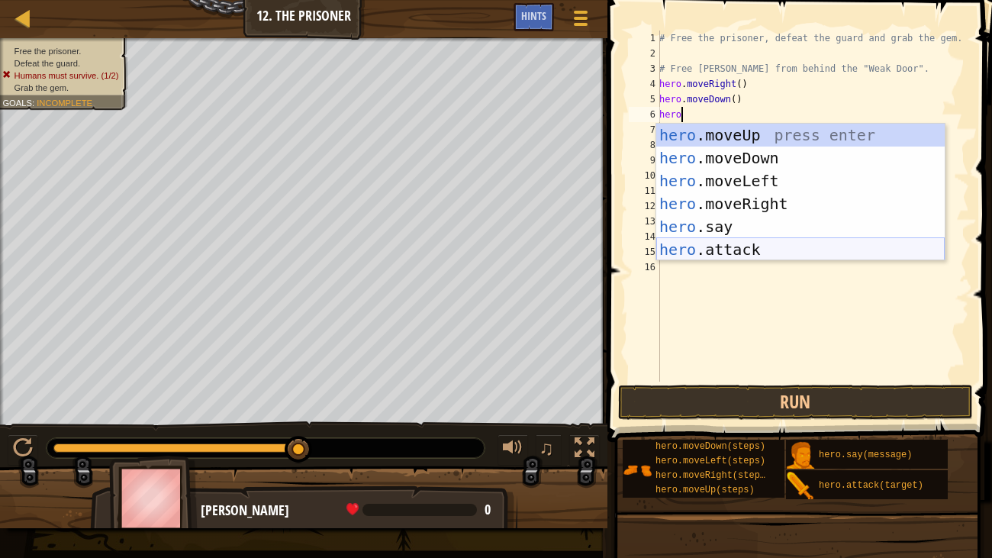
click at [734, 249] on div "hero .moveUp press enter hero .moveDown press enter hero .moveLeft press enter …" at bounding box center [800, 215] width 288 height 183
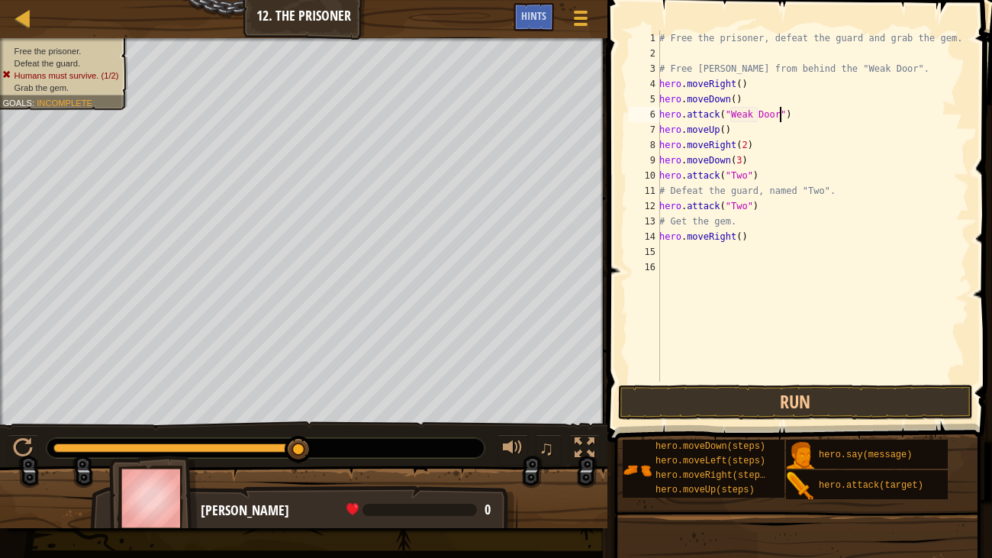
scroll to position [7, 10]
type textarea "hero.attack("Weak Door")"
click at [681, 402] on button "Run" at bounding box center [796, 402] width 356 height 35
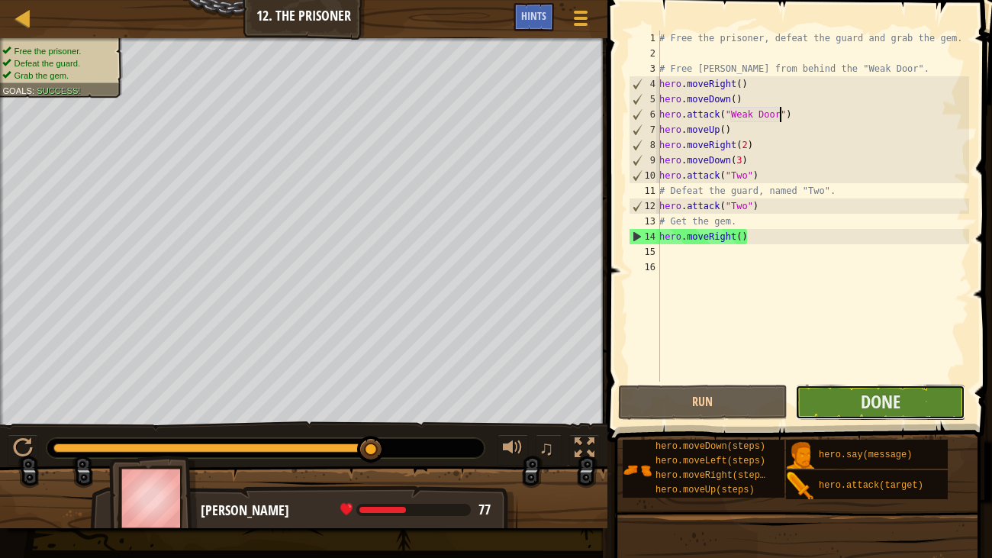
click at [832, 404] on button "Done" at bounding box center [880, 402] width 170 height 35
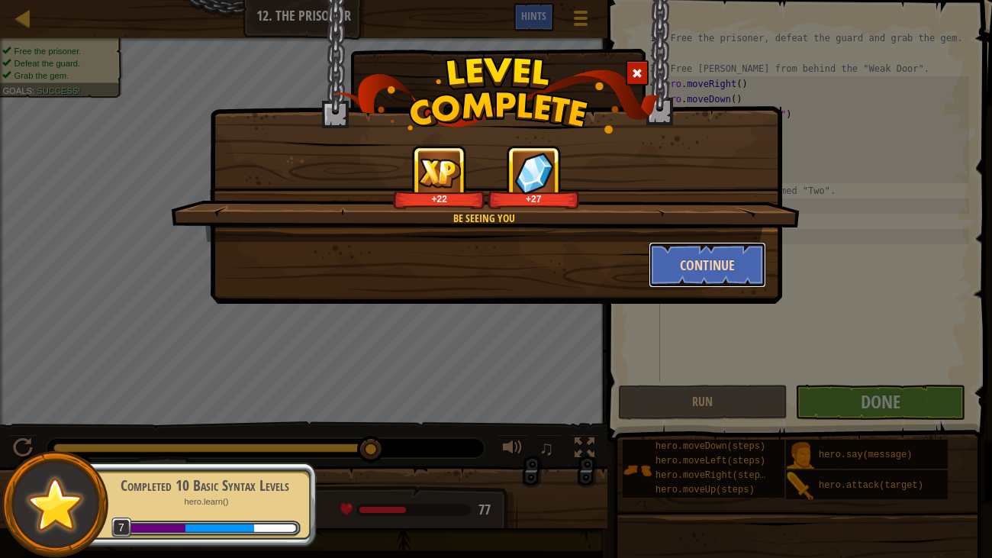
click at [701, 267] on button "Continue" at bounding box center [708, 265] width 118 height 46
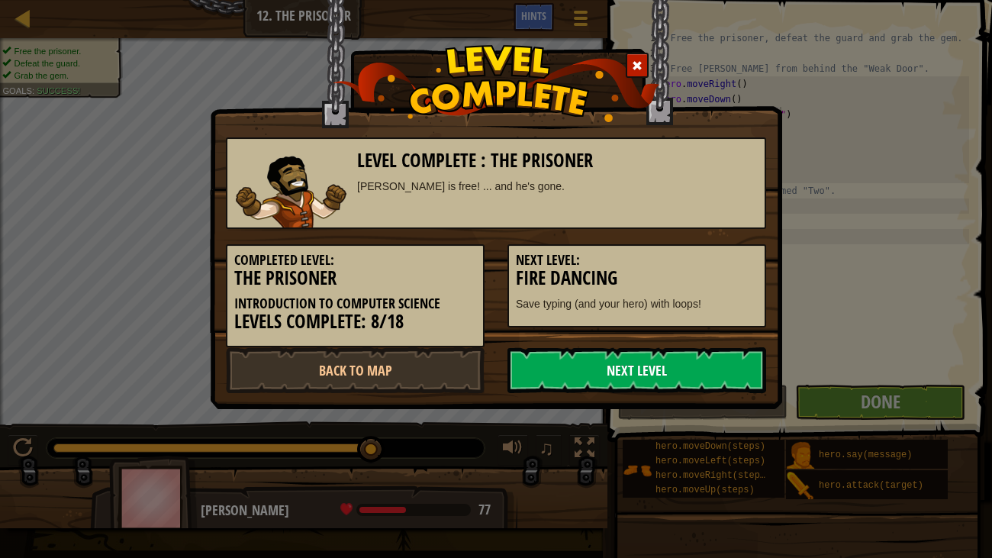
click at [657, 375] on link "Next Level" at bounding box center [636, 370] width 259 height 46
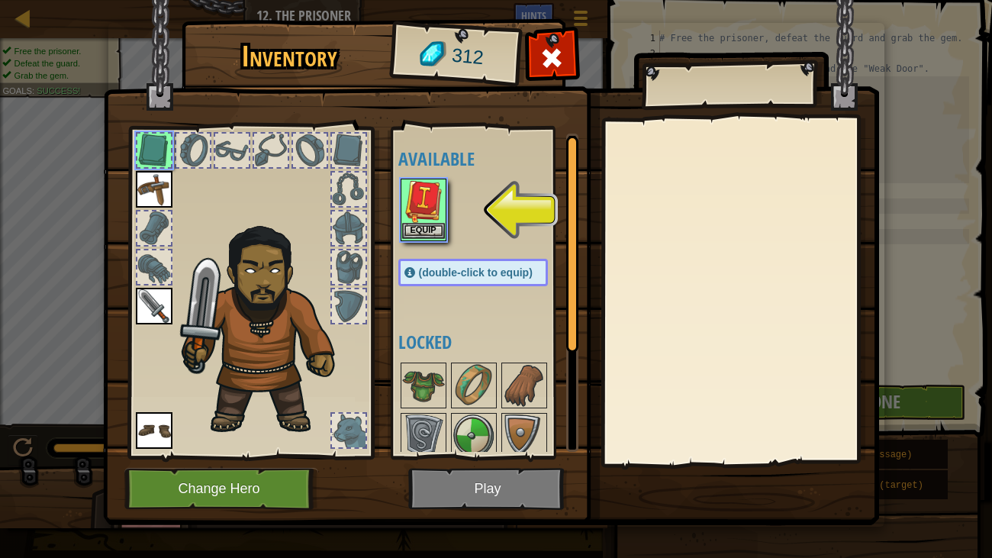
click at [407, 239] on div "Equip" at bounding box center [424, 210] width 46 height 63
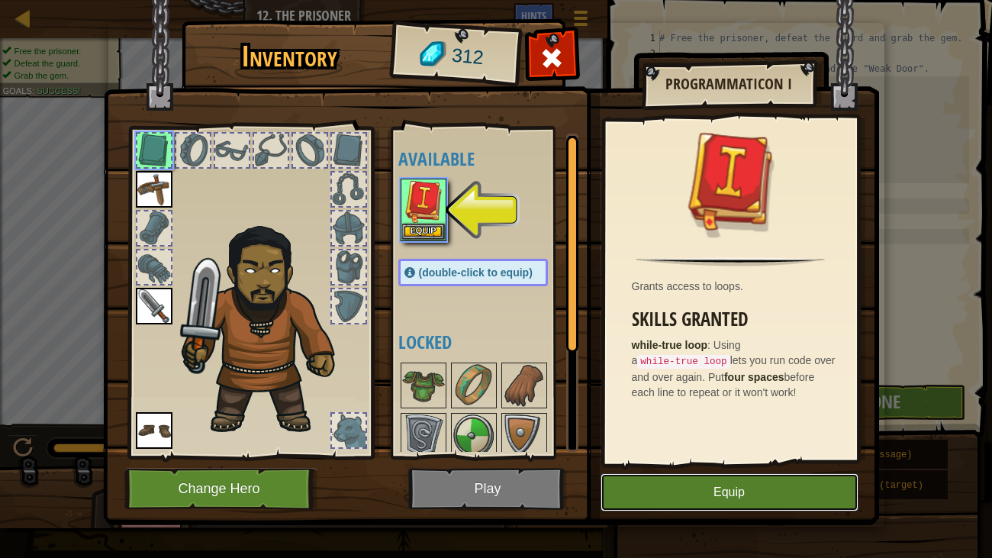
click at [676, 464] on button "Equip" at bounding box center [729, 492] width 258 height 38
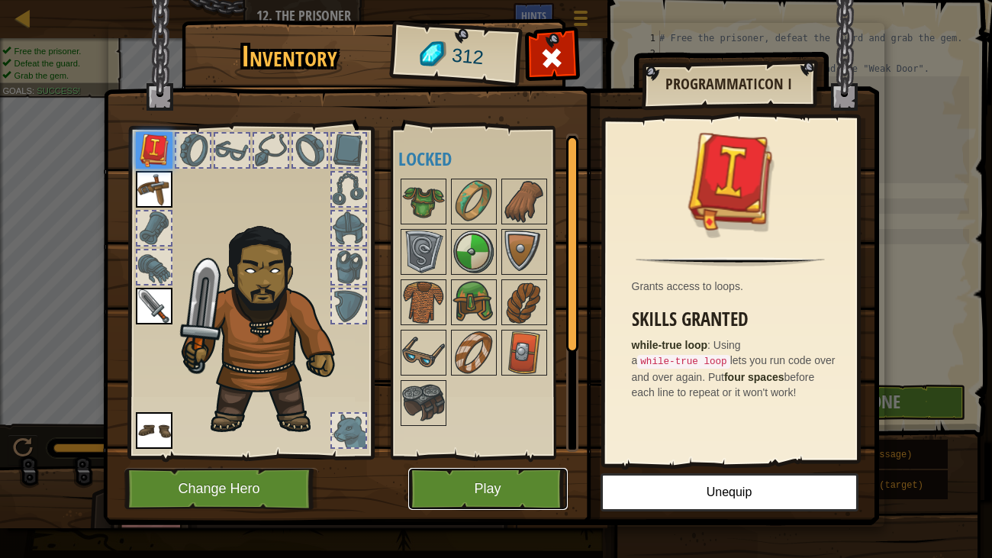
click at [532, 464] on button "Play" at bounding box center [487, 489] width 159 height 42
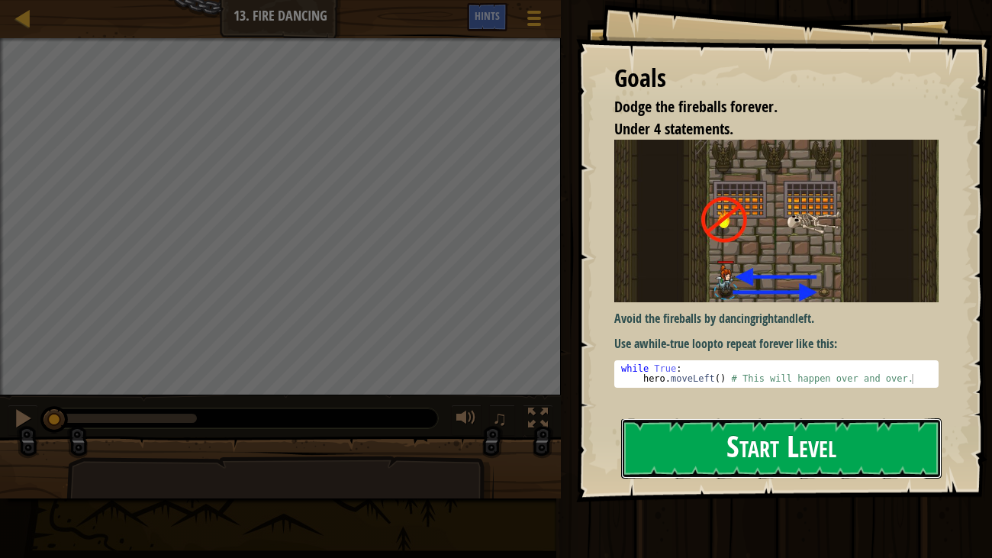
click at [685, 454] on button "Start Level" at bounding box center [781, 448] width 321 height 60
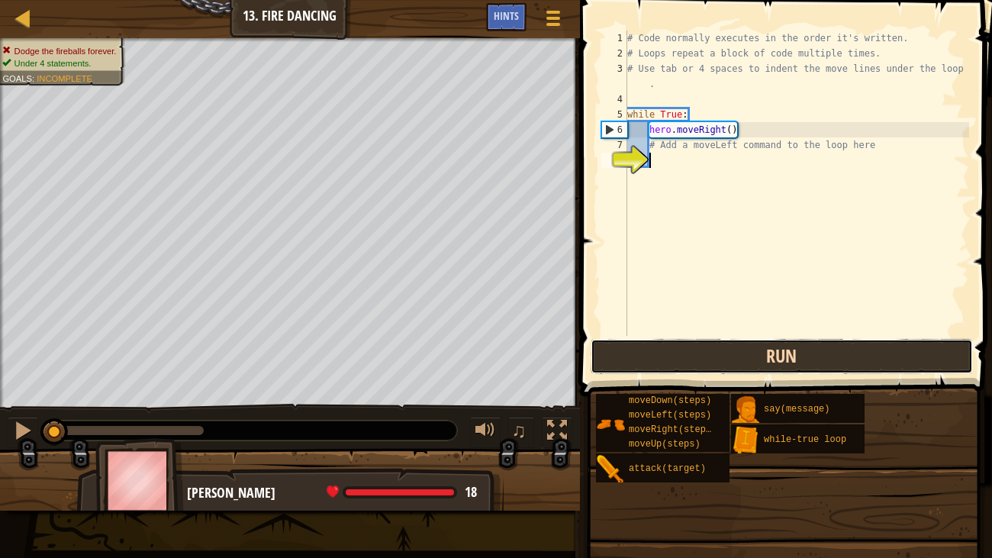
click at [704, 356] on button "Run" at bounding box center [782, 356] width 382 height 35
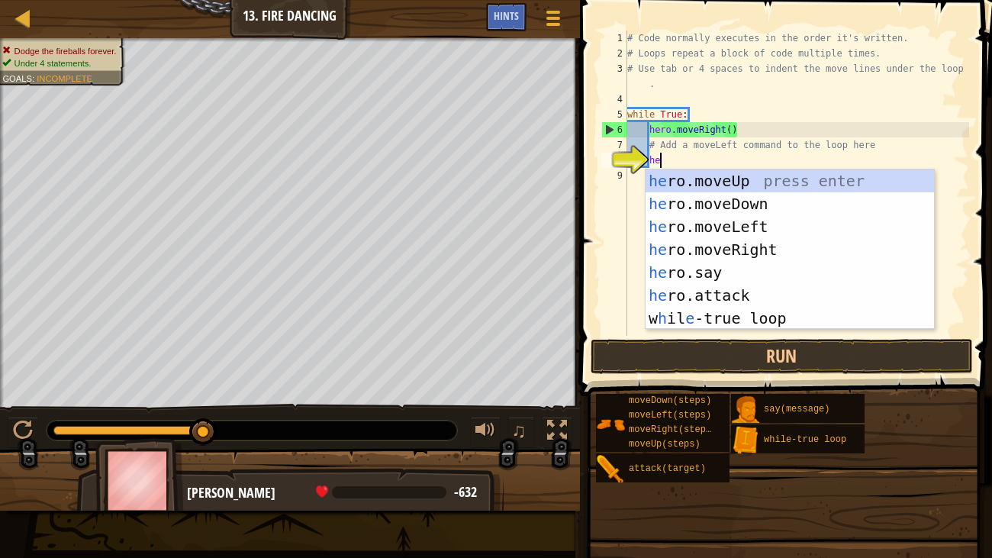
scroll to position [7, 2]
type textarea "her"
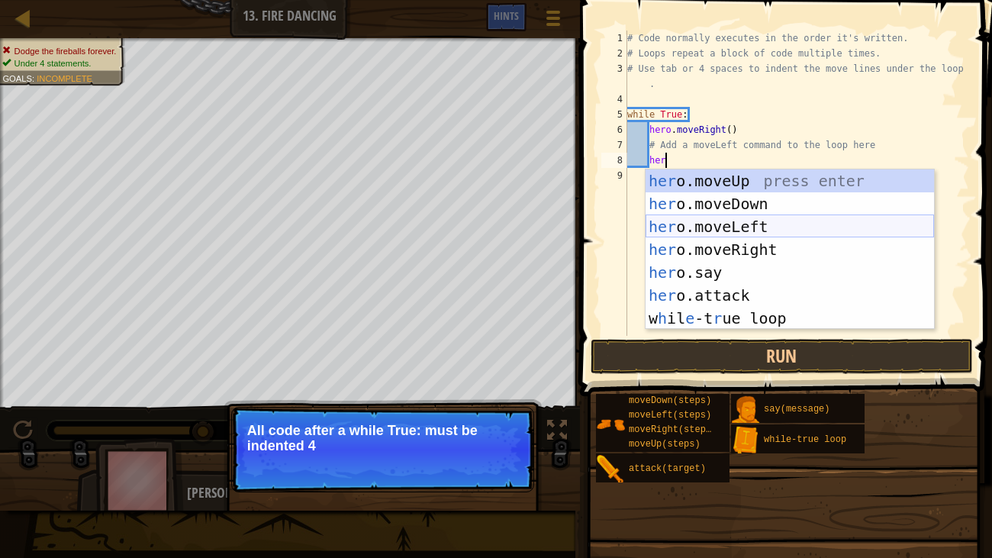
click at [717, 230] on div "her o.moveUp press enter her o.moveDown press enter her o.moveLeft press enter …" at bounding box center [789, 272] width 288 height 206
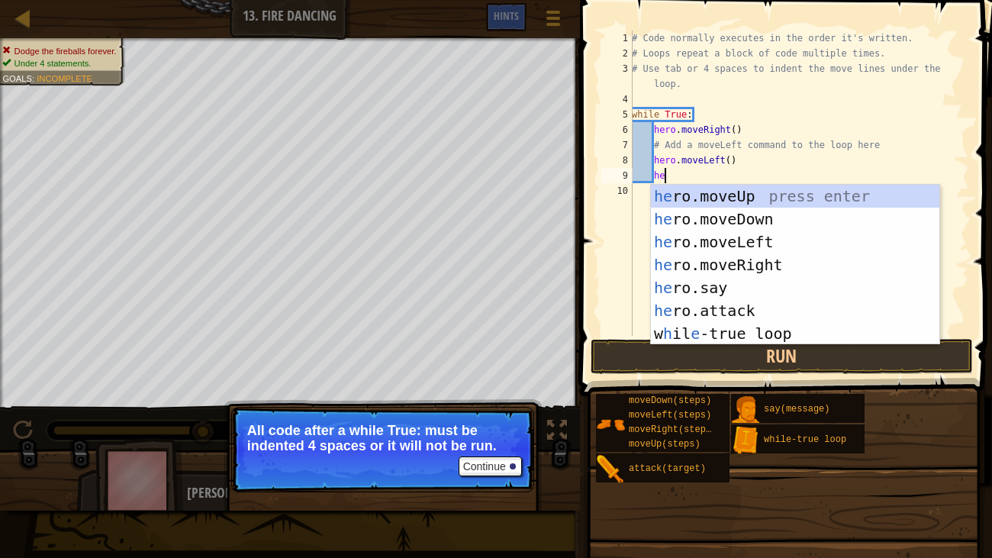
type textarea "h"
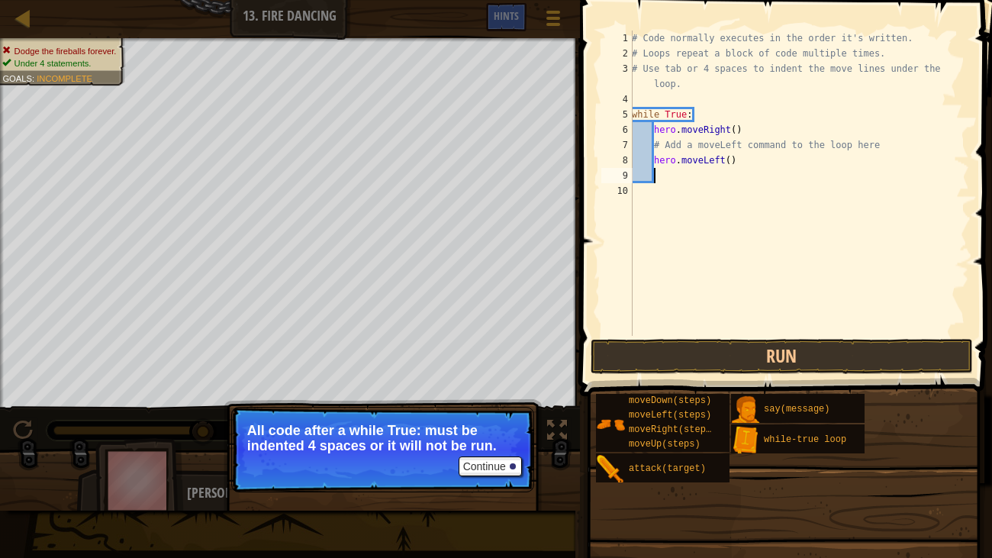
click at [655, 158] on div "# Code normally executes in the order it's written. # Loops repeat a block of c…" at bounding box center [799, 199] width 340 height 336
type textarea "hero.moveLeft()"
click at [735, 188] on div "# Code normally executes in the order it's written. # Loops repeat a block of c…" at bounding box center [799, 199] width 340 height 336
click at [652, 358] on button "Run" at bounding box center [782, 356] width 382 height 35
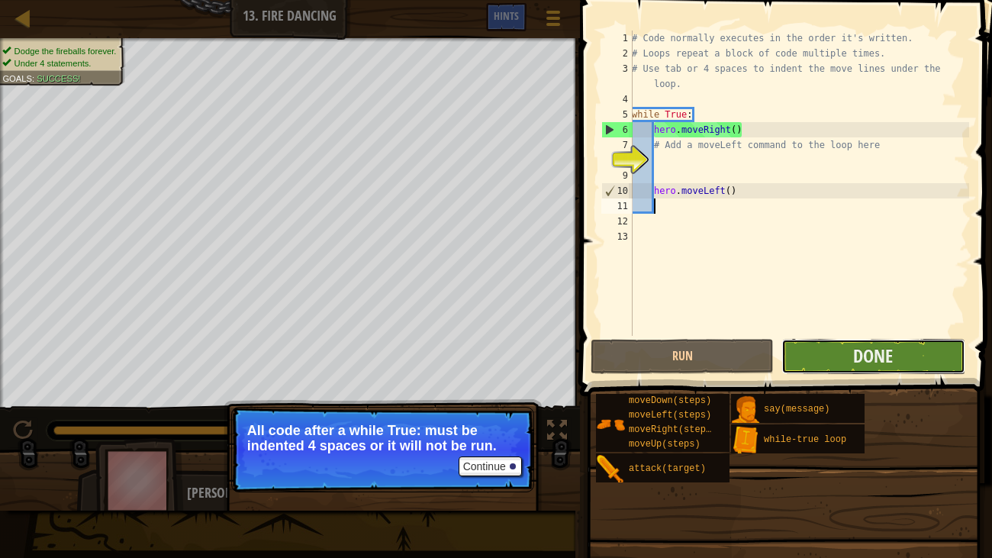
click at [851, 359] on button "Done" at bounding box center [872, 356] width 183 height 35
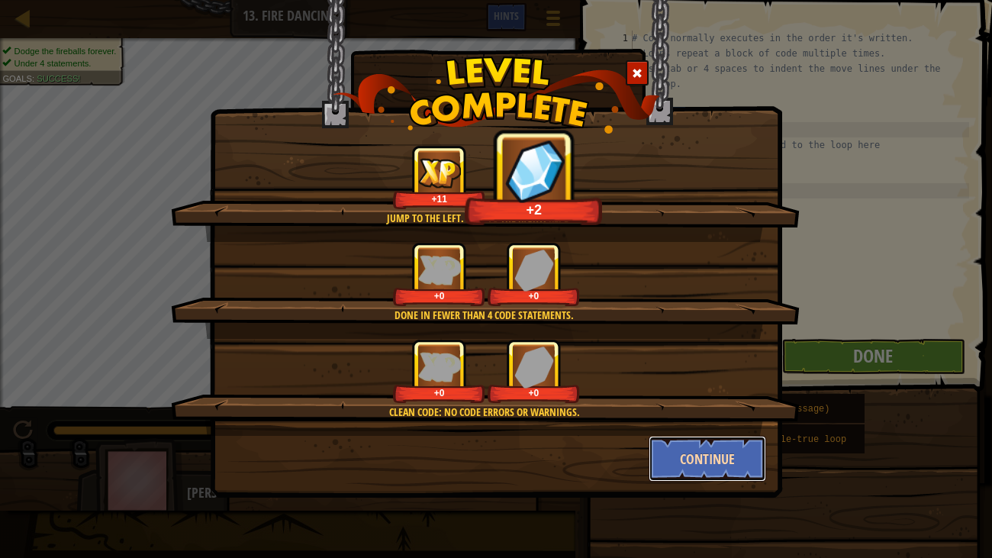
click at [681, 444] on button "Continue" at bounding box center [708, 459] width 118 height 46
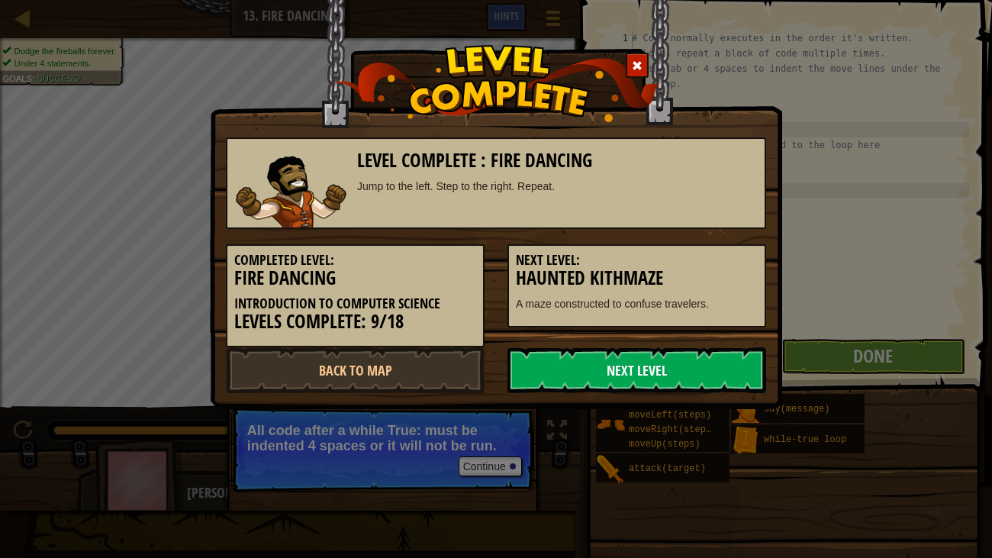
click at [587, 378] on link "Next Level" at bounding box center [636, 370] width 259 height 46
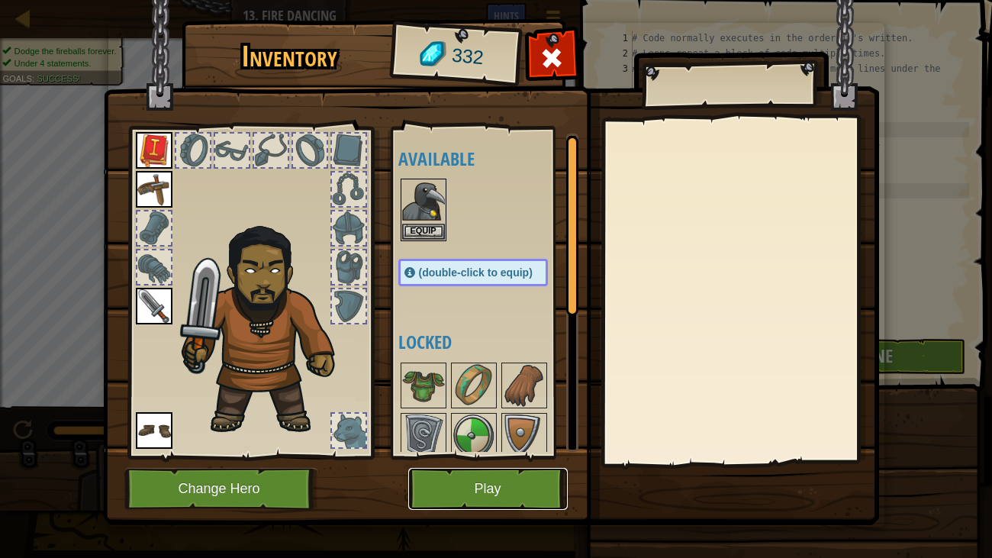
click at [512, 464] on button "Play" at bounding box center [487, 489] width 159 height 42
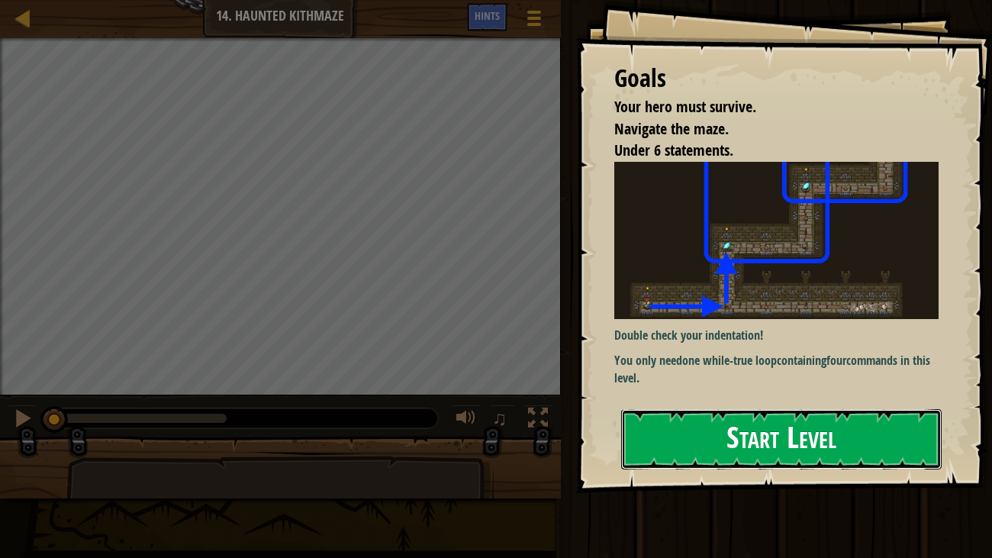
click at [673, 439] on button "Start Level" at bounding box center [781, 439] width 321 height 60
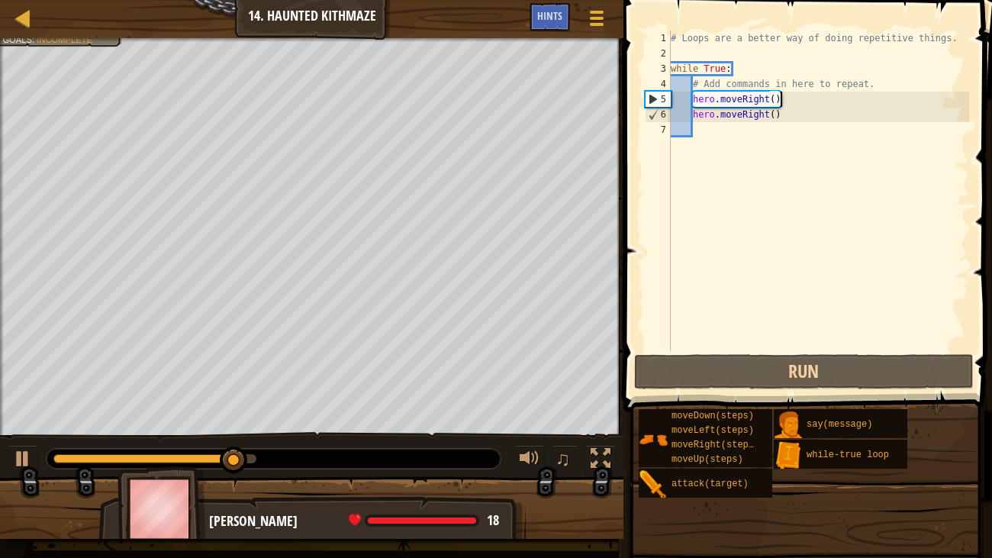
click at [778, 103] on div "# Loops are a better way of doing repetitive things. while True : # Add command…" at bounding box center [818, 206] width 301 height 351
type textarea "hero.moveRight()"
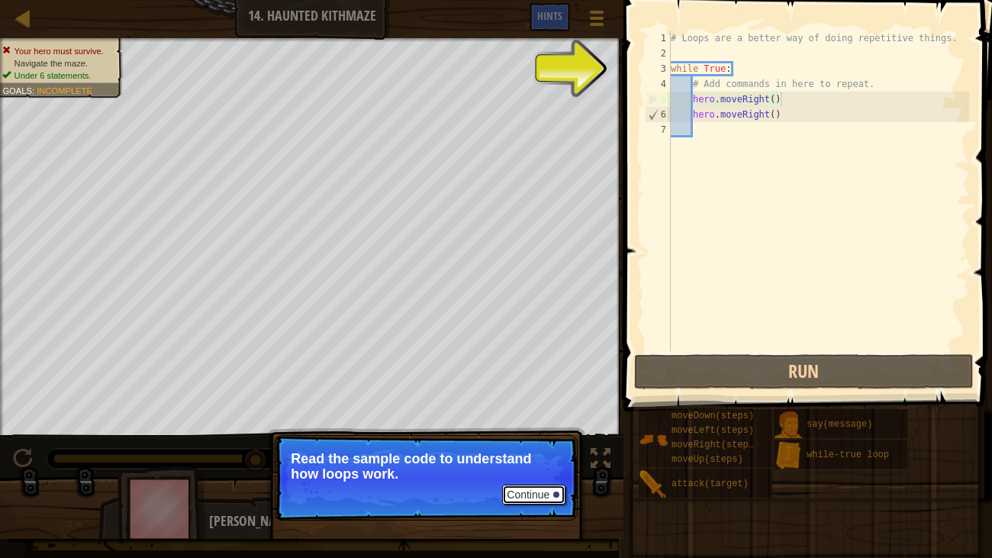
click at [523, 464] on button "Continue" at bounding box center [533, 495] width 63 height 20
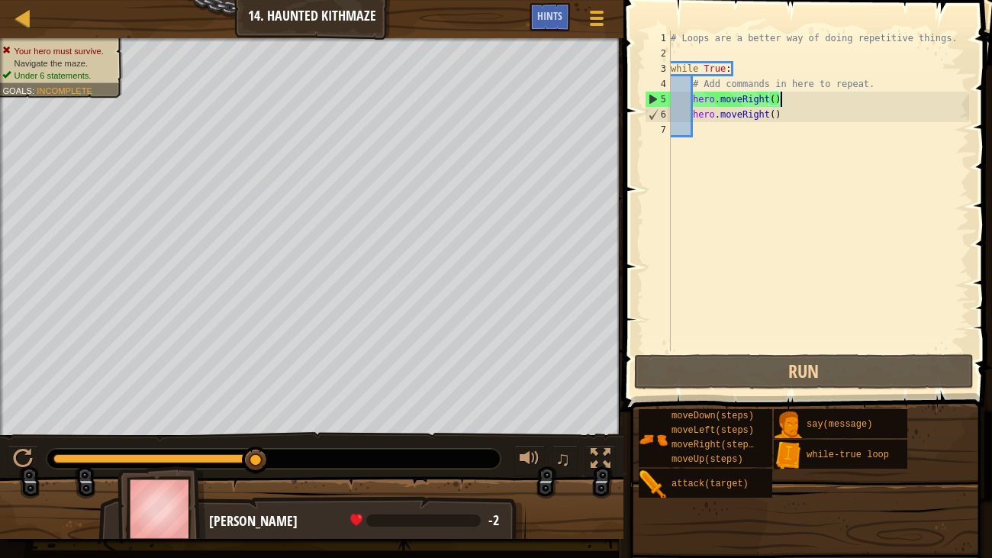
click at [715, 131] on div "# Loops are a better way of doing repetitive things. while True : # Add command…" at bounding box center [818, 206] width 301 height 351
click at [769, 118] on div "# Loops are a better way of doing repetitive things. while True : # Add command…" at bounding box center [818, 206] width 301 height 351
click at [787, 111] on div "# Loops are a better way of doing repetitive things. while True : # Add command…" at bounding box center [818, 206] width 301 height 351
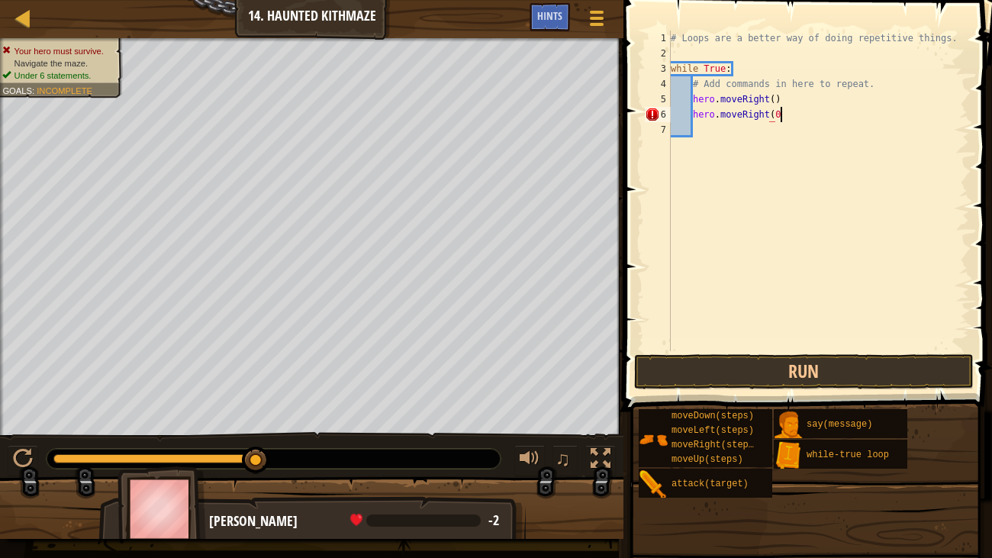
scroll to position [7, 8]
type textarea "hero.moveRight( )"
click at [716, 144] on div "# Loops are a better way of doing repetitive things. while True : # Add command…" at bounding box center [818, 206] width 301 height 351
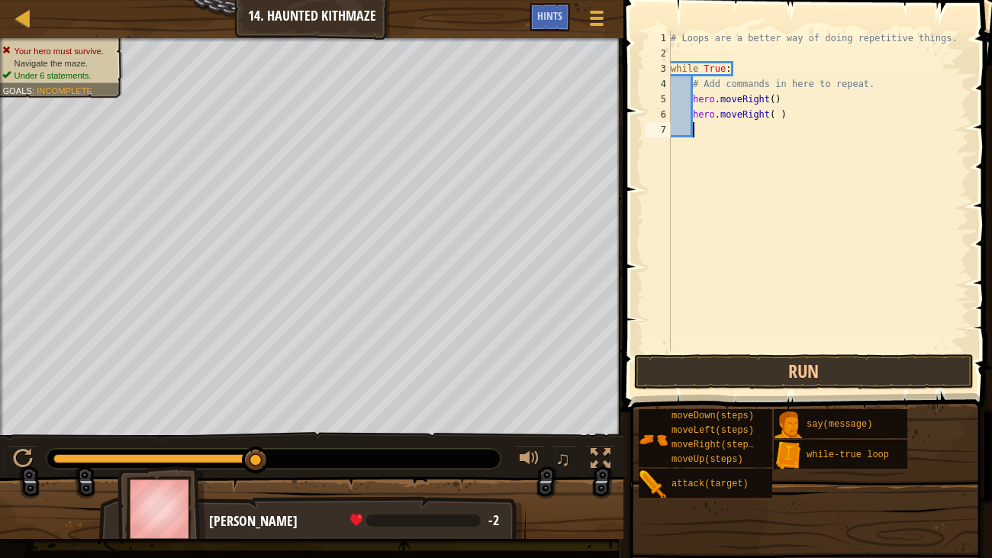
click at [780, 117] on div "# Loops are a better way of doing repetitive things. while True : # Add command…" at bounding box center [818, 206] width 301 height 351
type textarea "hero.moveRight()"
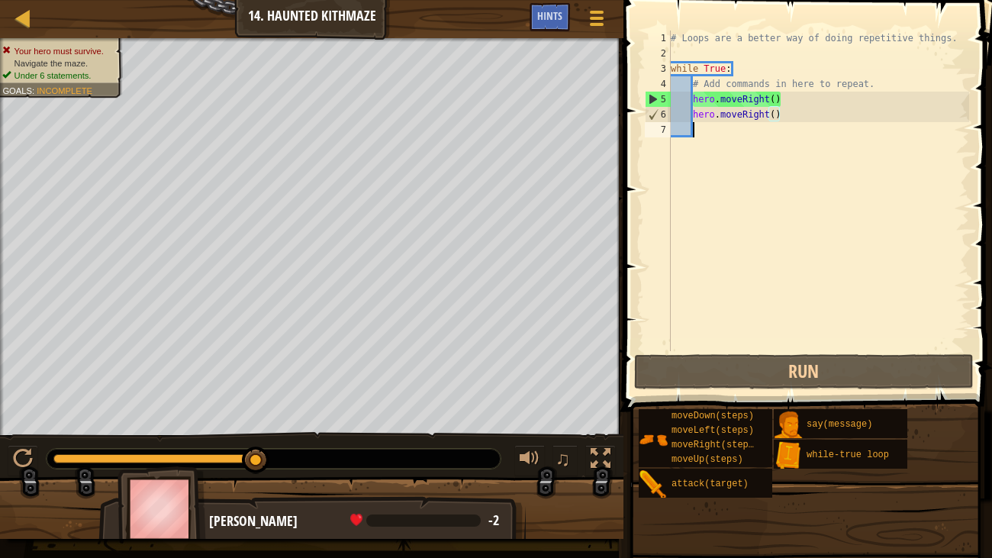
click at [701, 137] on div "# Loops are a better way of doing repetitive things. while True : # Add command…" at bounding box center [818, 206] width 301 height 351
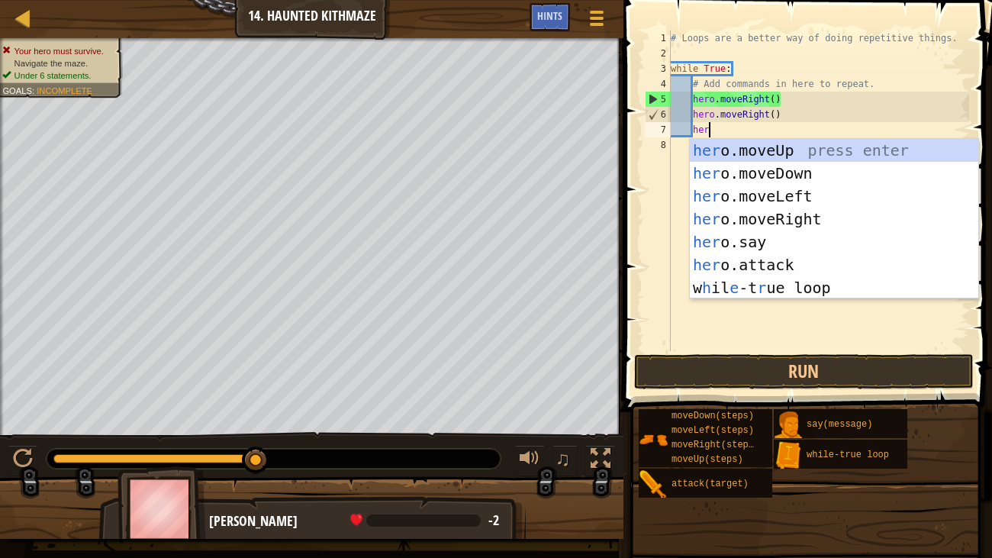
scroll to position [7, 2]
type textarea "hero"
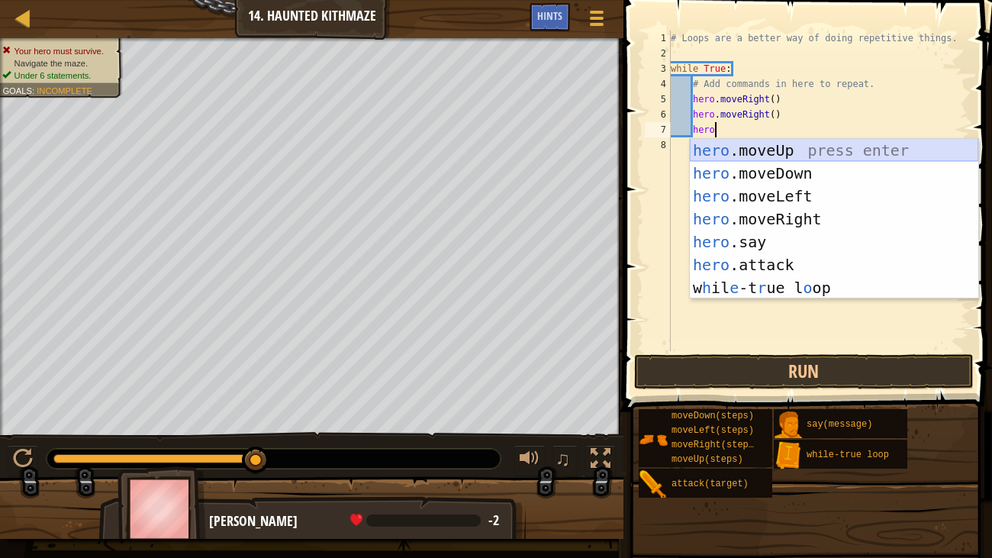
click at [696, 149] on div "hero .moveUp press enter hero .moveDown press enter hero .moveLeft press enter …" at bounding box center [834, 242] width 288 height 206
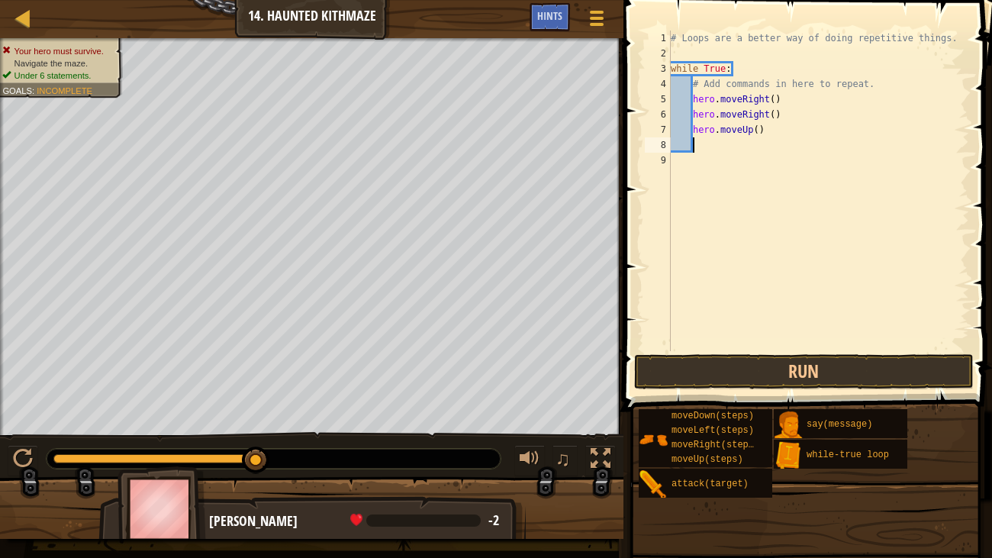
scroll to position [7, 1]
click at [794, 368] on button "Run" at bounding box center [804, 371] width 340 height 35
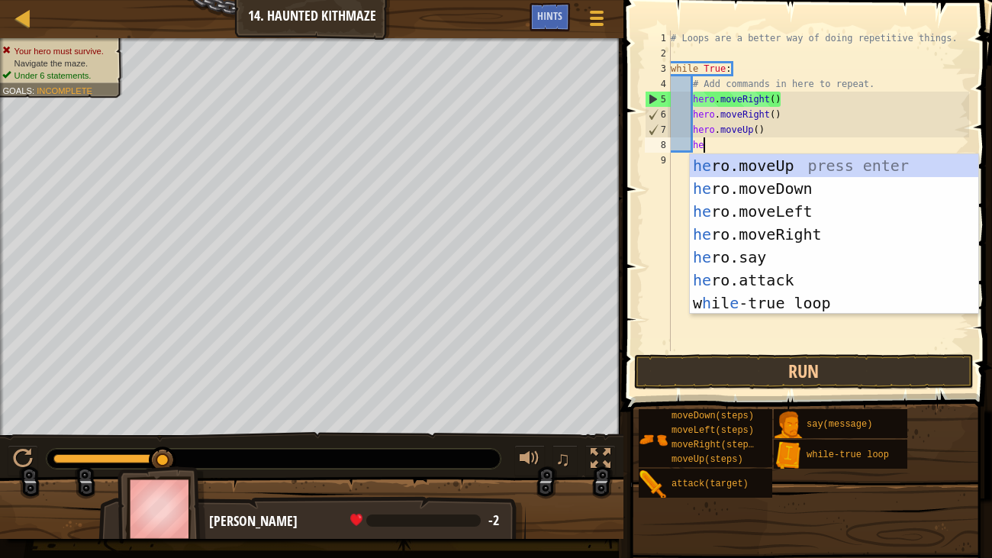
scroll to position [7, 2]
type textarea "hero"
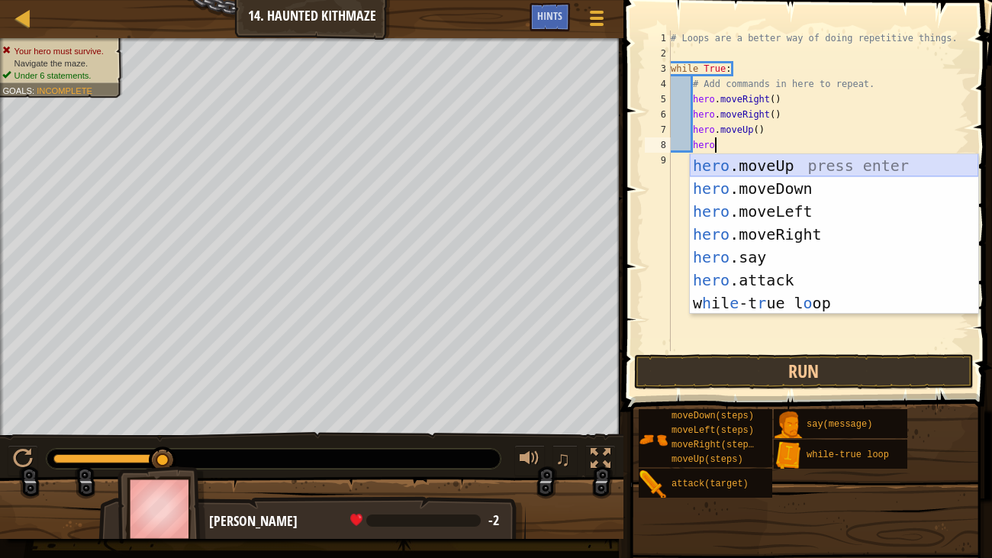
click at [779, 167] on div "hero .moveUp press enter hero .moveDown press enter hero .moveLeft press enter …" at bounding box center [834, 257] width 288 height 206
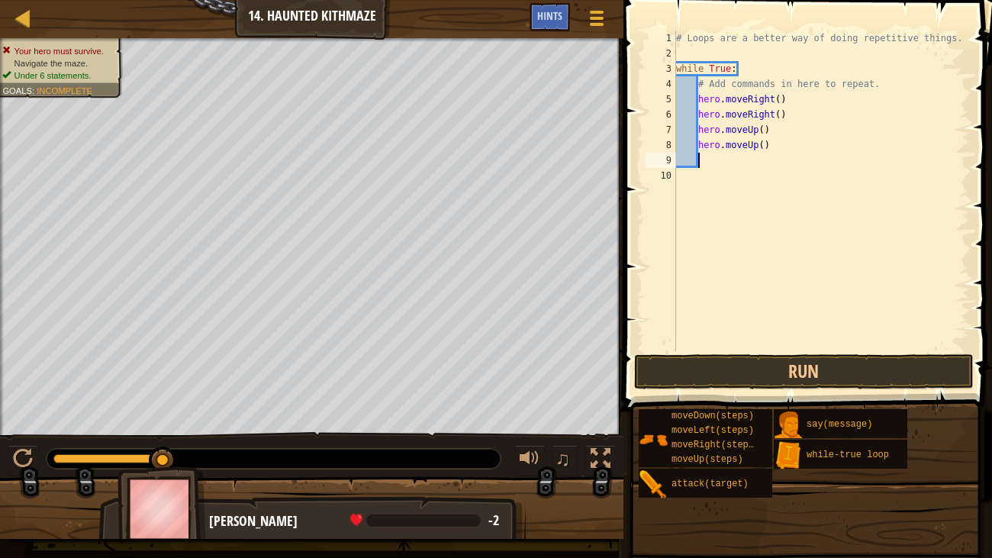
scroll to position [7, 1]
click at [719, 371] on button "Run" at bounding box center [804, 371] width 340 height 35
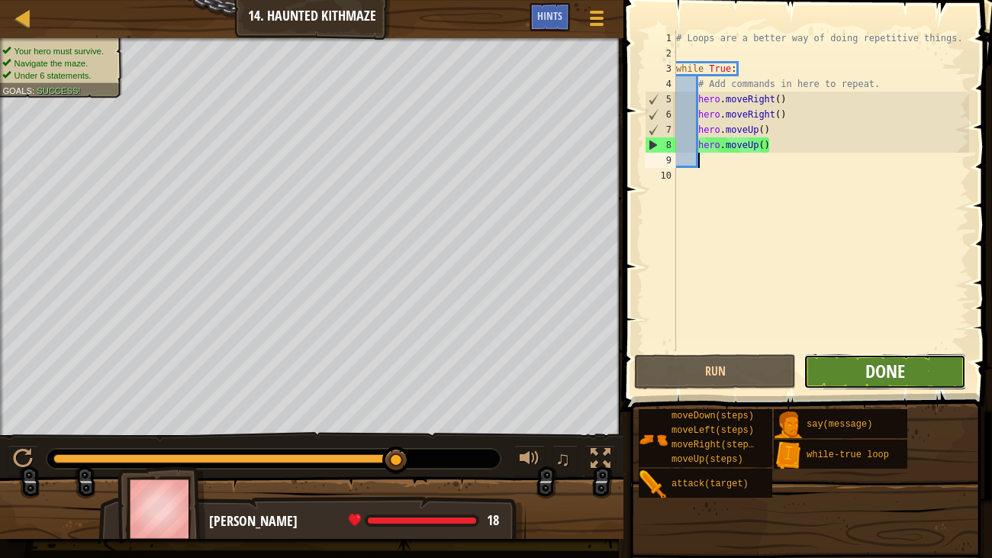
click at [886, 378] on span "Done" at bounding box center [885, 371] width 40 height 24
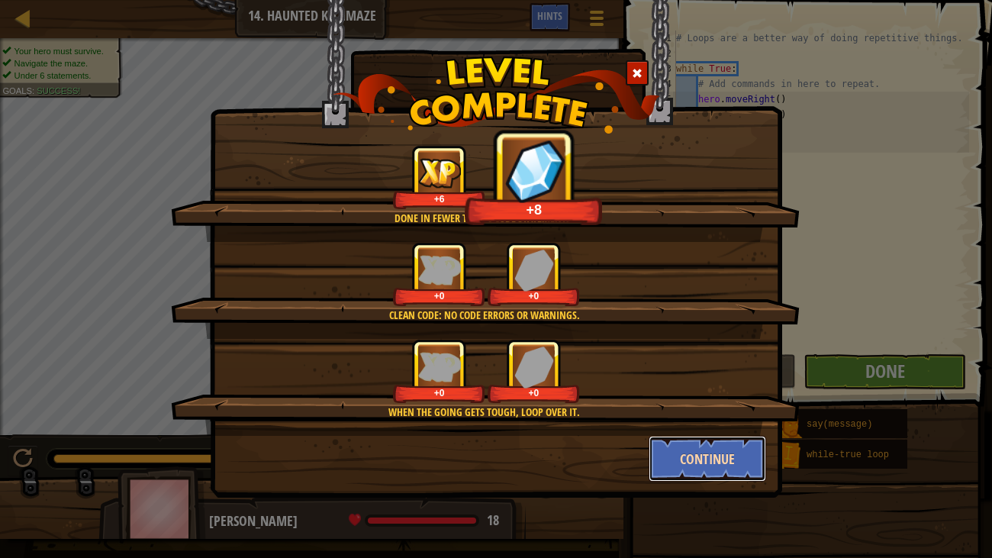
click at [678, 464] on button "Continue" at bounding box center [708, 459] width 118 height 46
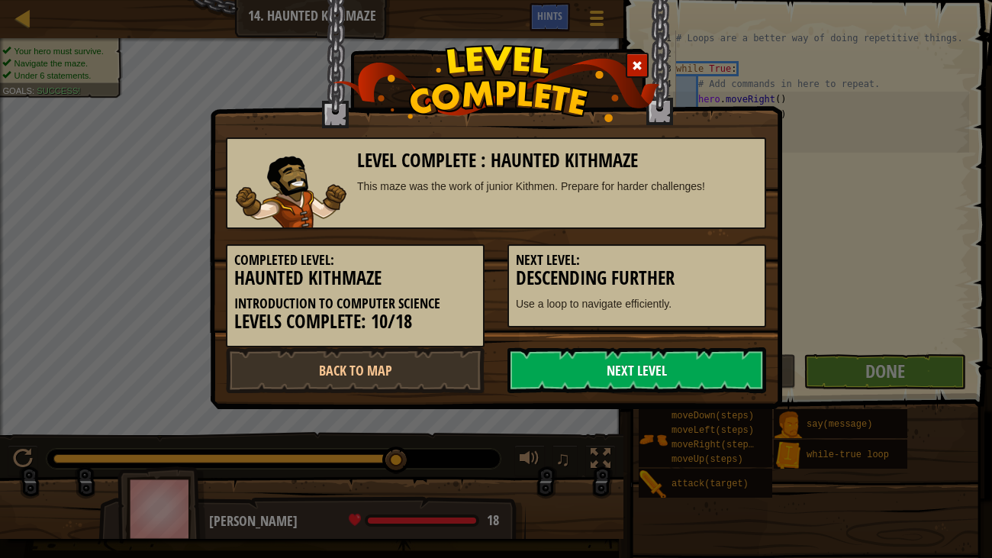
click at [568, 356] on link "Next Level" at bounding box center [636, 370] width 259 height 46
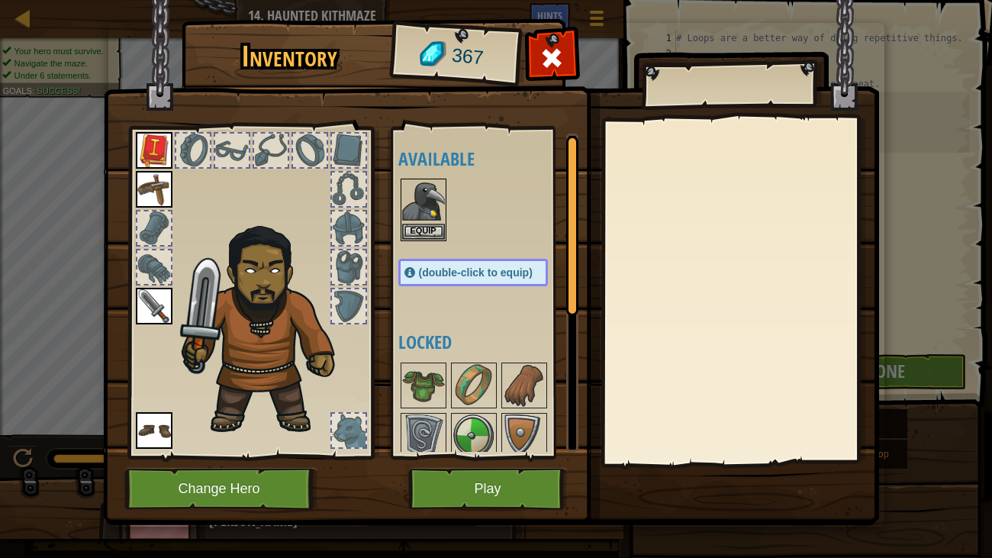
click at [456, 271] on span "(double-click to equip)" at bounding box center [476, 272] width 114 height 12
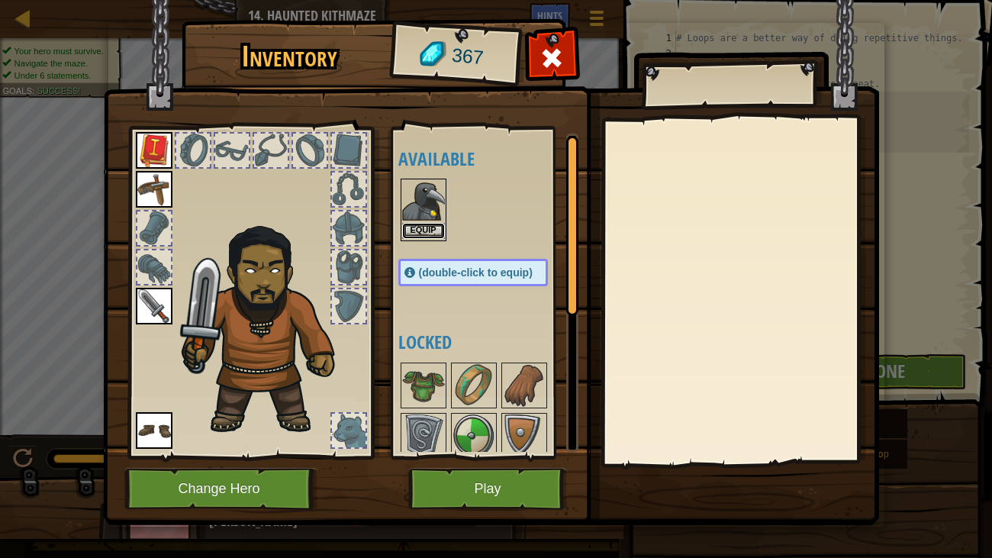
click at [428, 236] on button "Equip" at bounding box center [423, 231] width 43 height 16
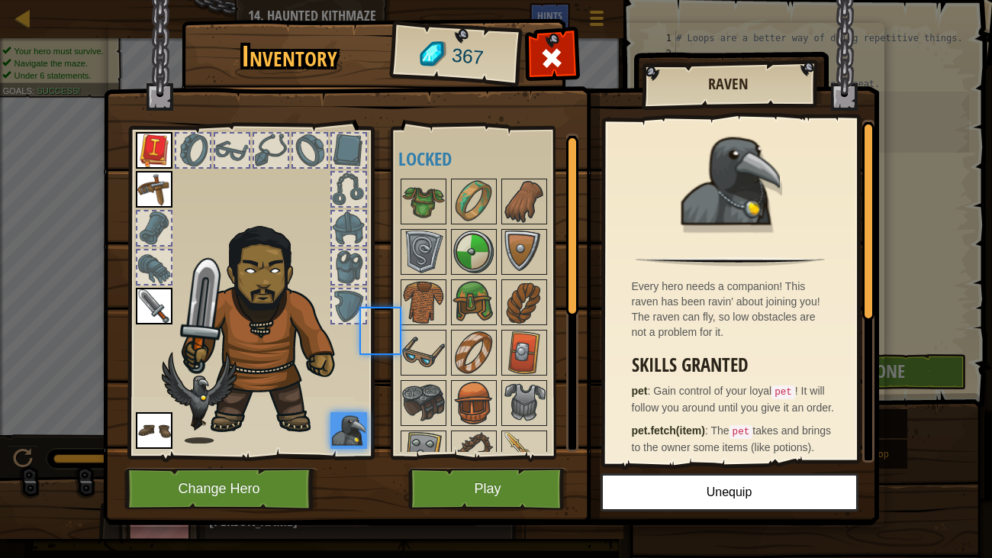
click at [428, 236] on img at bounding box center [423, 251] width 43 height 43
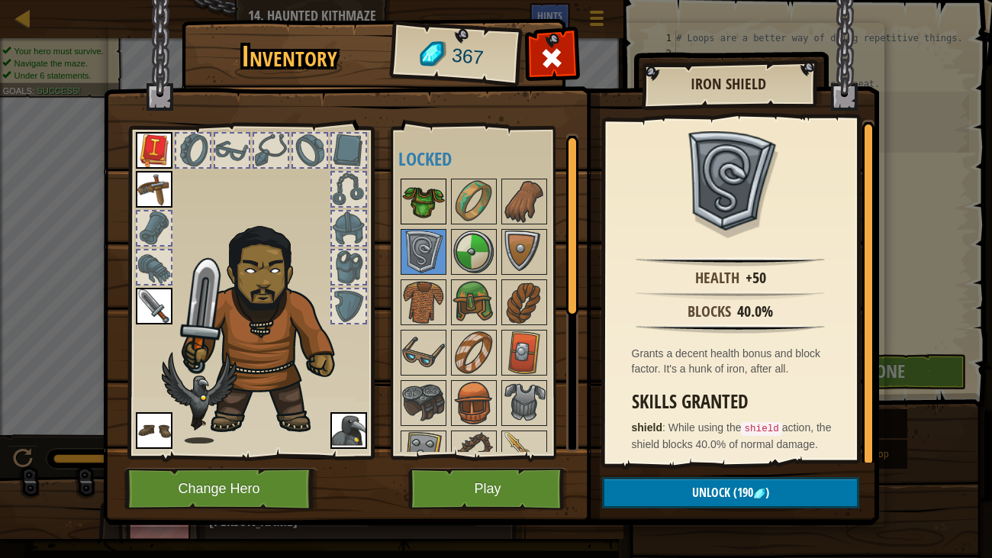
click at [409, 188] on img at bounding box center [423, 201] width 43 height 43
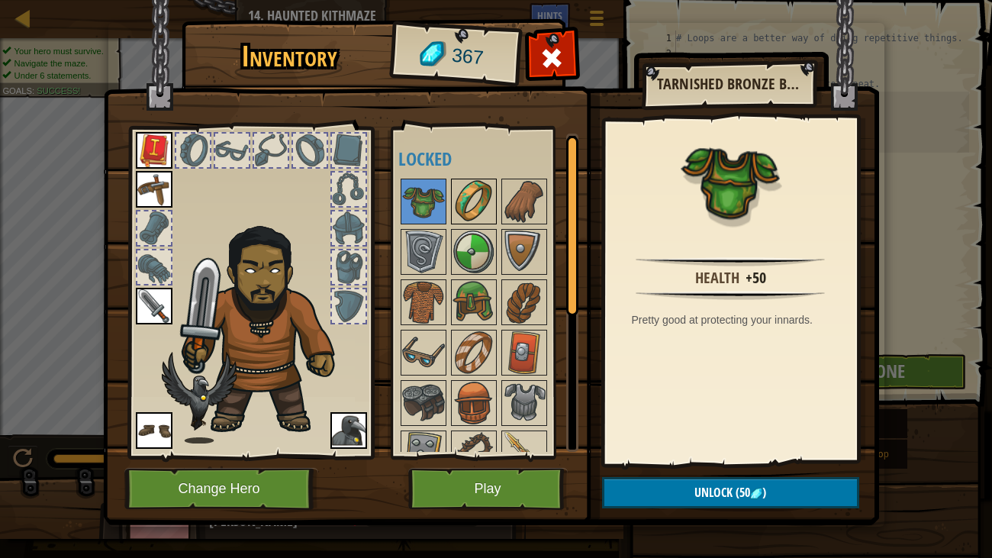
click at [486, 194] on img at bounding box center [473, 201] width 43 height 43
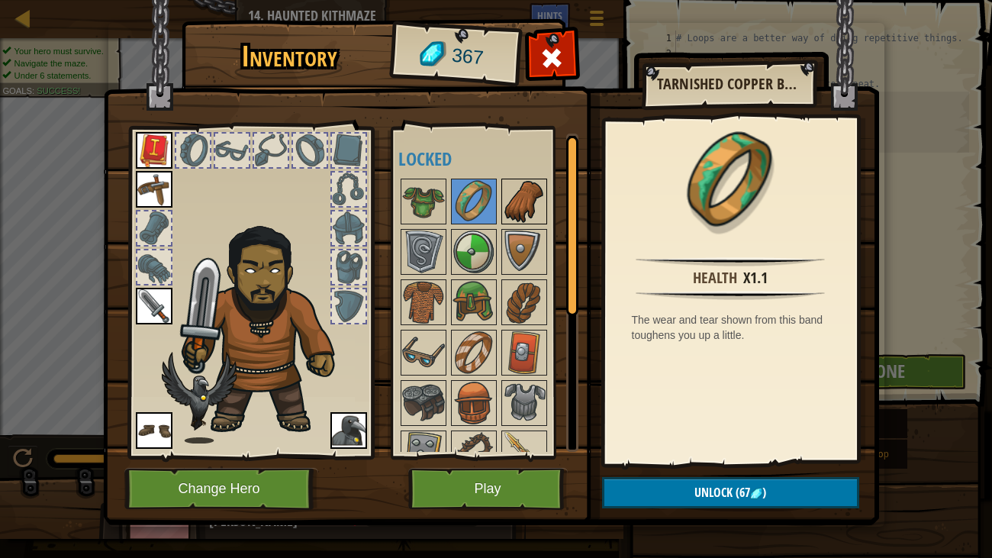
click at [513, 195] on img at bounding box center [524, 201] width 43 height 43
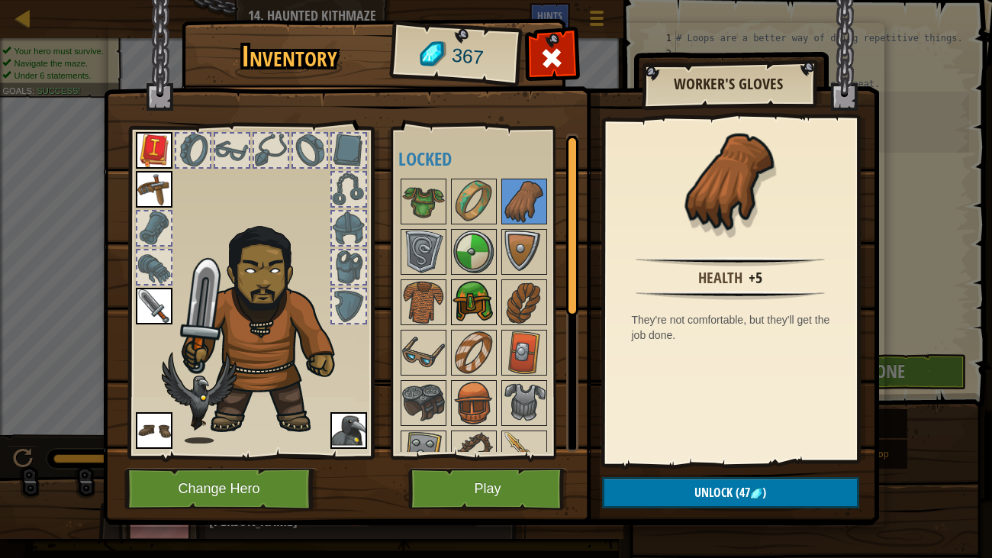
click at [486, 284] on img at bounding box center [473, 302] width 43 height 43
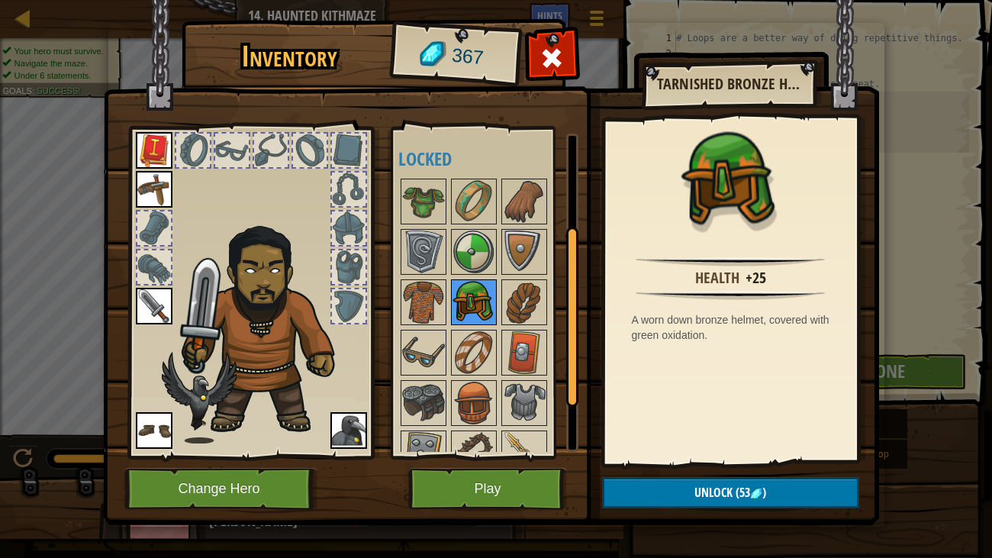
scroll to position [76, 0]
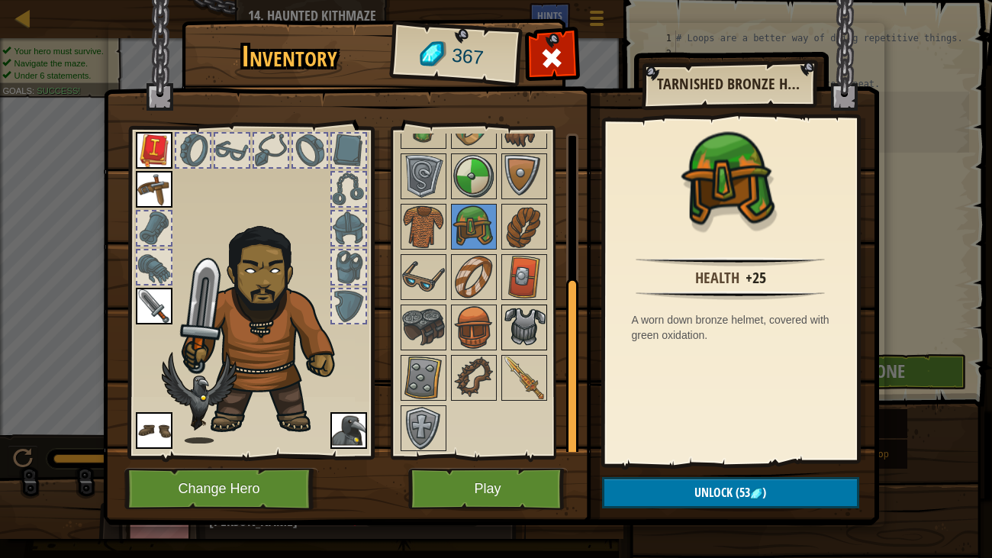
click at [518, 312] on img at bounding box center [524, 327] width 43 height 43
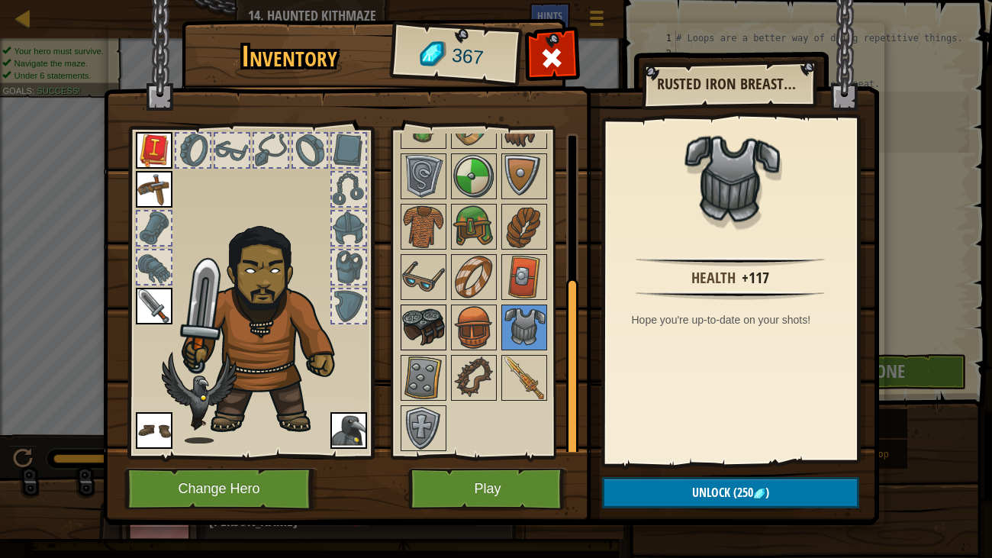
click at [437, 328] on img at bounding box center [423, 327] width 43 height 43
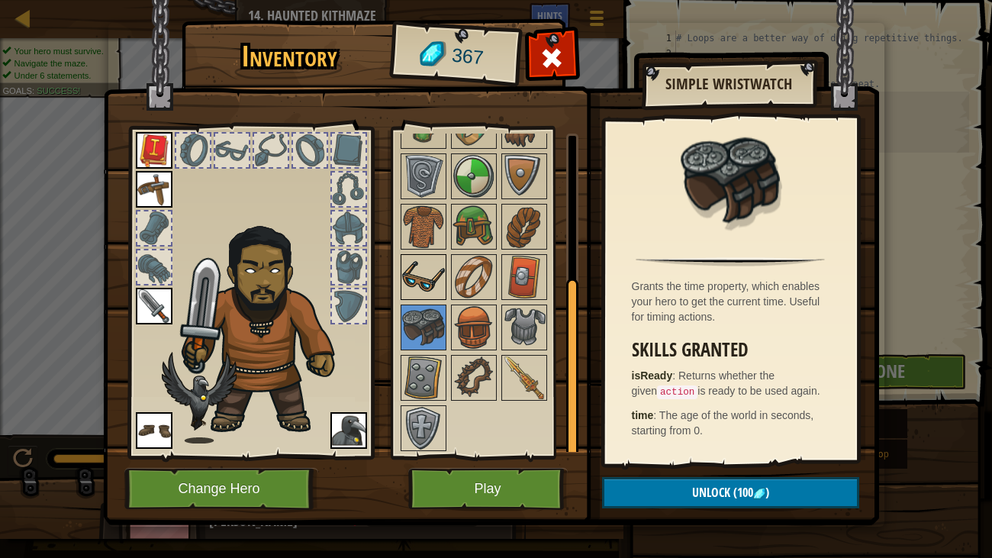
click at [430, 282] on img at bounding box center [423, 277] width 43 height 43
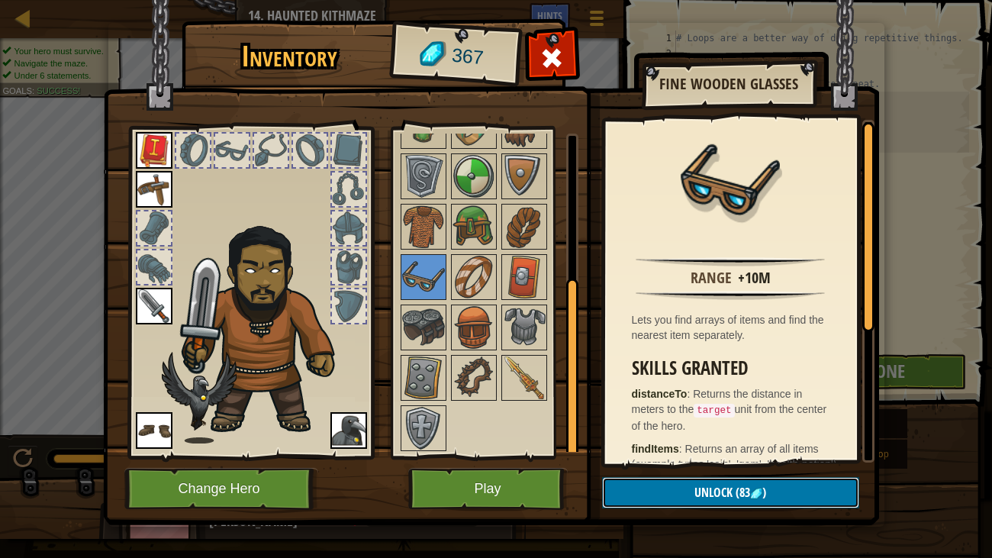
click at [678, 464] on button "Unlock (83 )" at bounding box center [730, 492] width 257 height 31
click at [636, 464] on button "Confirm" at bounding box center [730, 492] width 257 height 31
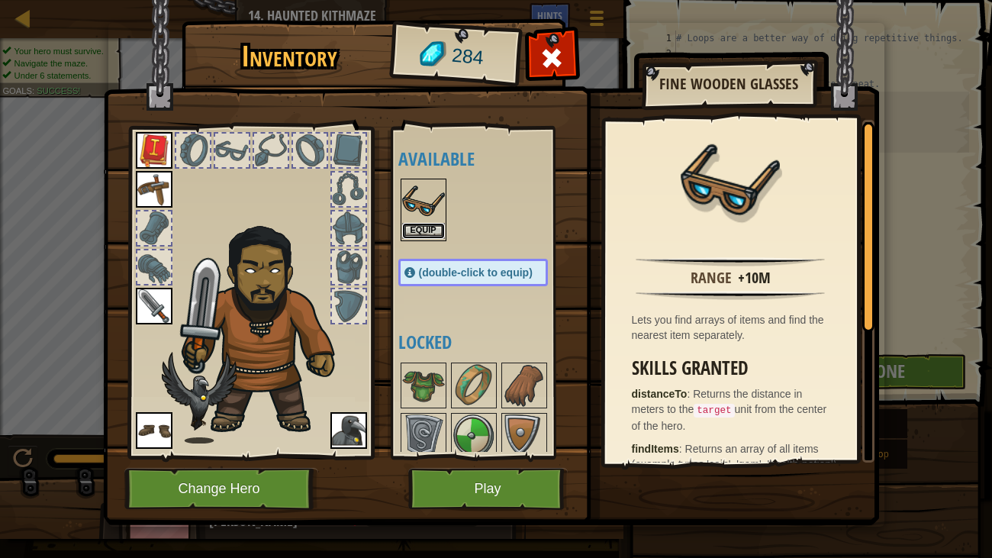
click at [420, 232] on button "Equip" at bounding box center [423, 231] width 43 height 16
click at [420, 414] on img at bounding box center [423, 435] width 43 height 43
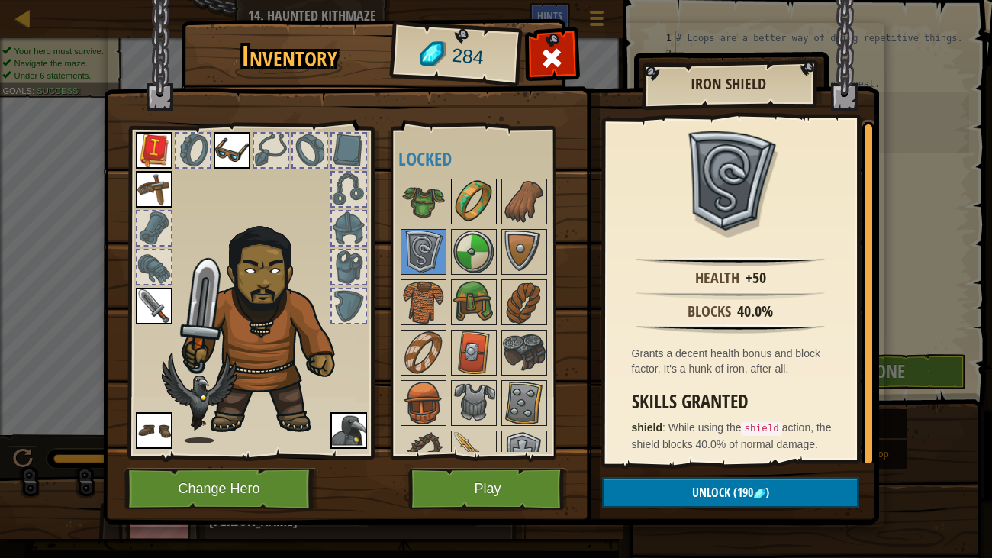
click at [485, 211] on img at bounding box center [473, 201] width 43 height 43
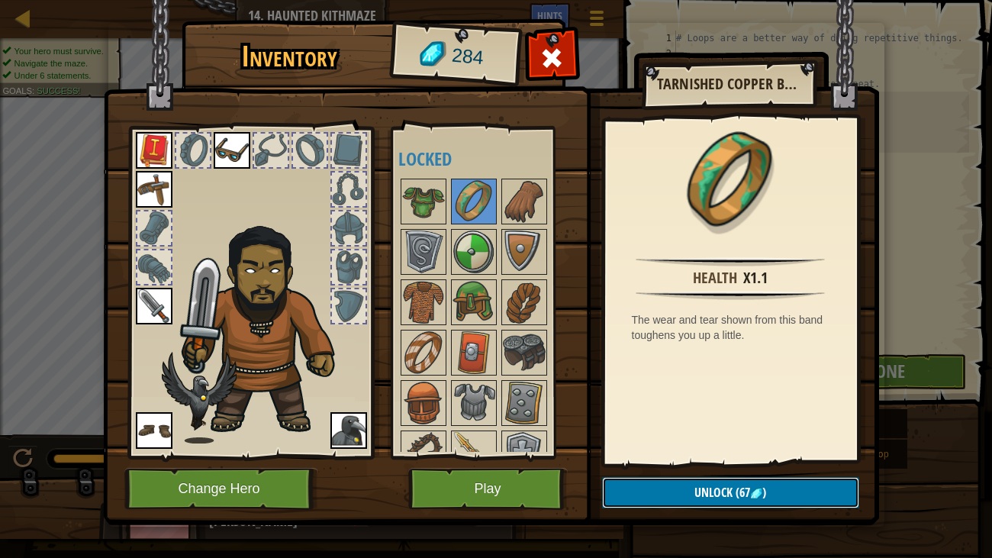
click at [719, 464] on span "Unlock" at bounding box center [713, 492] width 38 height 17
click at [719, 464] on button "Confirm" at bounding box center [730, 492] width 257 height 31
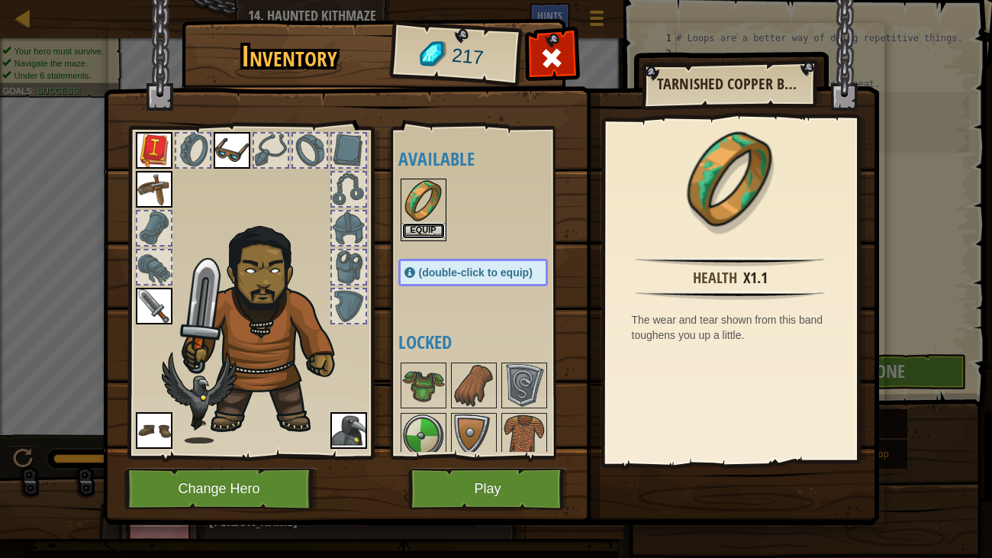
click at [417, 223] on button "Equip" at bounding box center [423, 231] width 43 height 16
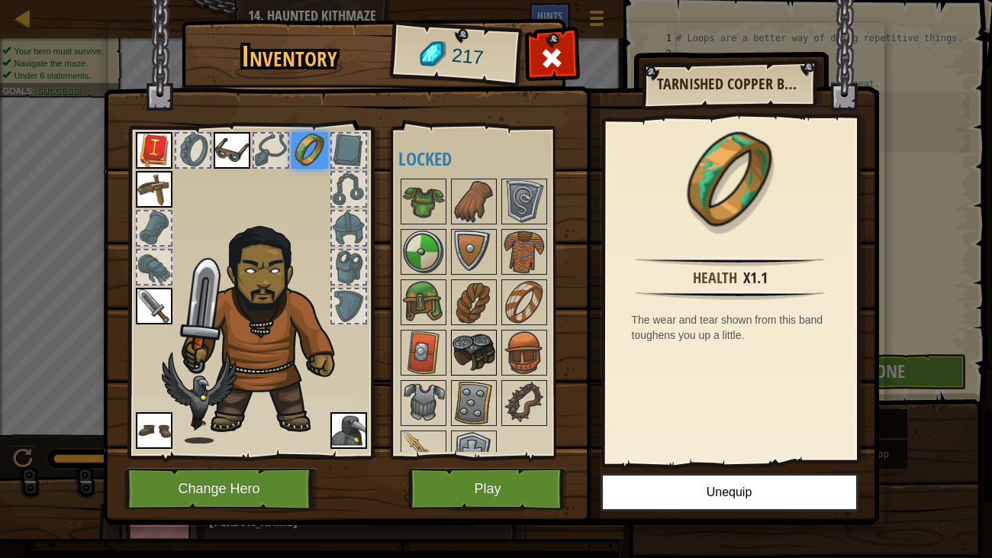
click at [472, 362] on img at bounding box center [473, 352] width 43 height 43
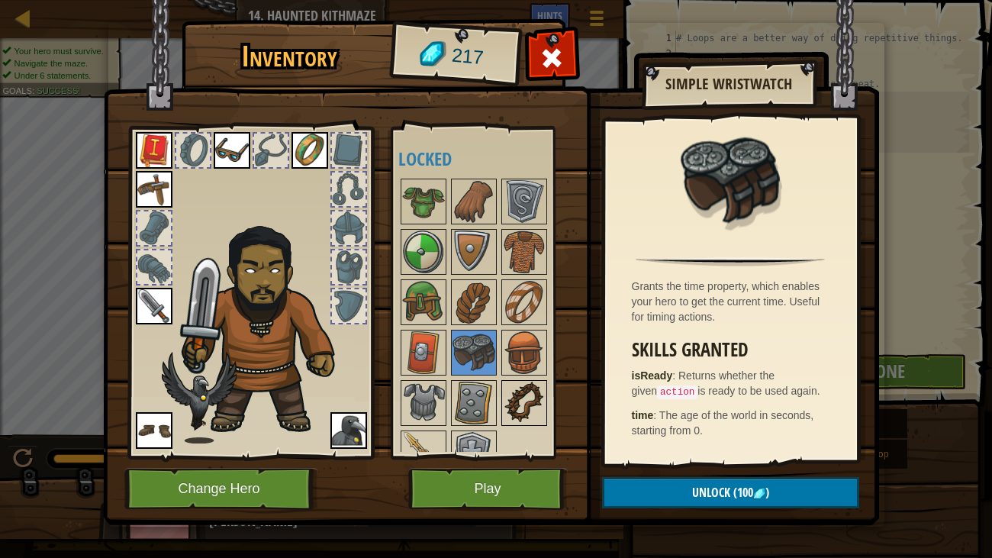
click at [525, 411] on img at bounding box center [524, 402] width 43 height 43
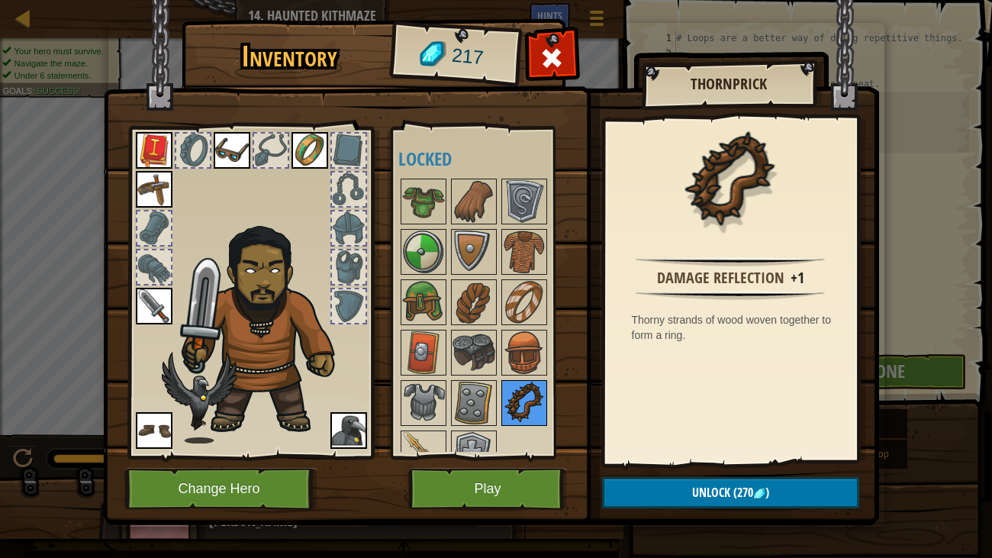
click at [525, 411] on img at bounding box center [524, 402] width 43 height 43
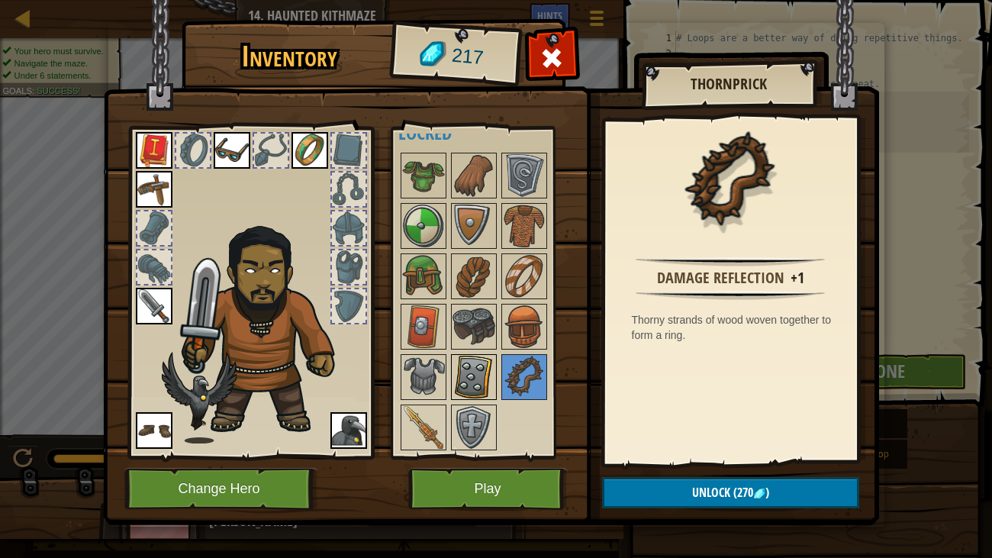
click at [467, 378] on img at bounding box center [473, 377] width 43 height 43
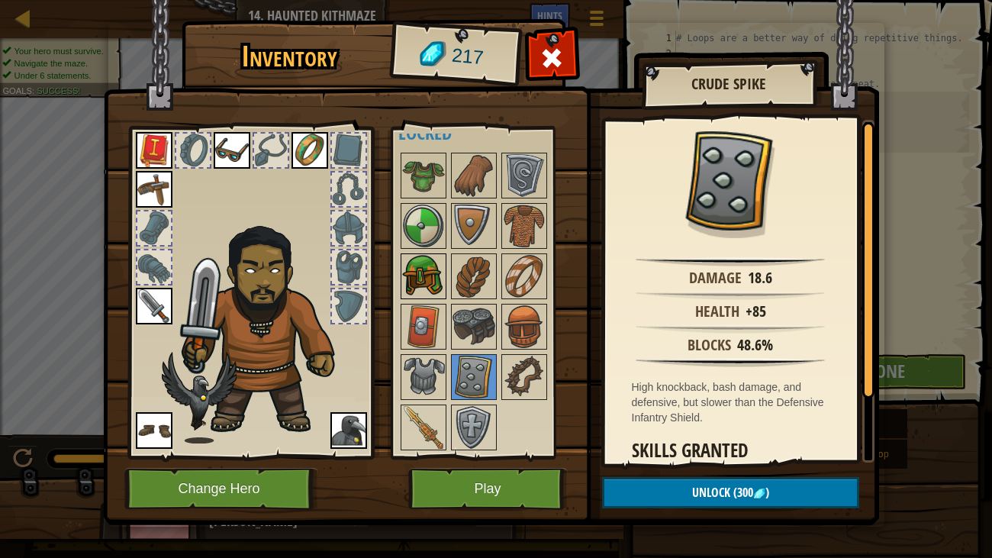
click at [418, 279] on img at bounding box center [423, 276] width 43 height 43
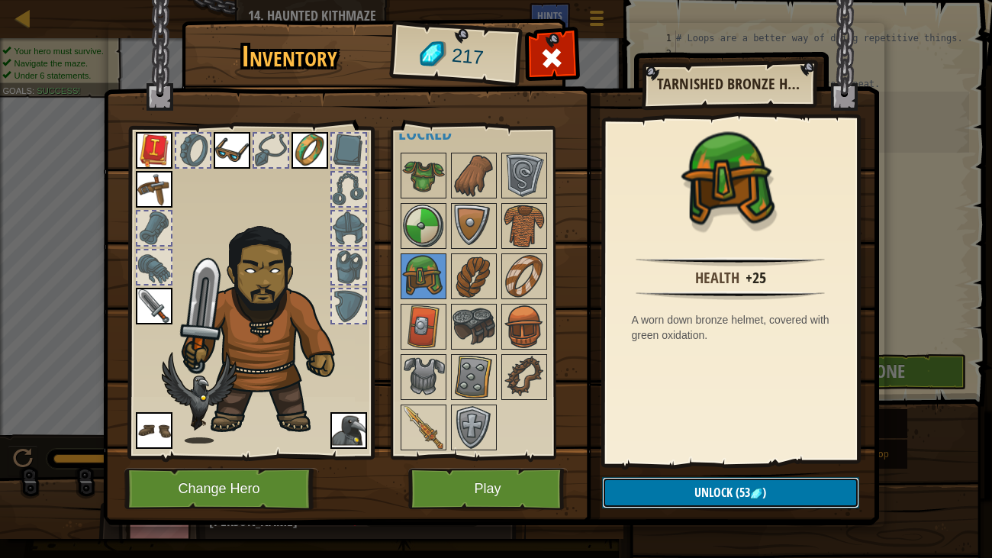
click at [638, 464] on button "Unlock (53 )" at bounding box center [730, 492] width 257 height 31
click at [625, 464] on button "Confirm" at bounding box center [730, 492] width 257 height 31
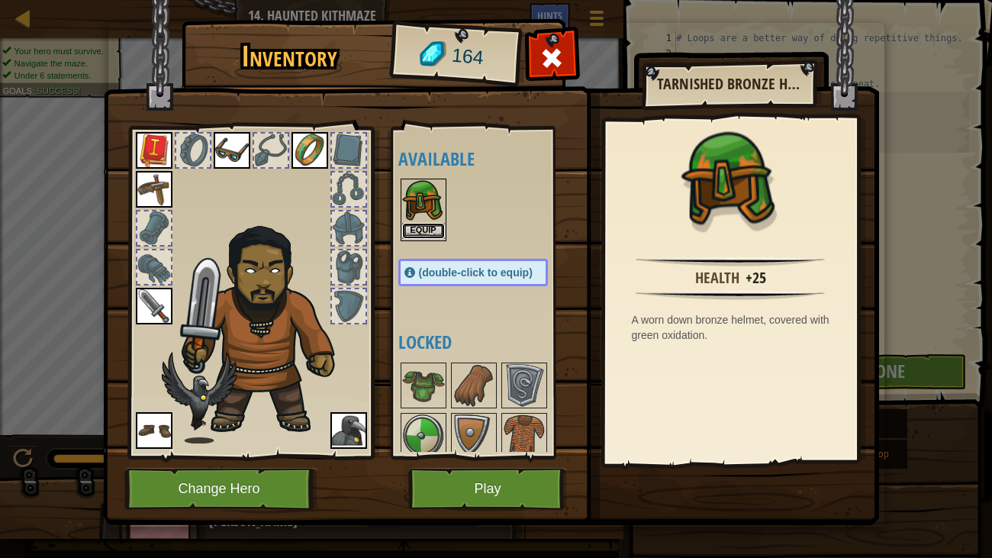
click at [427, 226] on button "Equip" at bounding box center [423, 231] width 43 height 16
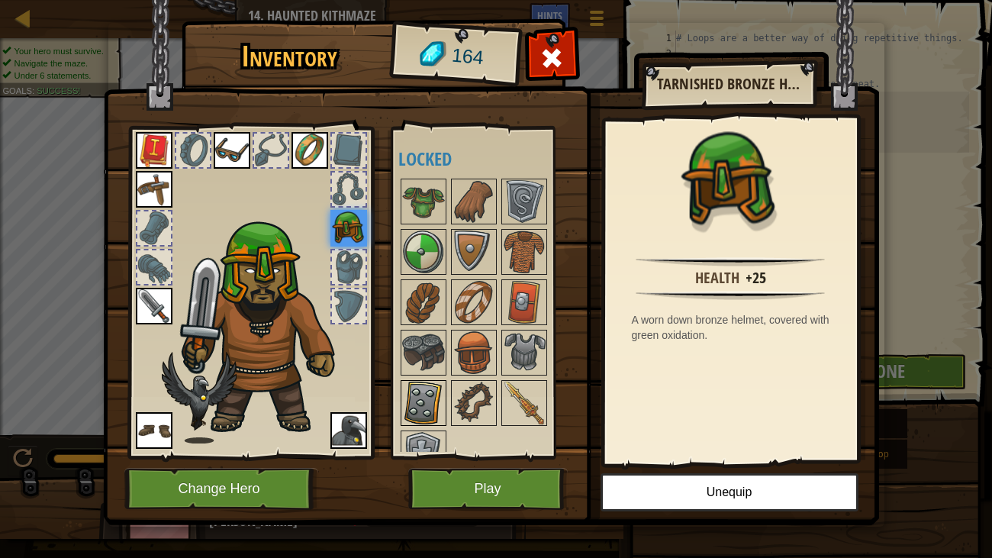
click at [423, 398] on img at bounding box center [423, 402] width 43 height 43
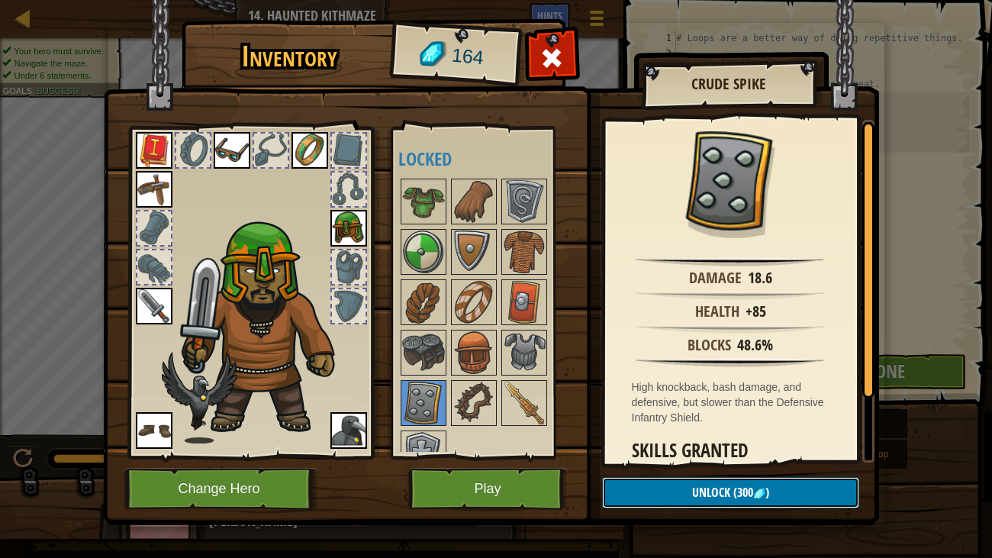
click at [625, 464] on button "Unlock (300 )" at bounding box center [730, 492] width 257 height 31
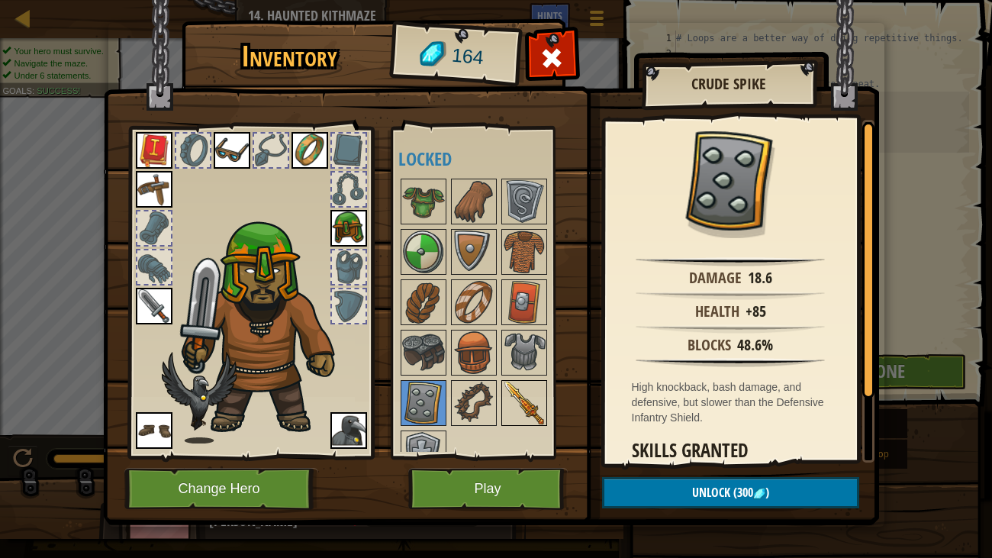
click at [526, 398] on img at bounding box center [524, 402] width 43 height 43
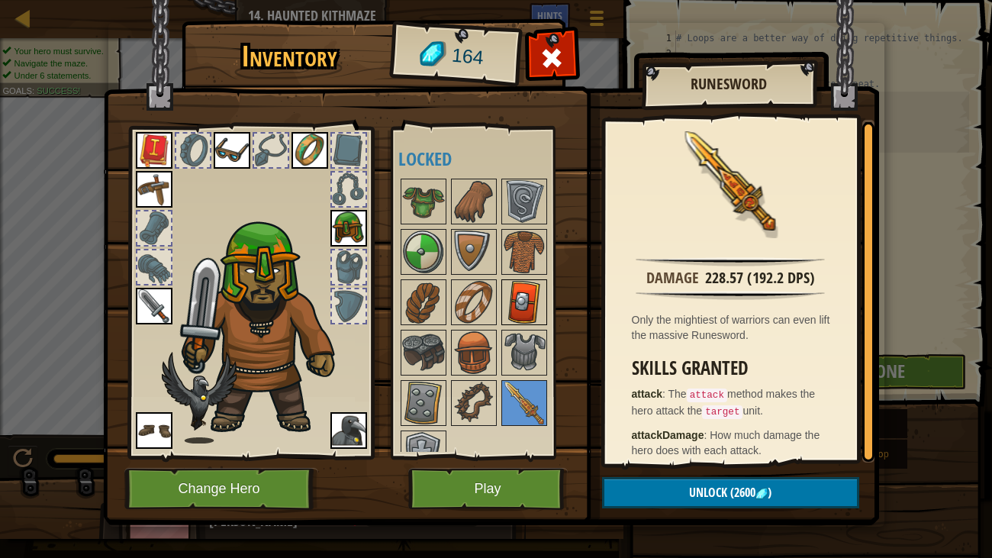
click at [504, 292] on img at bounding box center [524, 302] width 43 height 43
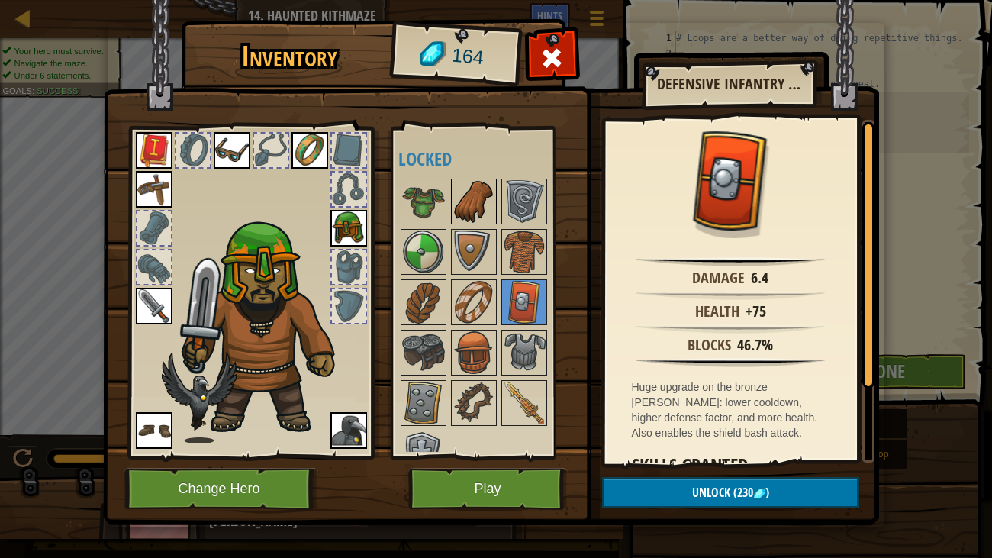
click at [461, 185] on img at bounding box center [473, 201] width 43 height 43
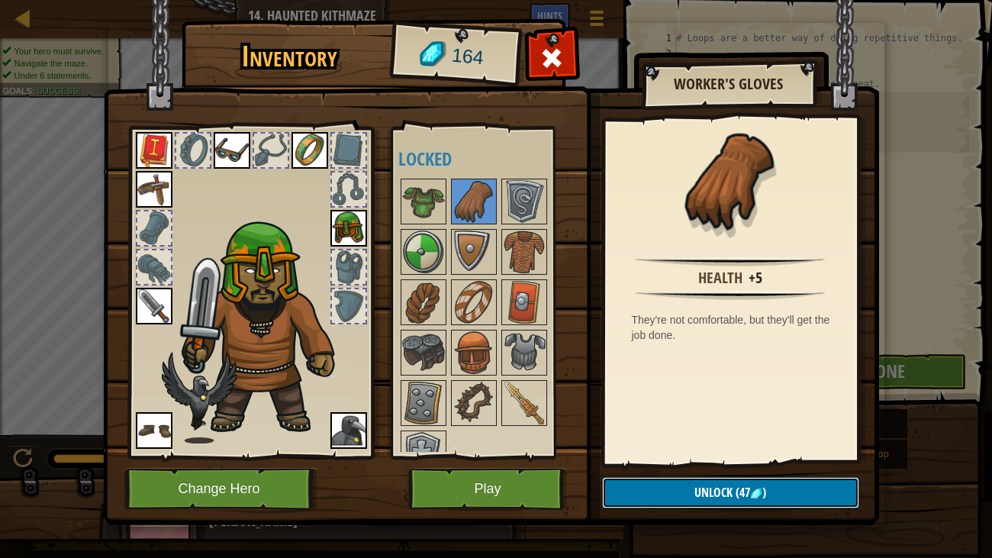
click at [662, 464] on button "Unlock (47 )" at bounding box center [730, 492] width 257 height 31
click at [686, 464] on button "Confirm" at bounding box center [730, 492] width 257 height 31
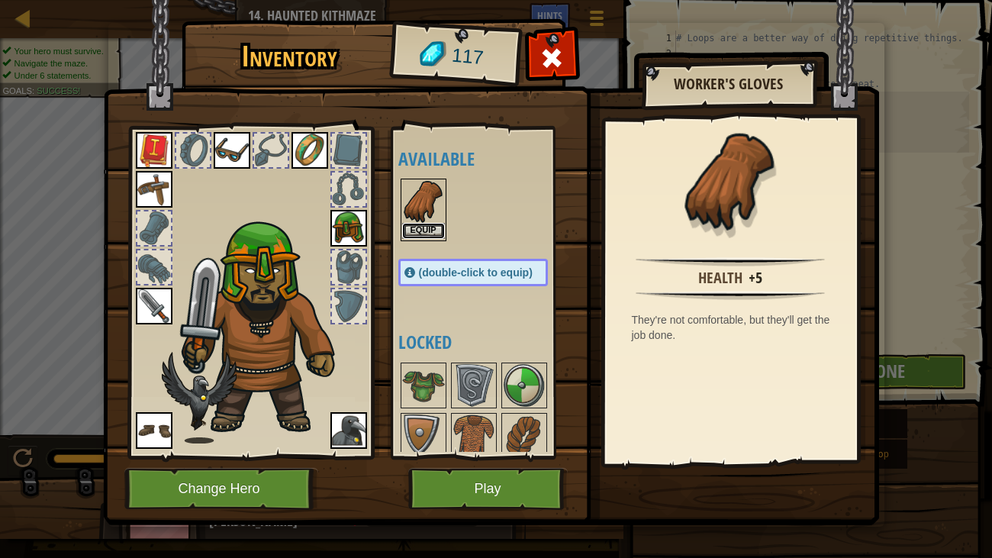
click at [408, 231] on button "Equip" at bounding box center [423, 231] width 43 height 16
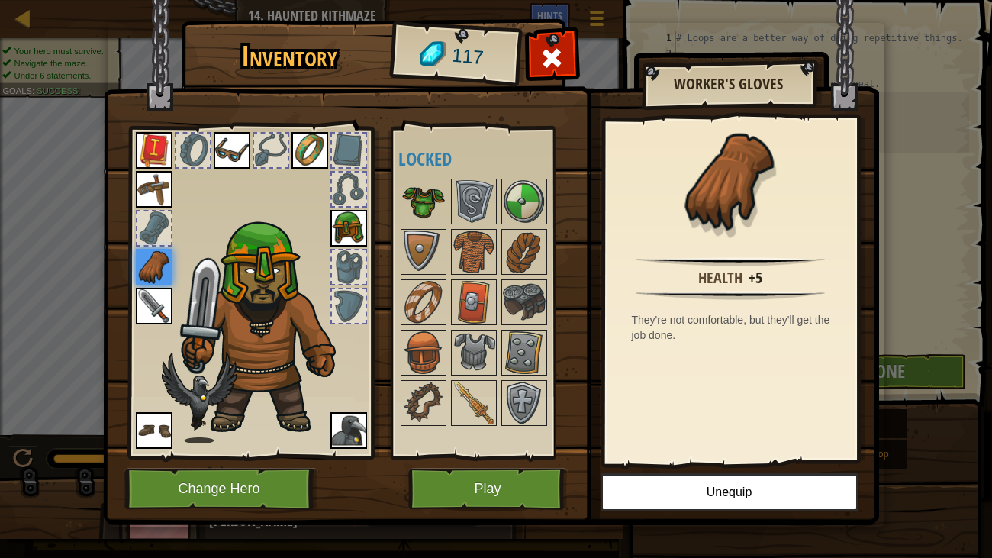
click at [427, 195] on img at bounding box center [423, 201] width 43 height 43
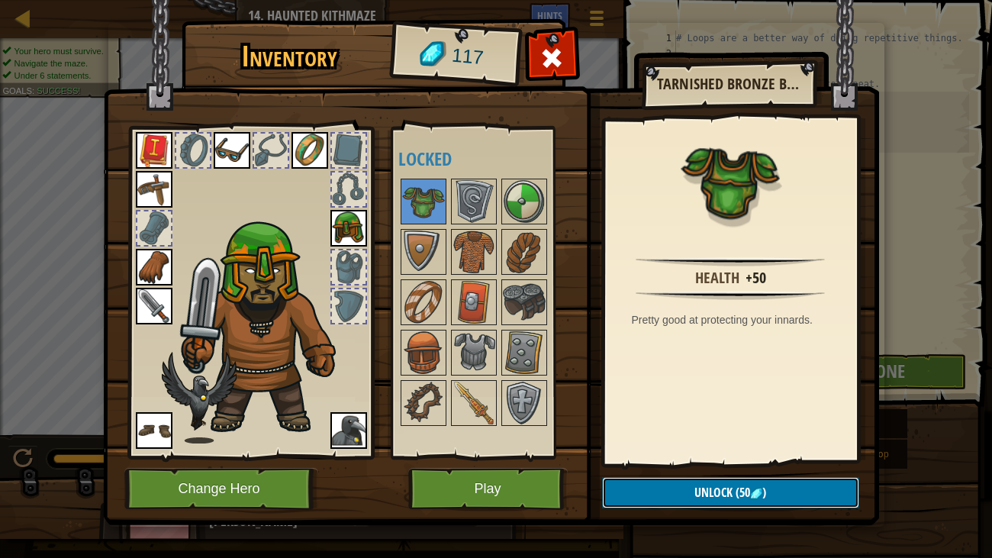
click at [674, 464] on button "Unlock (50 )" at bounding box center [730, 492] width 257 height 31
click at [674, 464] on button "Confirm" at bounding box center [730, 492] width 257 height 31
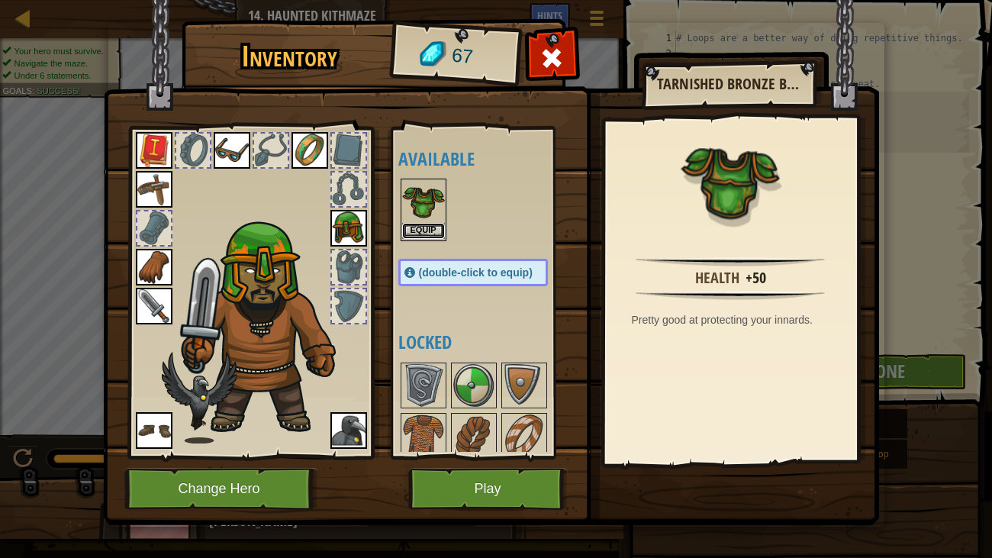
click at [435, 227] on button "Equip" at bounding box center [423, 231] width 43 height 16
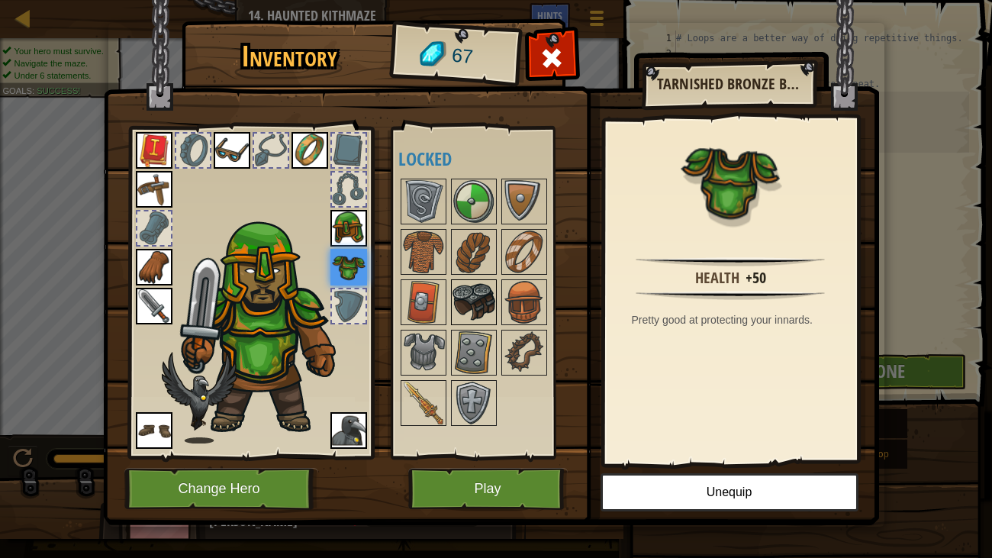
click at [492, 288] on img at bounding box center [473, 302] width 43 height 43
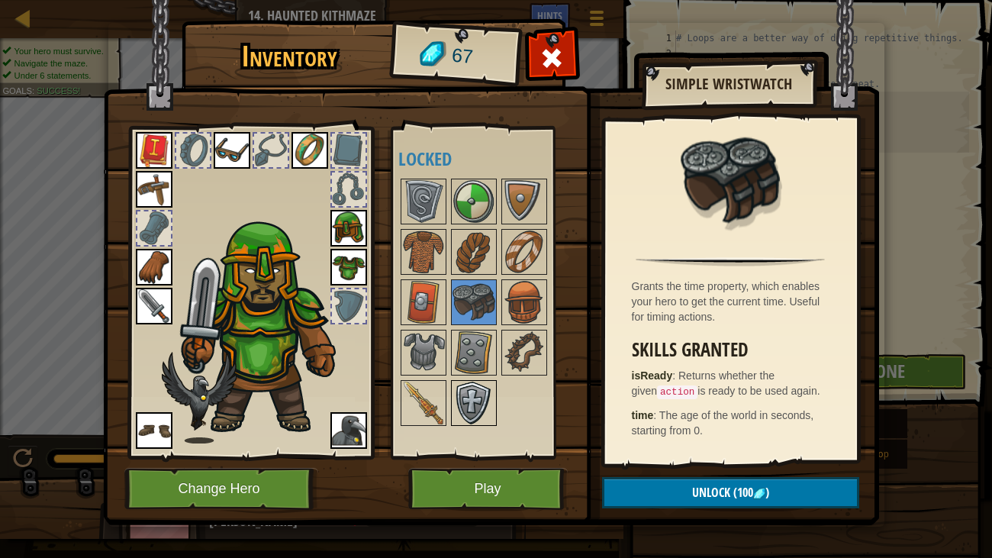
click at [460, 417] on img at bounding box center [473, 402] width 43 height 43
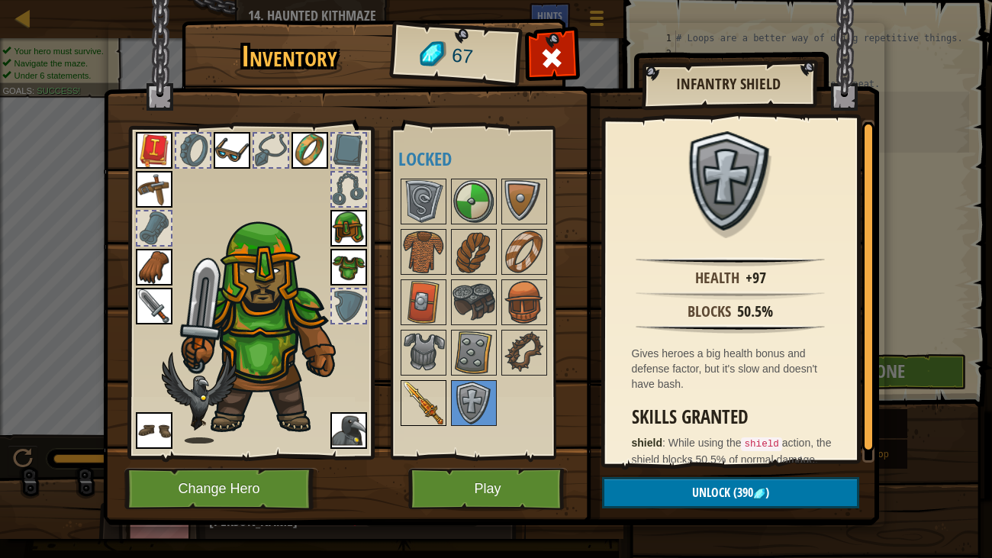
click at [440, 416] on img at bounding box center [423, 402] width 43 height 43
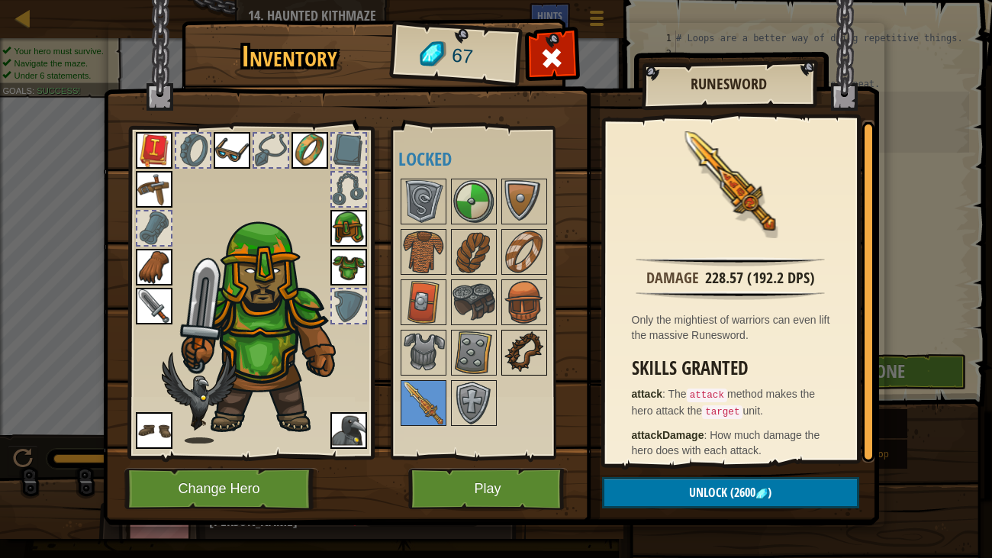
click at [523, 356] on img at bounding box center [524, 352] width 43 height 43
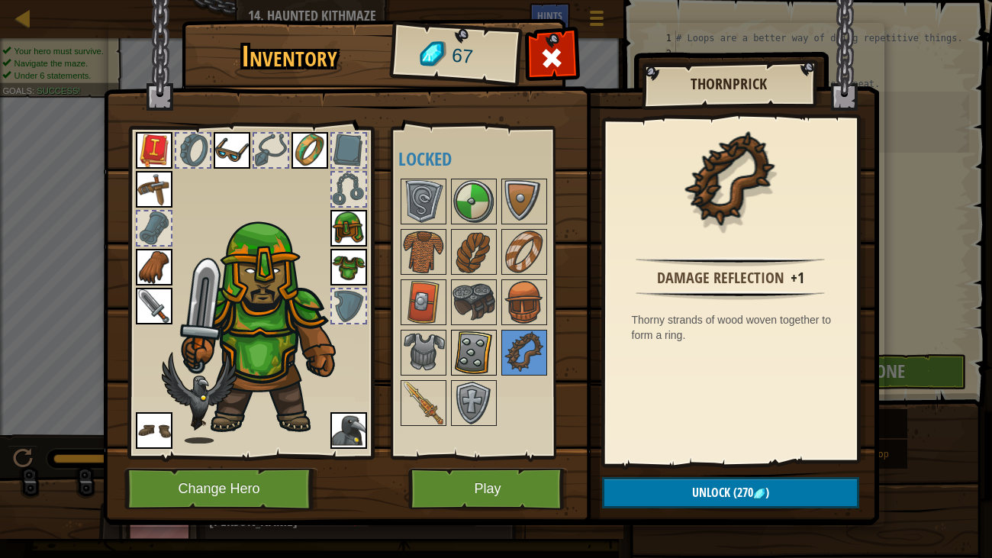
click at [483, 358] on img at bounding box center [473, 352] width 43 height 43
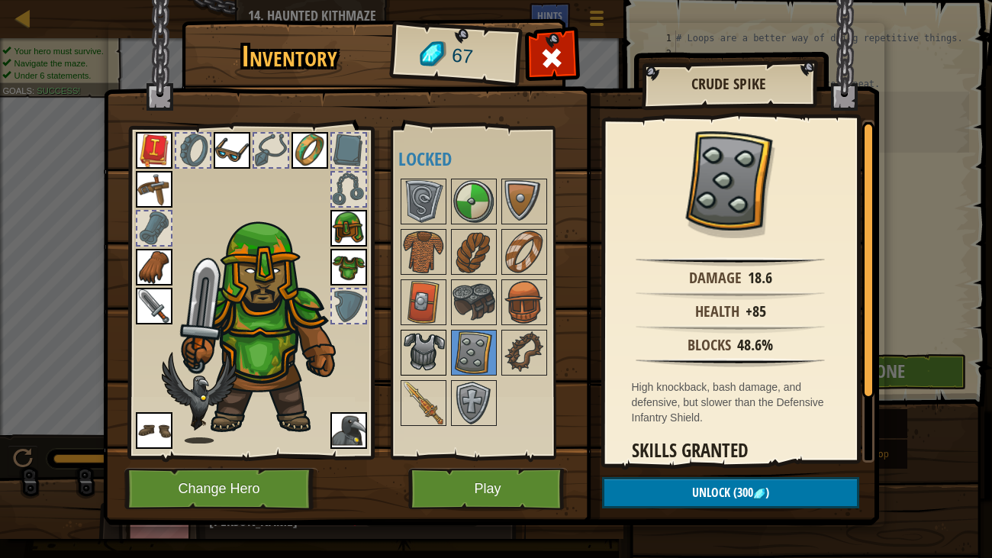
click at [443, 358] on img at bounding box center [423, 352] width 43 height 43
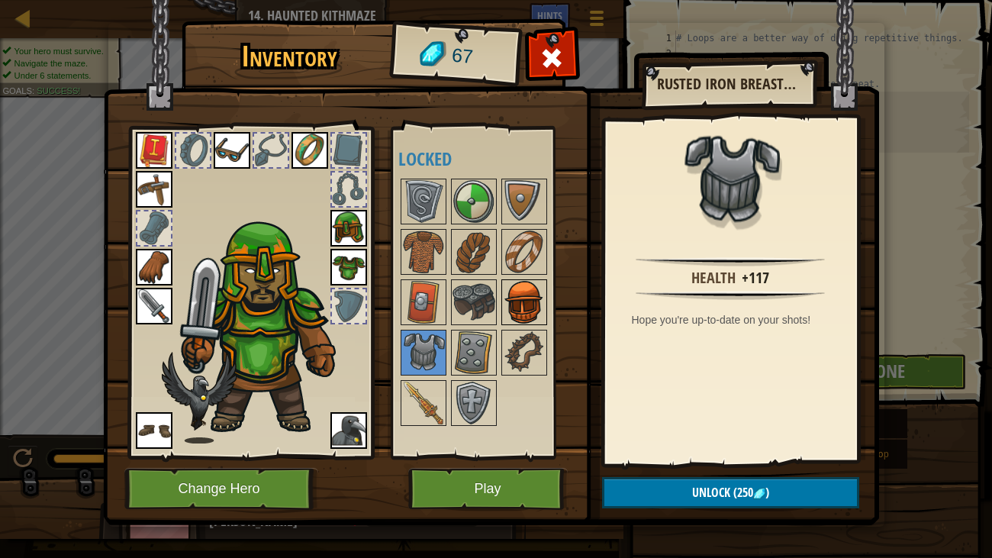
click at [520, 307] on img at bounding box center [524, 302] width 43 height 43
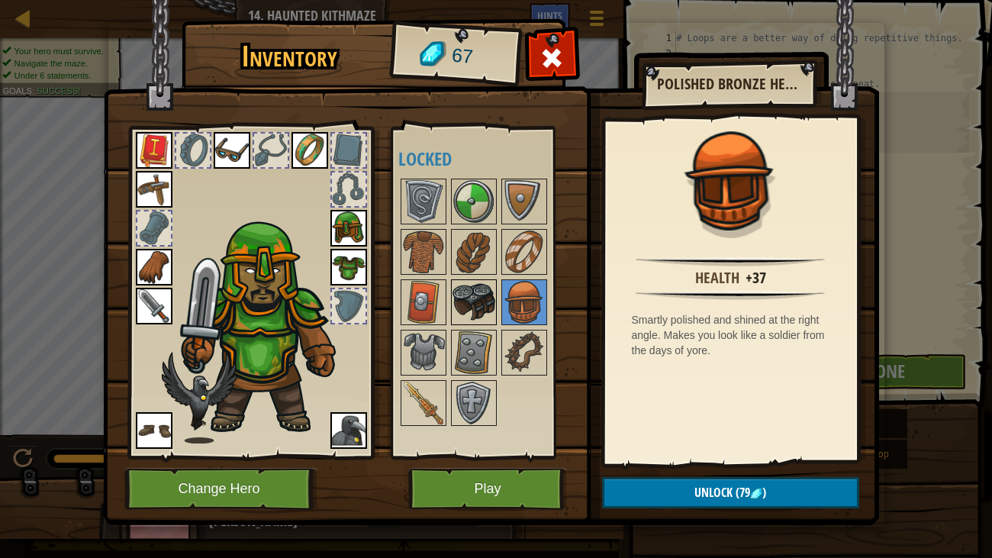
click at [472, 303] on img at bounding box center [473, 302] width 43 height 43
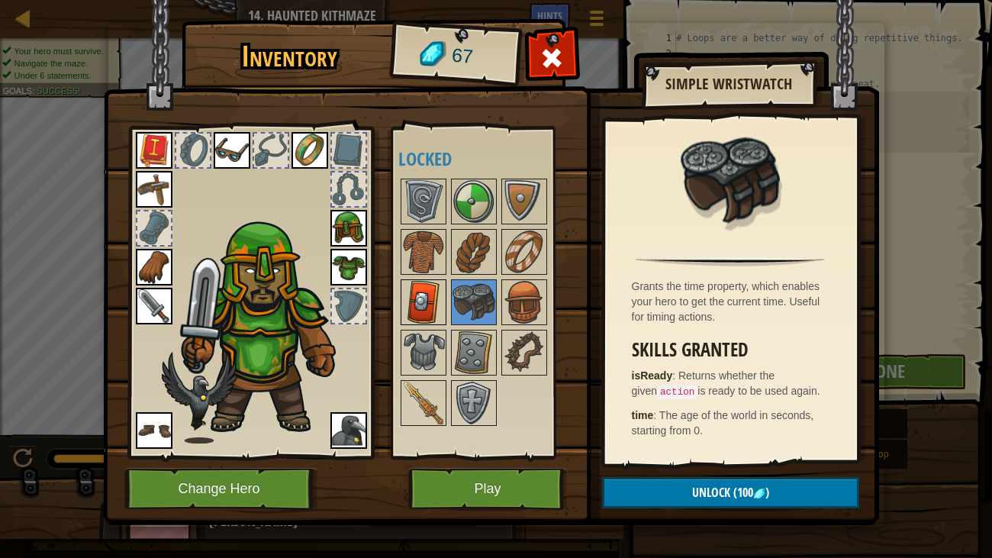
click at [404, 320] on img at bounding box center [423, 302] width 43 height 43
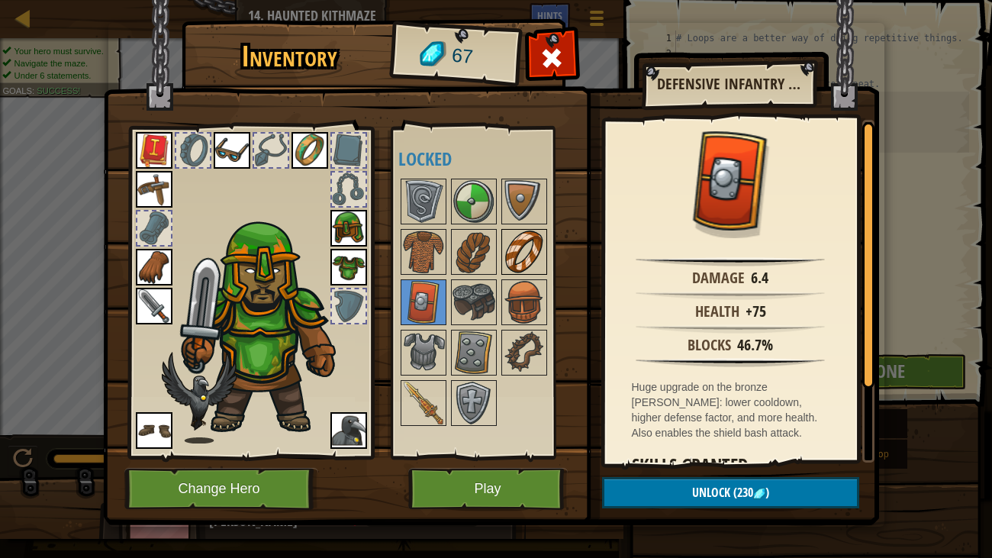
click at [523, 260] on img at bounding box center [524, 251] width 43 height 43
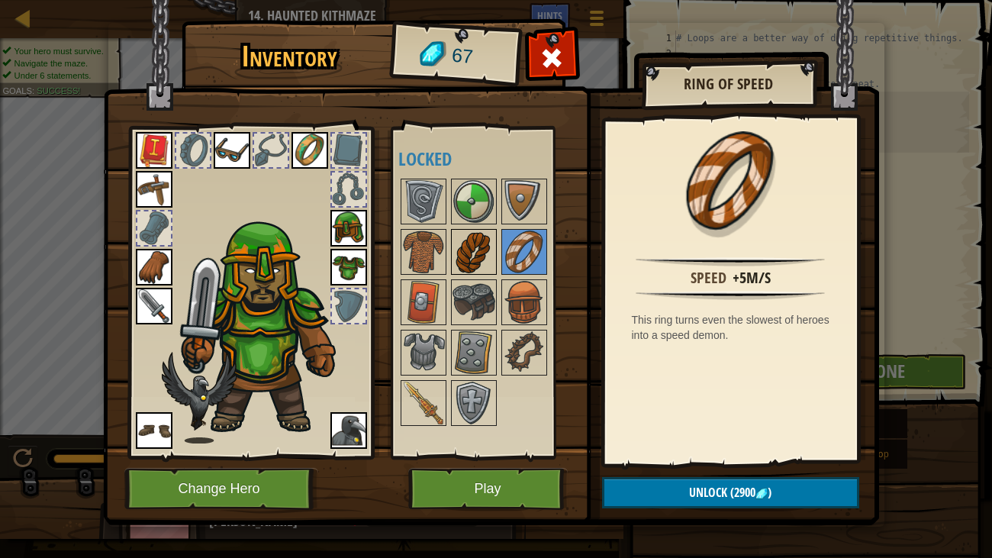
click at [491, 250] on img at bounding box center [473, 251] width 43 height 43
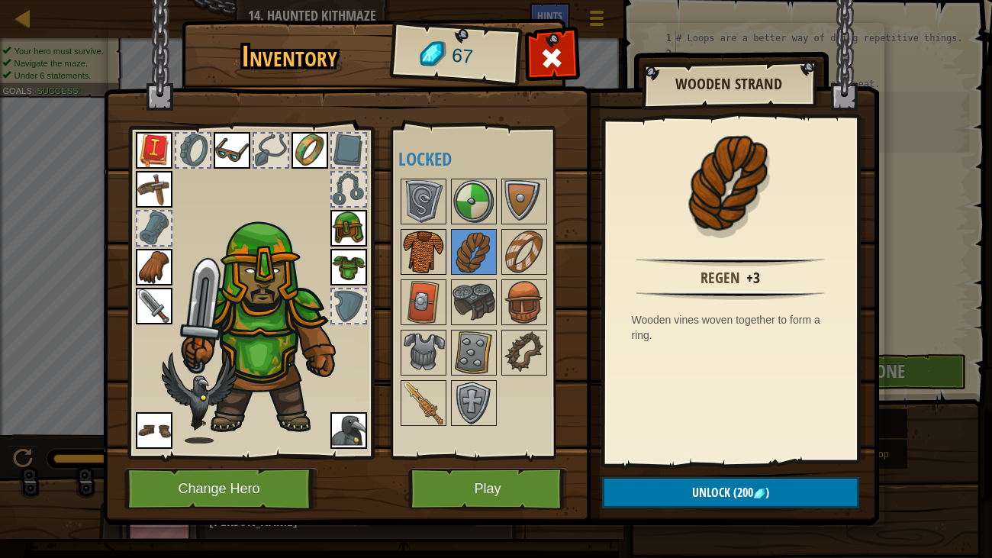
click at [437, 256] on img at bounding box center [423, 251] width 43 height 43
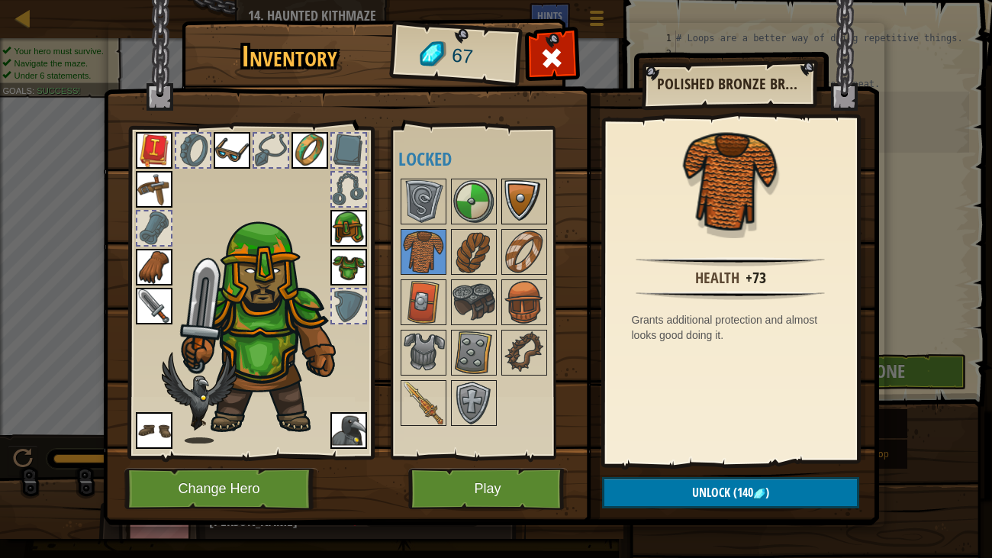
click at [532, 190] on img at bounding box center [524, 201] width 43 height 43
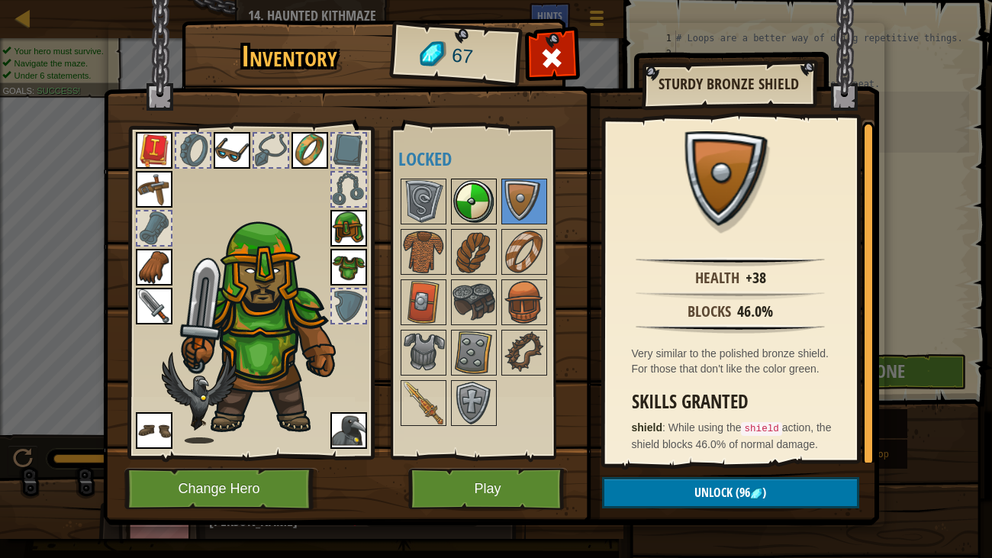
click at [482, 199] on img at bounding box center [473, 201] width 43 height 43
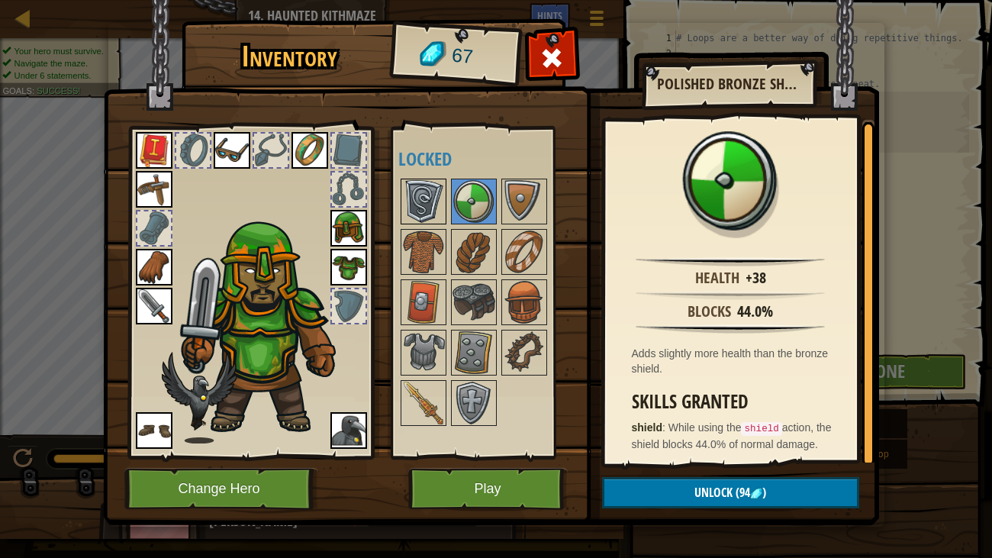
click at [428, 179] on div at bounding box center [424, 202] width 46 height 46
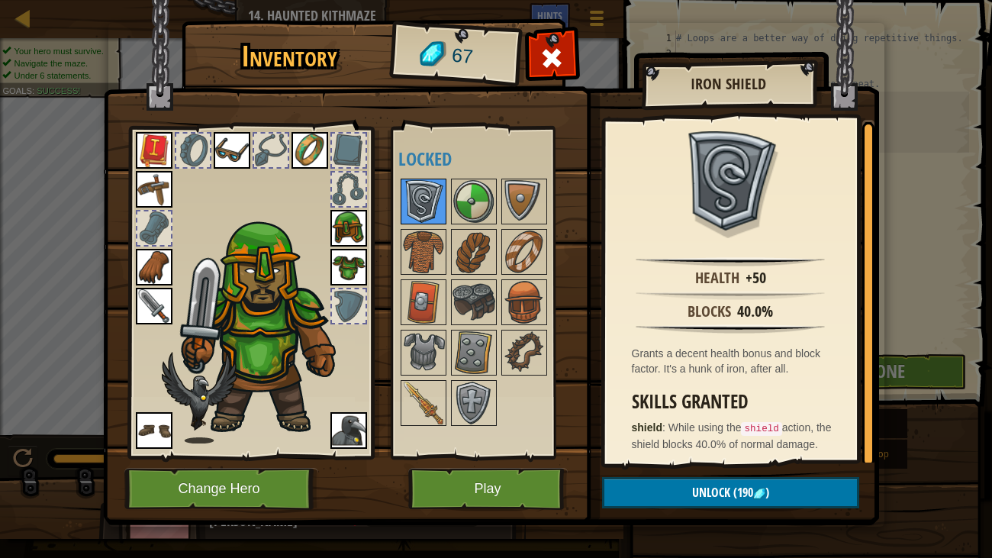
click at [424, 188] on img at bounding box center [423, 201] width 43 height 43
click at [488, 464] on button "Play" at bounding box center [487, 489] width 159 height 42
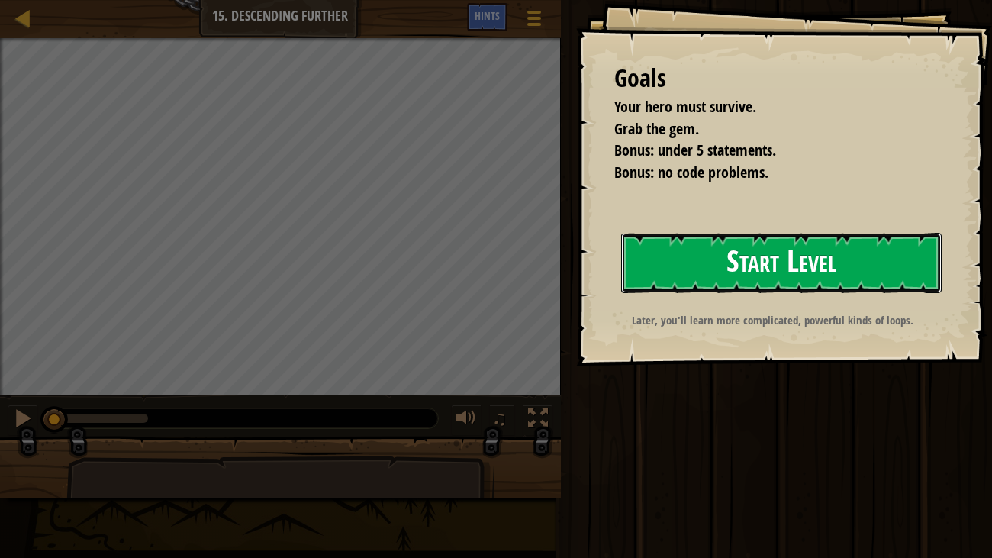
click at [771, 270] on button "Start Level" at bounding box center [781, 263] width 321 height 60
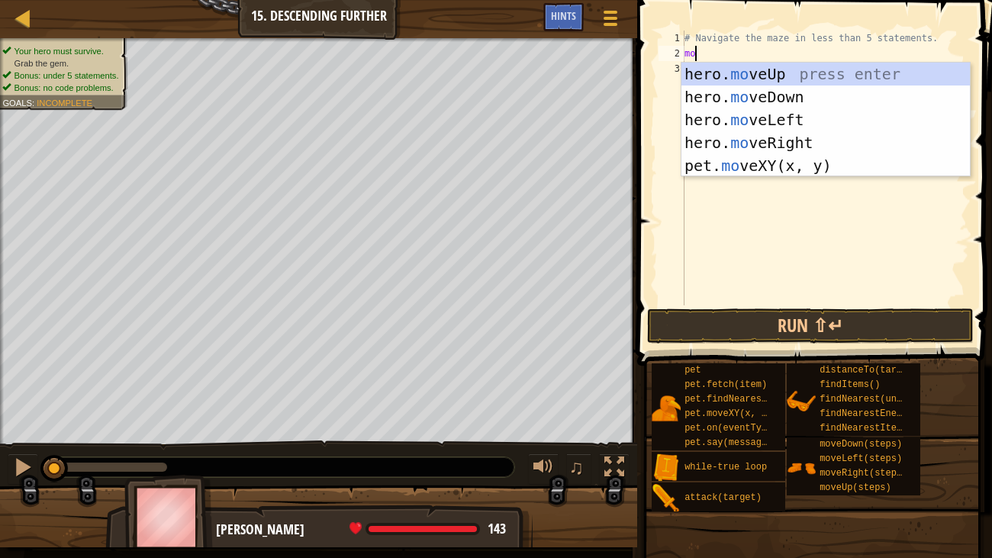
scroll to position [7, 0]
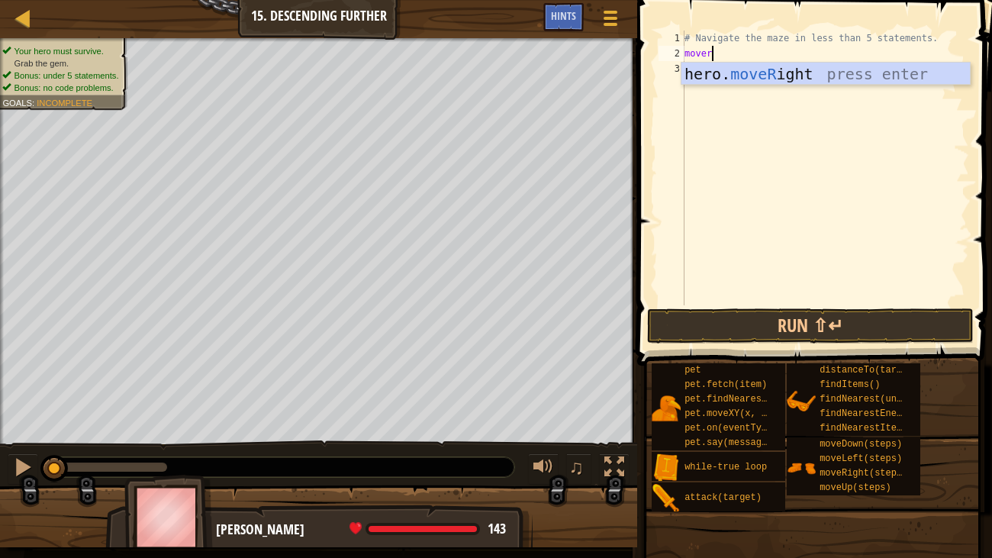
type textarea "mover"
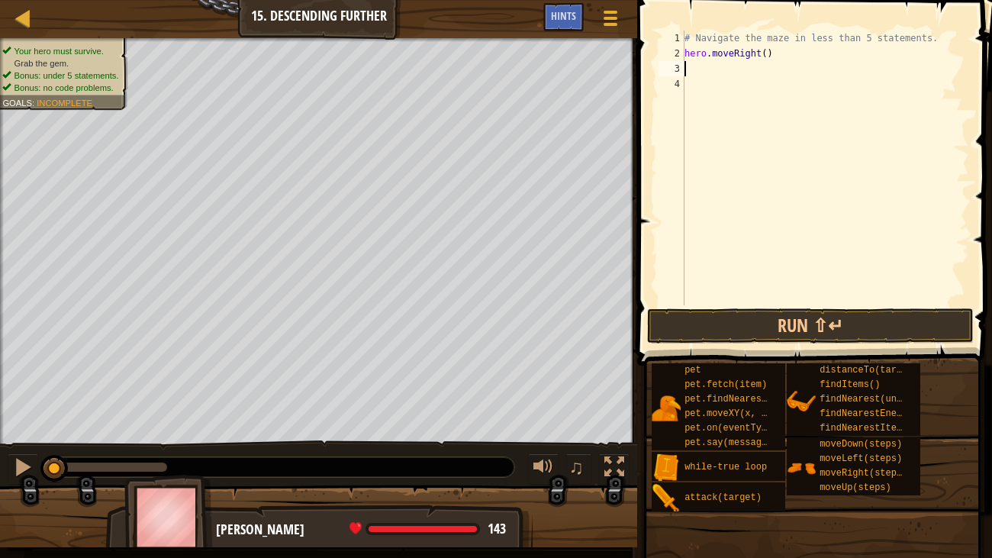
click at [768, 52] on div "# Navigate the maze in less than 5 statements. hero . moveRight ( )" at bounding box center [825, 183] width 288 height 305
type textarea "hero.moveRight(2)"
click at [745, 71] on div "# Navigate the maze in less than 5 statements. hero . moveRight ( 2 )" at bounding box center [825, 183] width 288 height 305
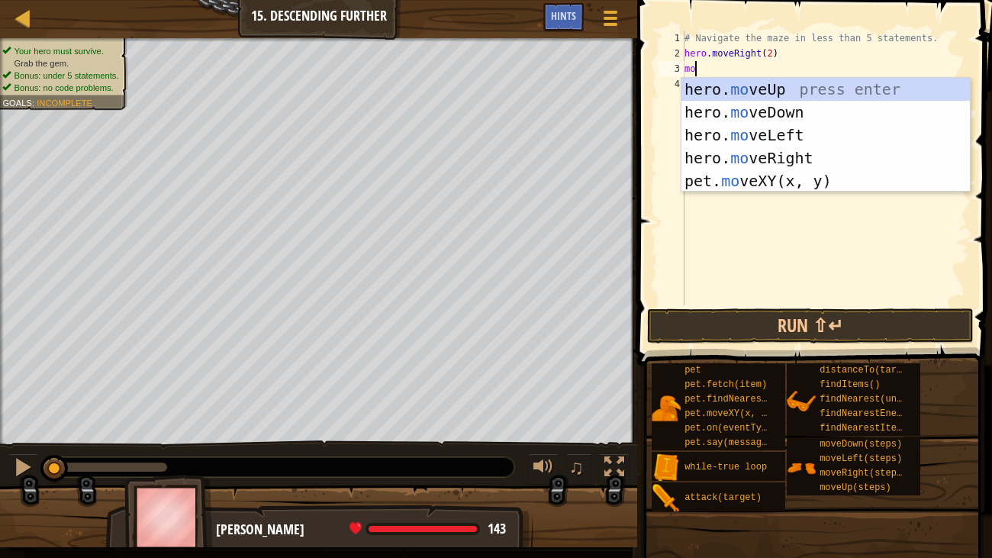
scroll to position [7, 0]
type textarea "move"
click at [767, 111] on div "hero. move Up press enter hero. move Down press enter hero. move Left press ent…" at bounding box center [825, 158] width 288 height 160
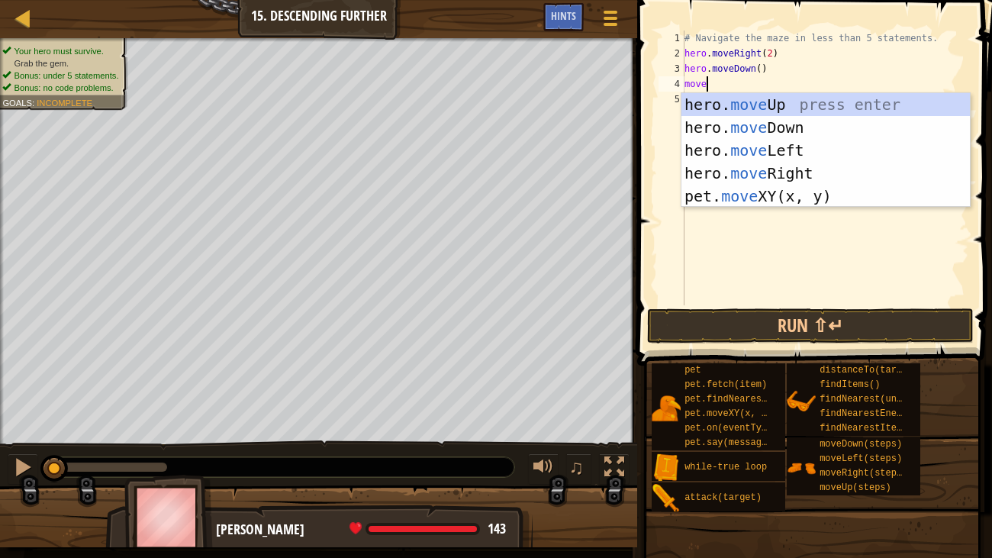
type textarea "mover"
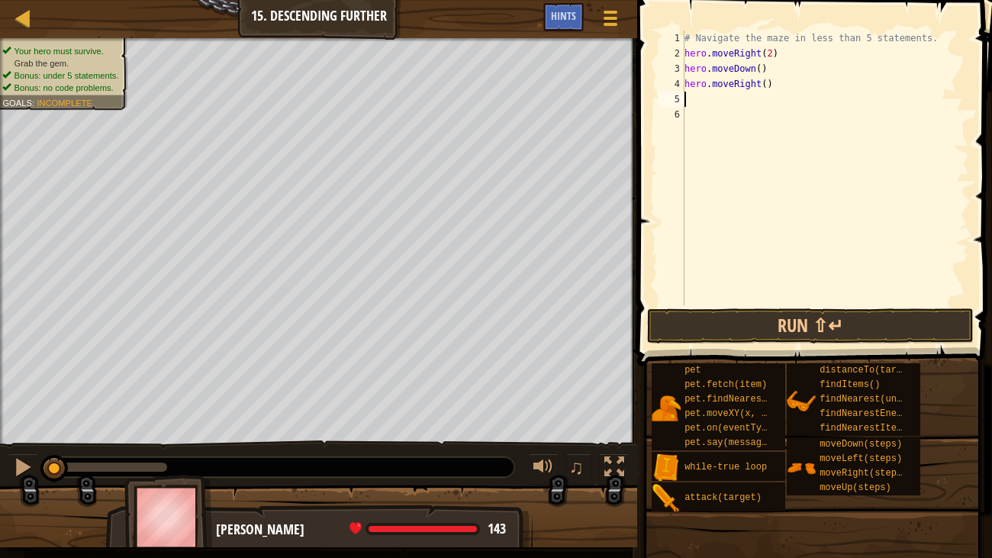
click at [771, 89] on div "# Navigate the maze in less than 5 statements. hero . moveRight ( 2 ) hero . mo…" at bounding box center [825, 183] width 288 height 305
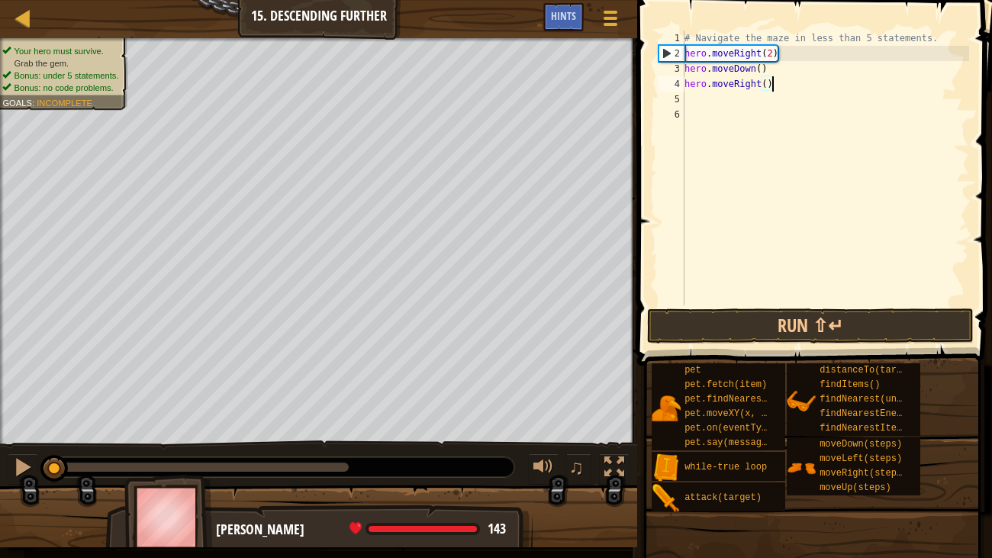
click at [765, 81] on div "# Navigate the maze in less than 5 statements. hero . moveRight ( 2 ) hero . mo…" at bounding box center [825, 183] width 288 height 305
type textarea "hero.moveRight(3)"
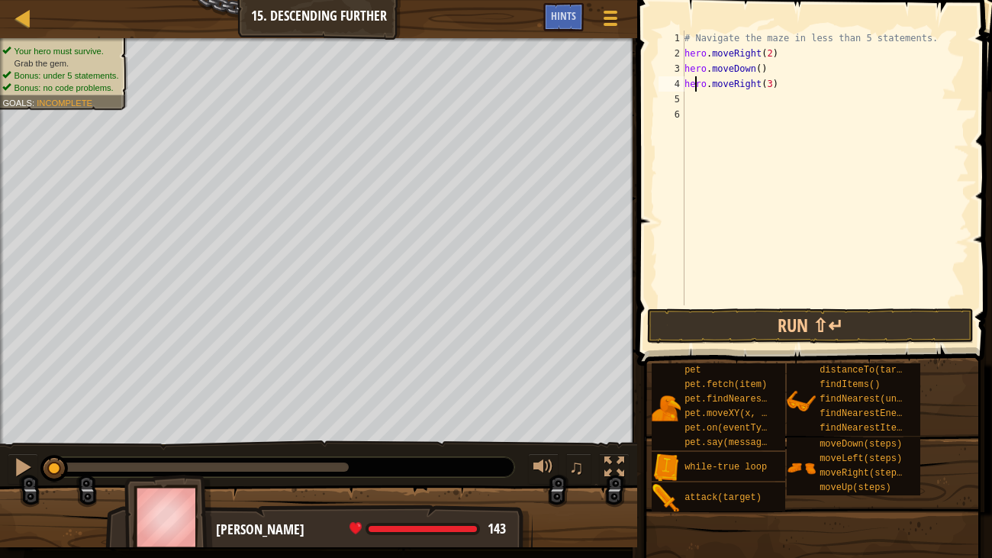
click at [694, 90] on div "# Navigate the maze in less than 5 statements. hero . moveRight ( 2 ) hero . mo…" at bounding box center [825, 183] width 288 height 305
click at [695, 98] on div "# Navigate the maze in less than 5 statements. hero . moveRight ( 2 ) hero . mo…" at bounding box center [825, 183] width 288 height 305
type textarea "m"
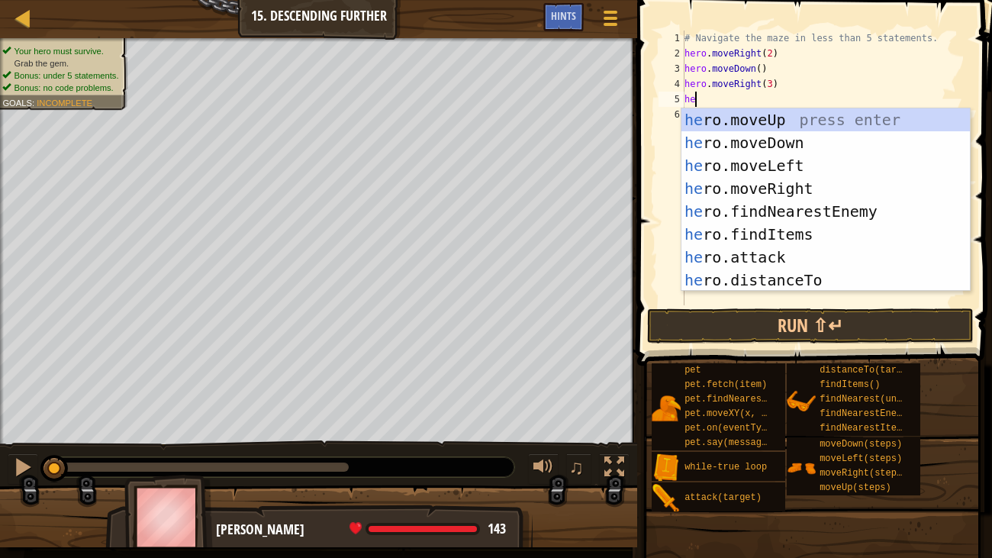
type textarea "her"
click at [709, 137] on div "her o.moveUp press enter her o.moveDown press enter her o.moveLeft press enter …" at bounding box center [825, 222] width 288 height 229
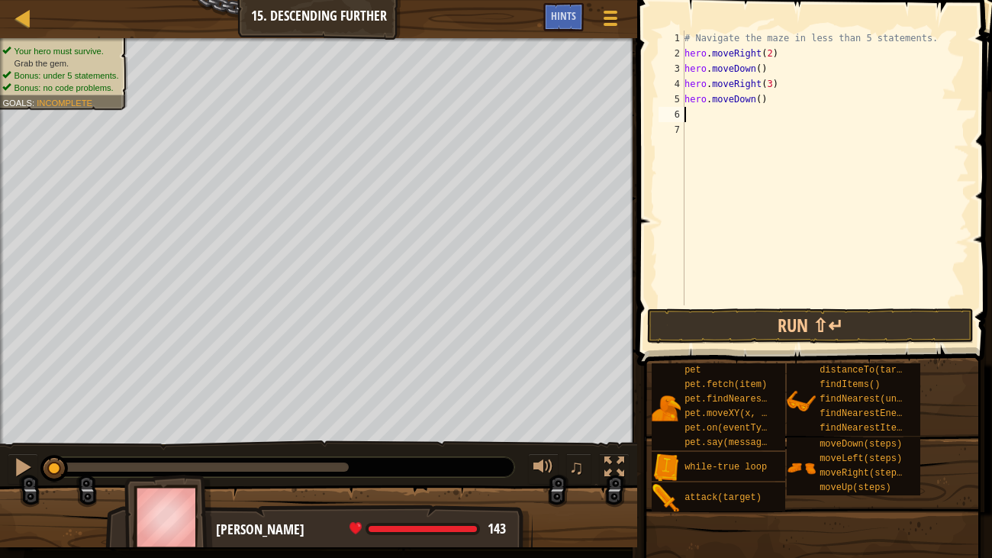
click at [773, 106] on div "# Navigate the maze in less than 5 statements. hero . moveRight ( 2 ) hero . mo…" at bounding box center [825, 183] width 288 height 305
type textarea "h"
click at [779, 85] on div "# Navigate the maze in less than 5 statements. hero . moveRight ( 2 ) hero . mo…" at bounding box center [825, 183] width 288 height 305
type textarea "h"
click at [786, 64] on div "# Navigate the maze in less than 5 statements. hero . moveRight ( 2 ) hero . mo…" at bounding box center [825, 183] width 288 height 305
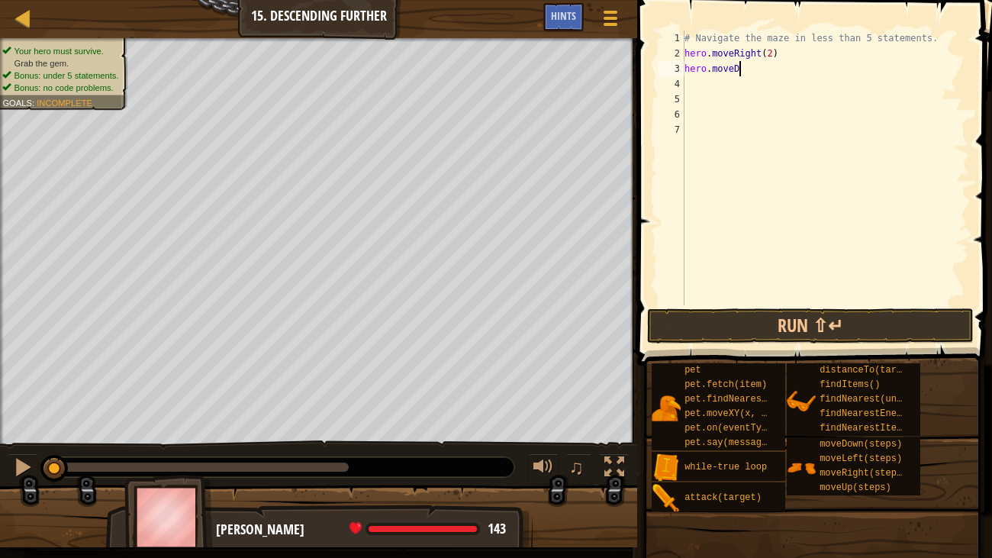
type textarea "h"
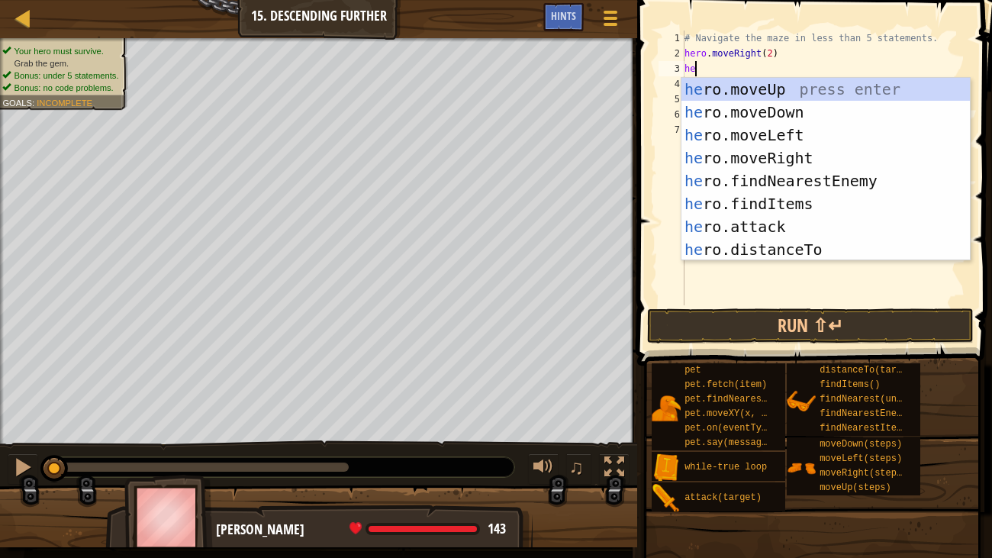
type textarea "hero"
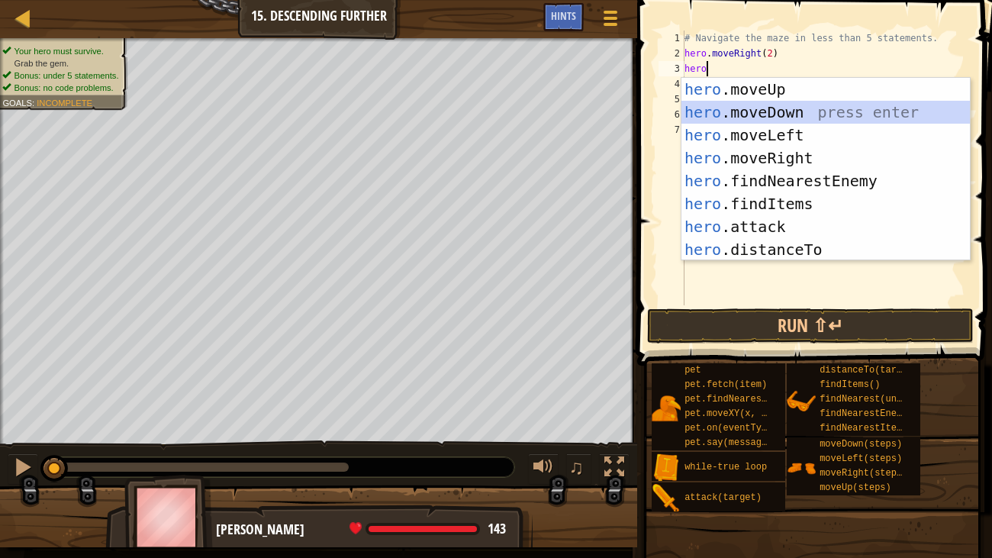
click at [707, 106] on div "hero .moveUp press enter hero .moveDown press enter hero .moveLeft press enter …" at bounding box center [825, 192] width 288 height 229
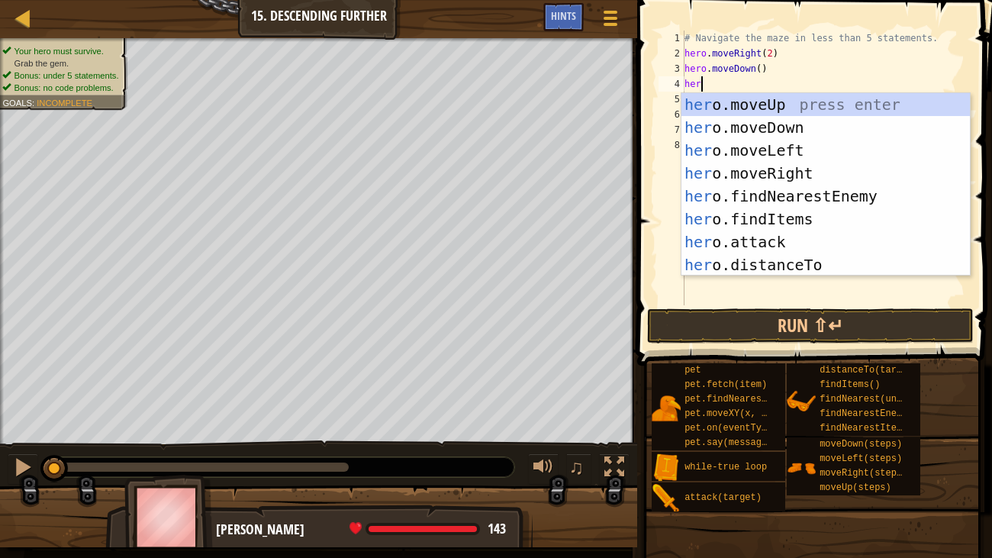
type textarea "hero"
click at [756, 176] on div "hero .moveUp press enter hero .moveDown press enter hero .moveLeft press enter …" at bounding box center [825, 207] width 288 height 229
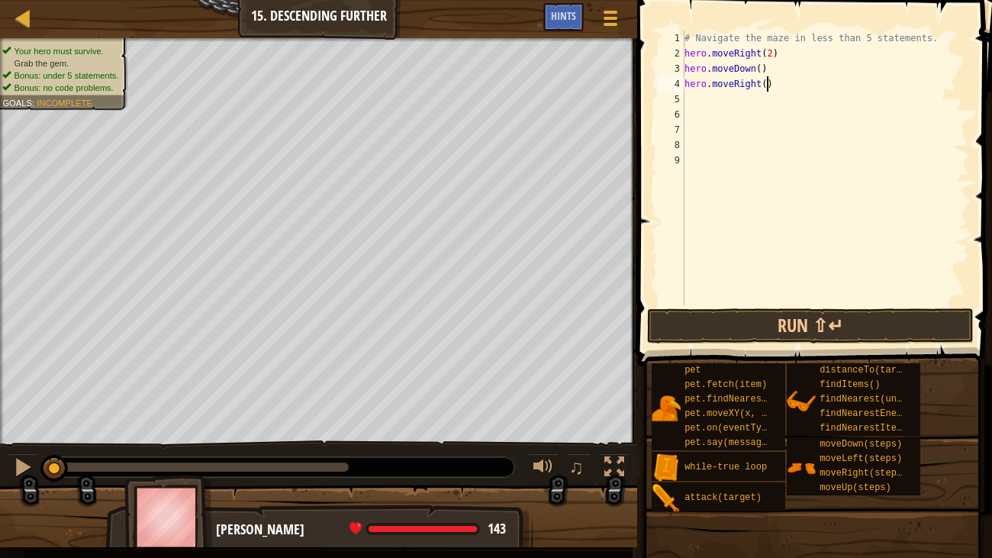
click at [767, 82] on div "# Navigate the maze in less than 5 statements. hero . moveRight ( 2 ) hero . mo…" at bounding box center [825, 183] width 288 height 305
type textarea "hero.moveRight(3)"
click at [715, 92] on div "# Navigate the maze in less than 5 statements. hero . moveRight ( 2 ) hero . mo…" at bounding box center [825, 183] width 288 height 305
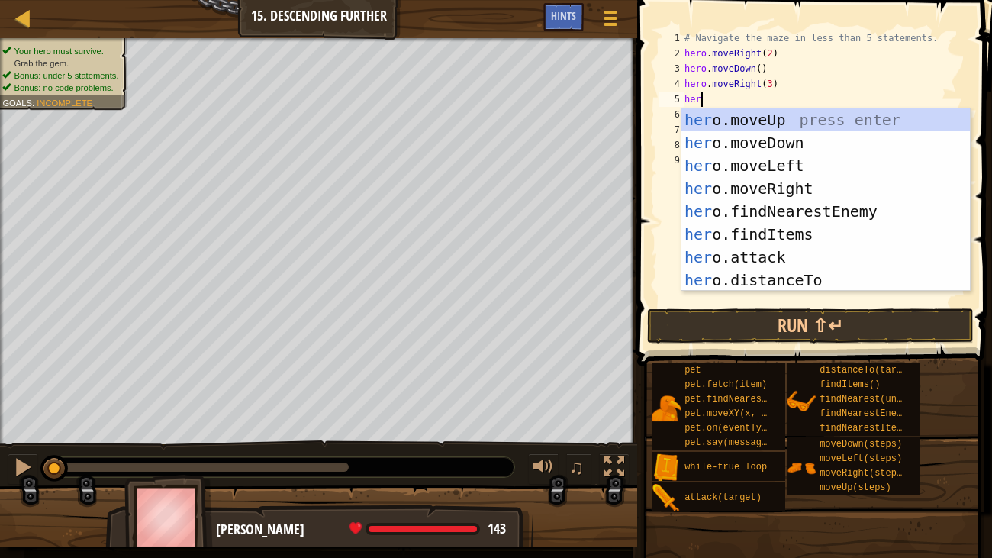
scroll to position [7, 0]
type textarea "hero"
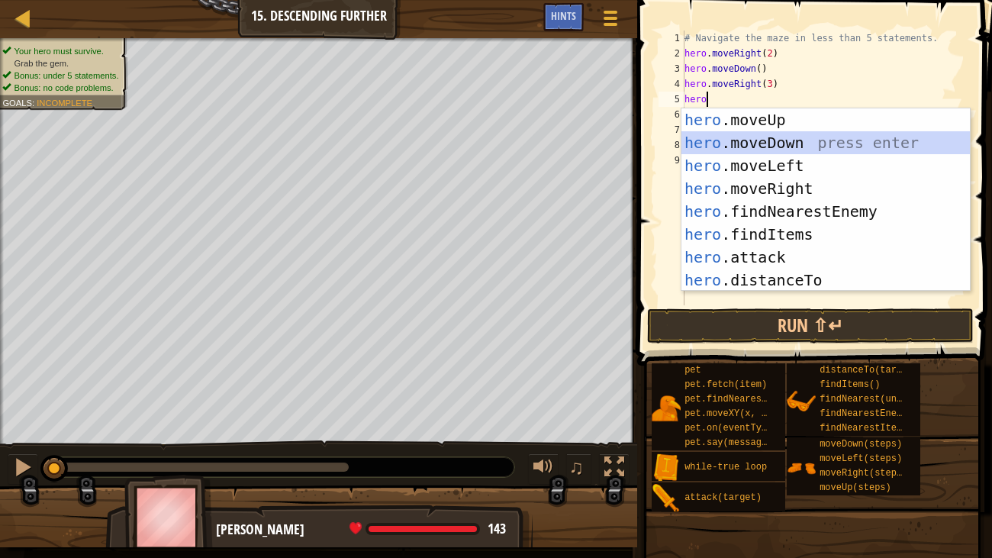
click at [691, 138] on div "hero .moveUp press enter hero .moveDown press enter hero .moveLeft press enter …" at bounding box center [825, 222] width 288 height 229
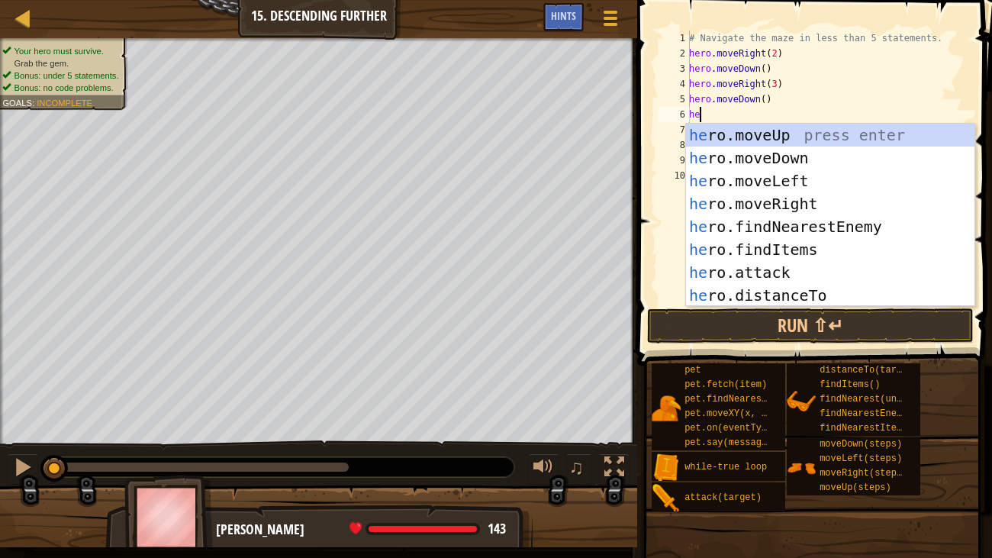
type textarea "hero"
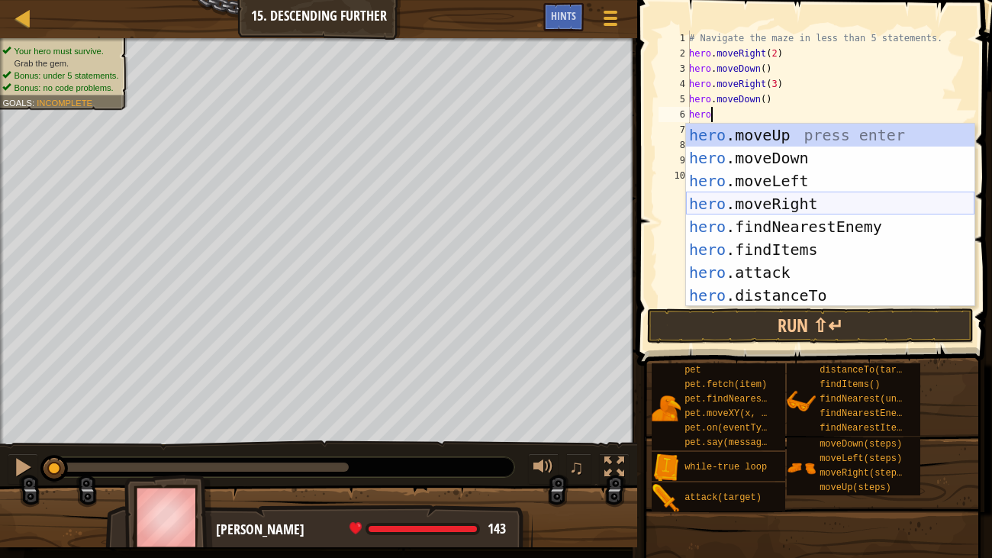
click at [749, 200] on div "hero .moveUp press enter hero .moveDown press enter hero .moveLeft press enter …" at bounding box center [830, 238] width 288 height 229
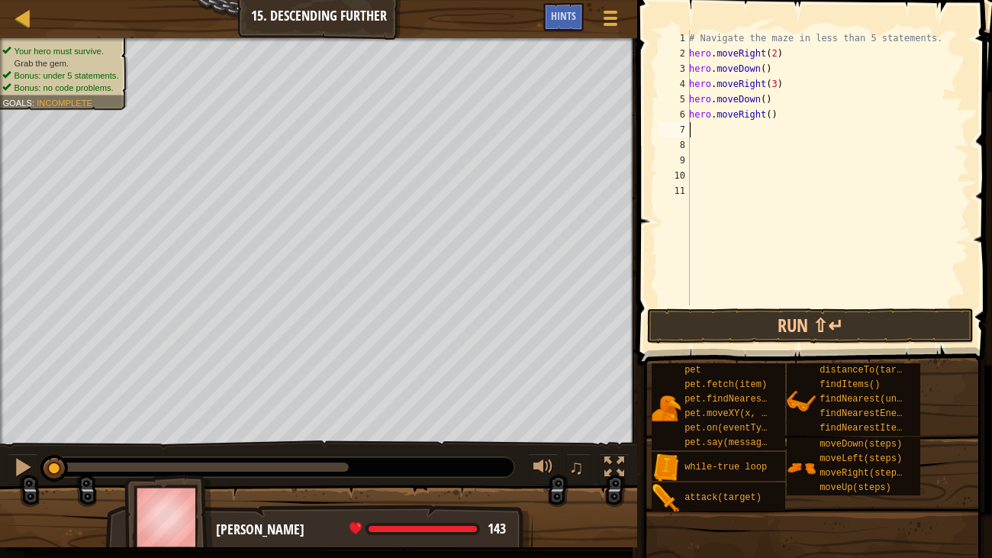
click at [771, 114] on div "# Navigate the maze in less than 5 statements. hero . moveRight ( 2 ) hero . mo…" at bounding box center [827, 183] width 283 height 305
type textarea "hero.moveRight(2)"
click at [728, 324] on button "Run ⇧↵" at bounding box center [810, 325] width 327 height 35
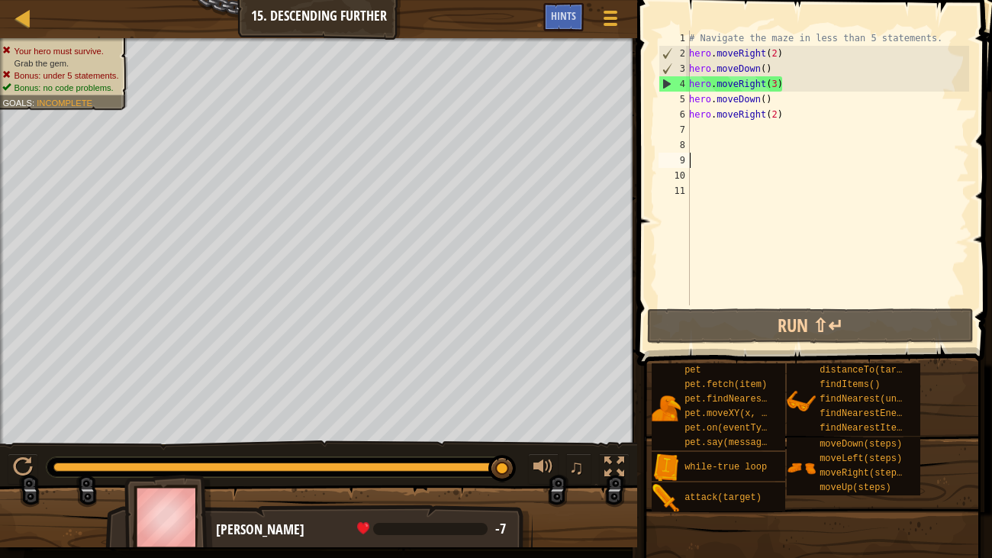
click at [717, 165] on div "# Navigate the maze in less than 5 statements. hero . moveRight ( 2 ) hero . mo…" at bounding box center [827, 183] width 283 height 305
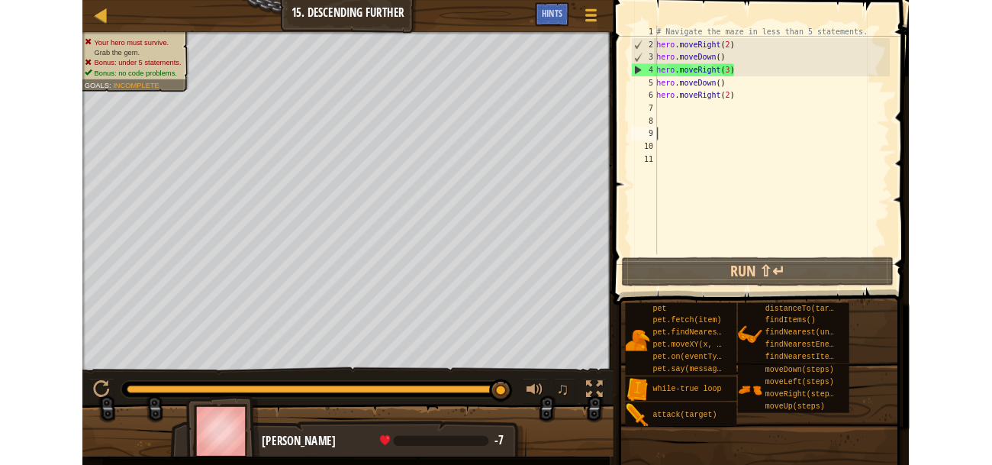
scroll to position [7, 0]
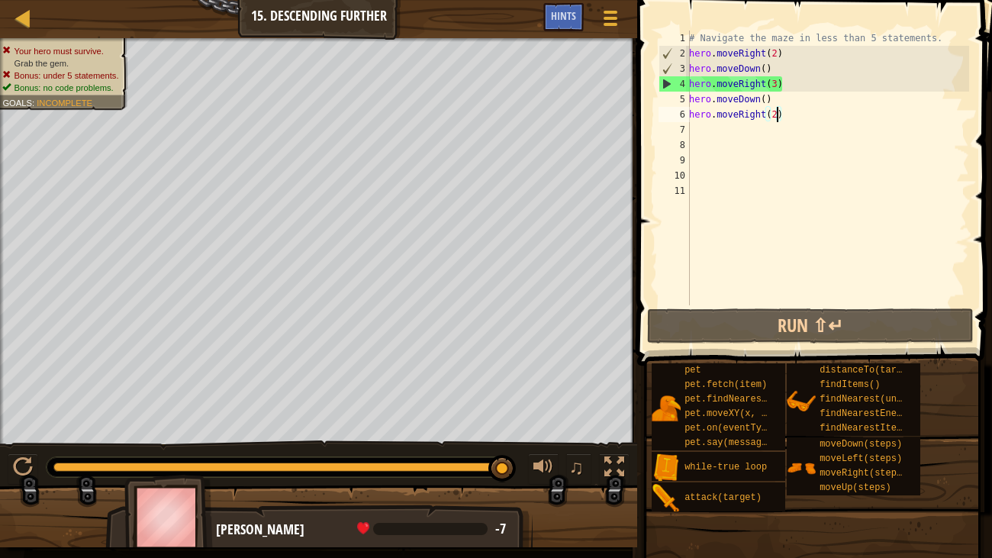
click at [777, 109] on div "# Navigate the maze in less than 5 statements. hero . moveRight ( 2 ) hero . mo…" at bounding box center [827, 183] width 283 height 305
type textarea "hero.moveRight(2)"
